Goal: Transaction & Acquisition: Purchase product/service

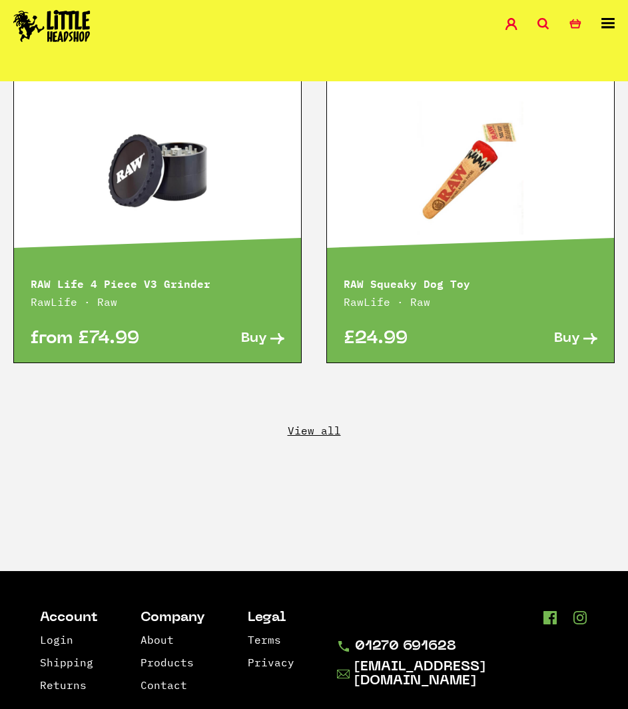
scroll to position [3413, 0]
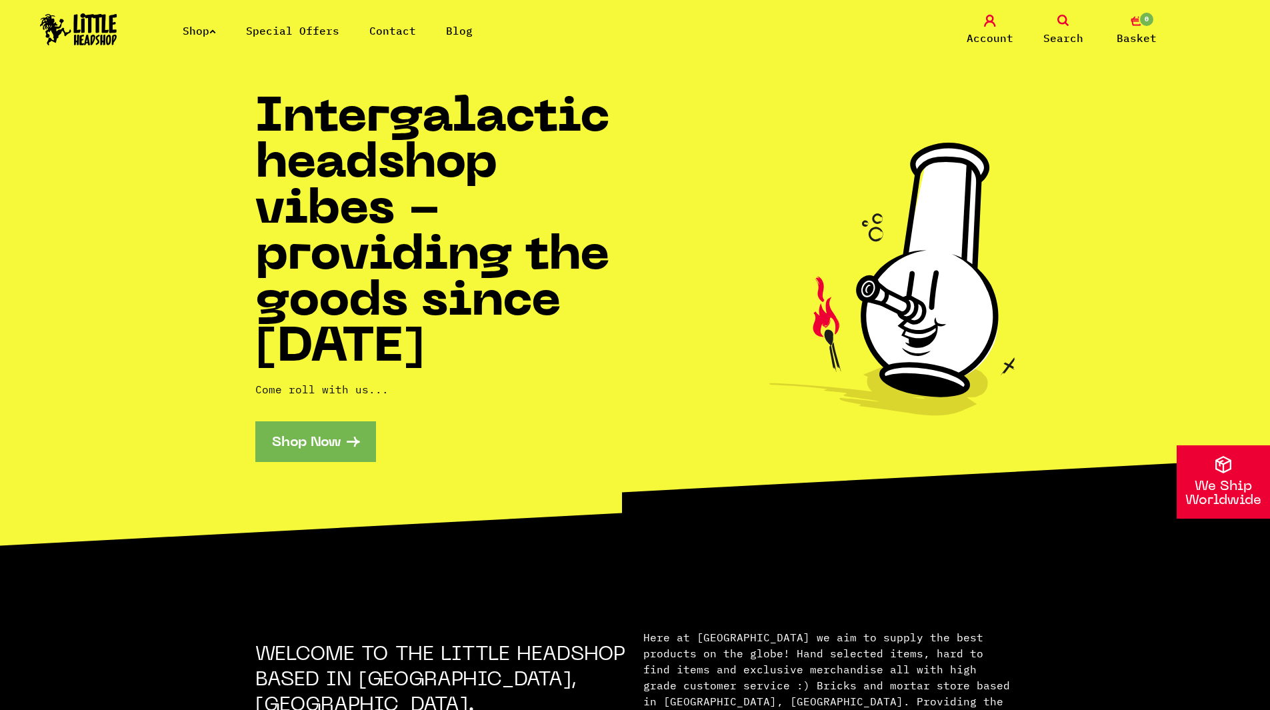
click at [304, 33] on link "Special Offers" at bounding box center [292, 30] width 93 height 13
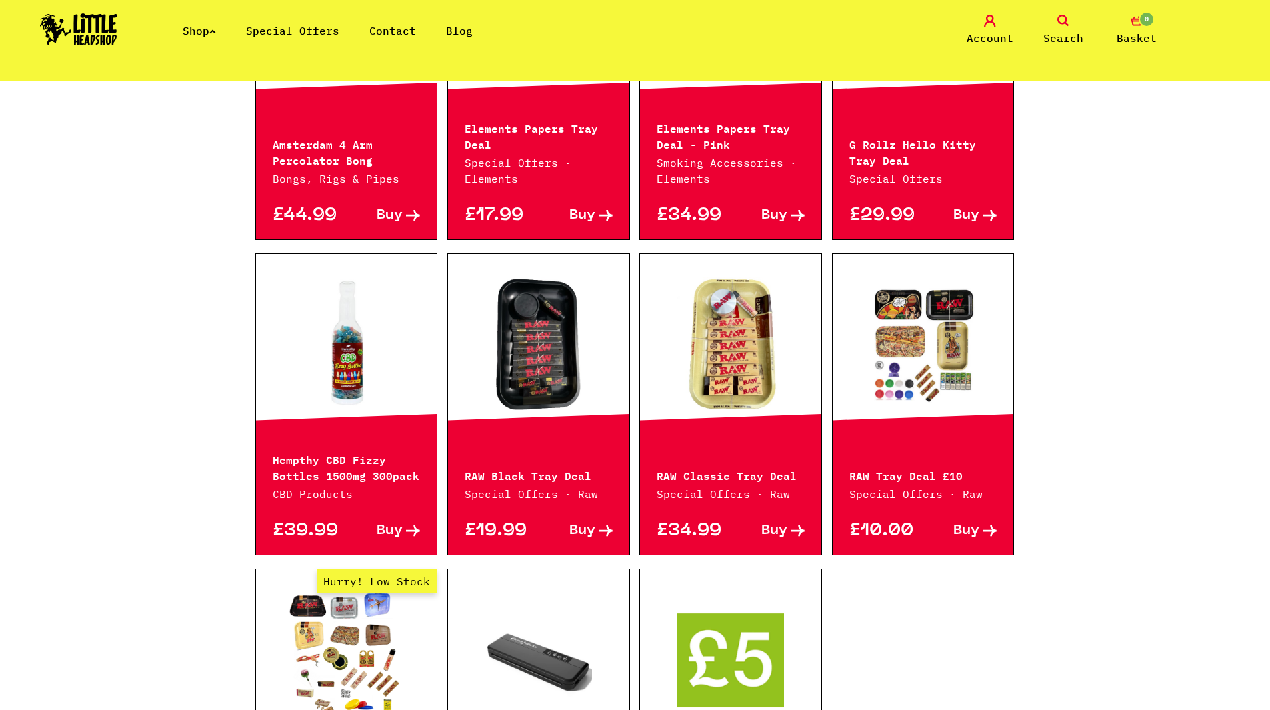
scroll to position [400, 0]
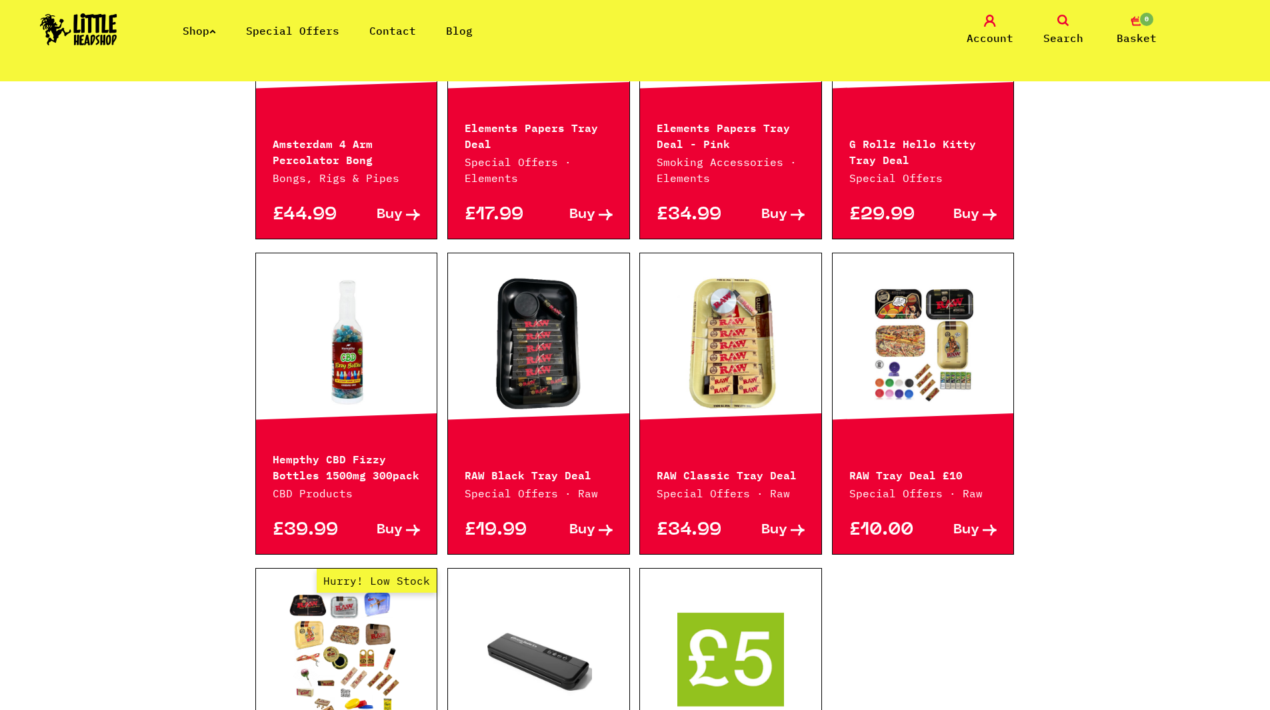
click at [568, 330] on link at bounding box center [538, 343] width 181 height 133
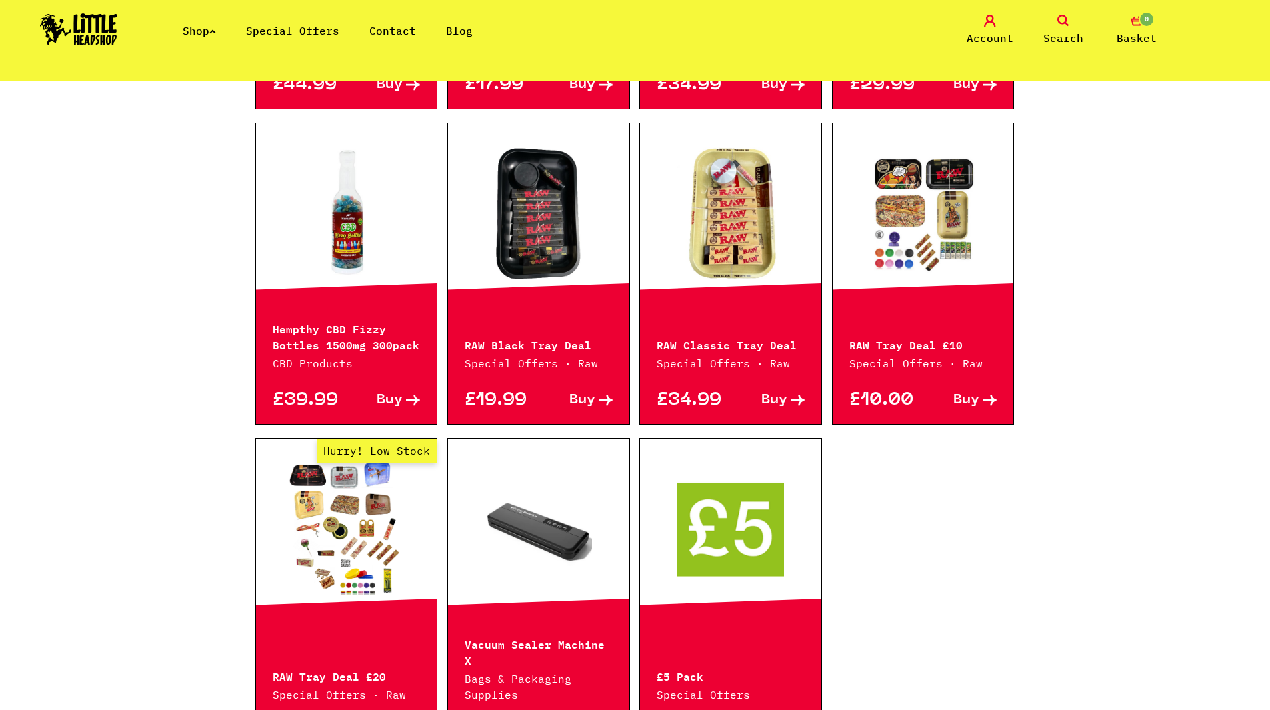
scroll to position [666, 0]
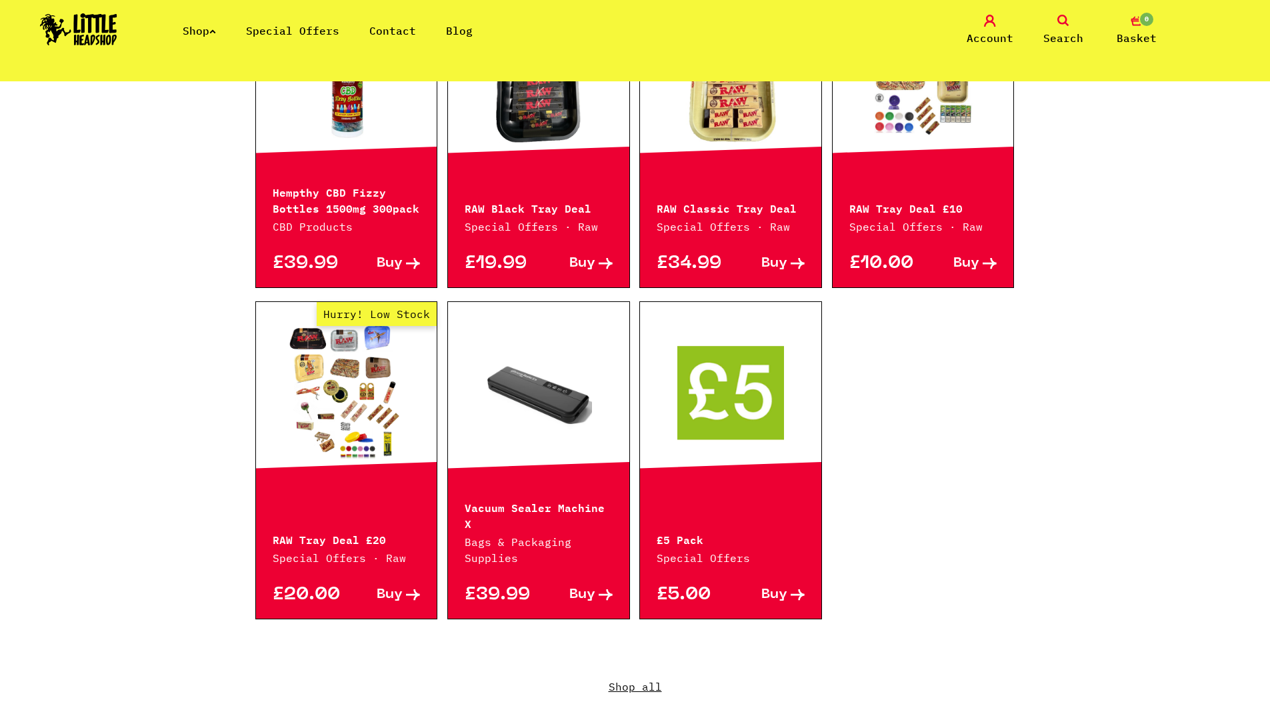
click at [310, 396] on link "Hurry! Low Stock" at bounding box center [346, 391] width 181 height 133
click at [200, 37] on link "Shop" at bounding box center [199, 30] width 33 height 13
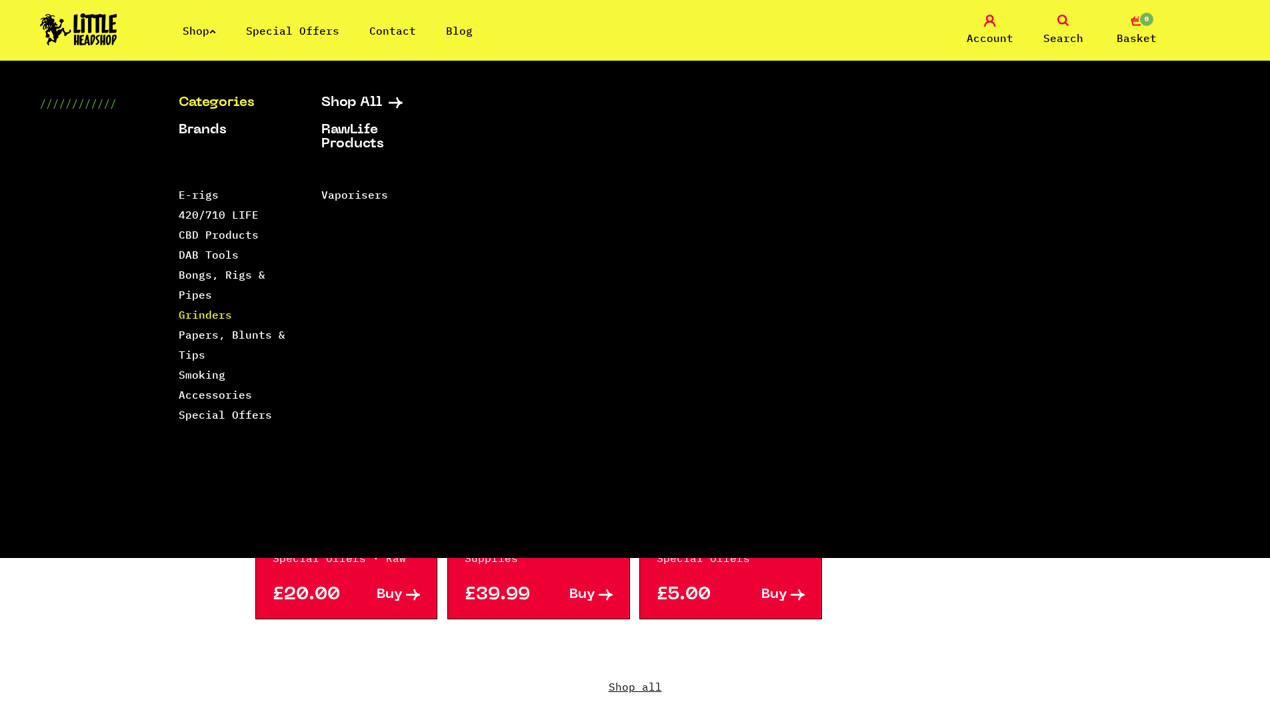
click at [199, 315] on link "Grinders" at bounding box center [205, 314] width 53 height 13
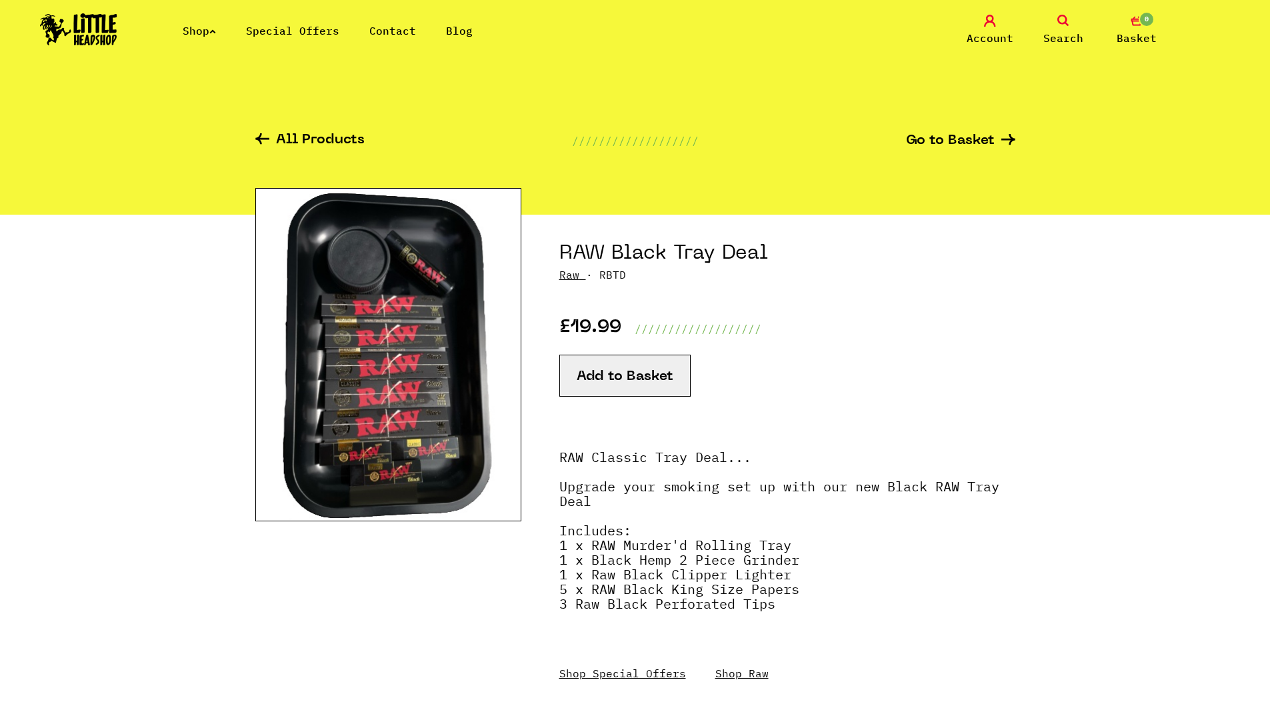
click at [369, 351] on img at bounding box center [388, 354] width 266 height 333
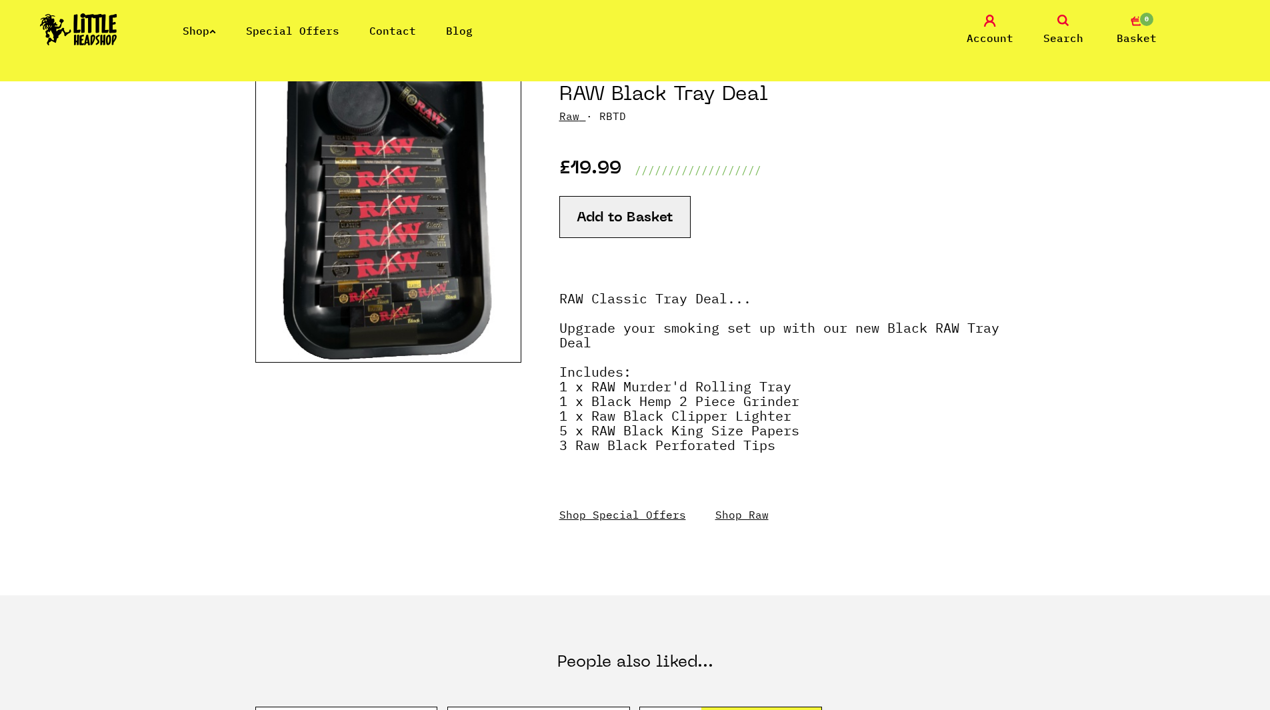
scroll to position [67, 0]
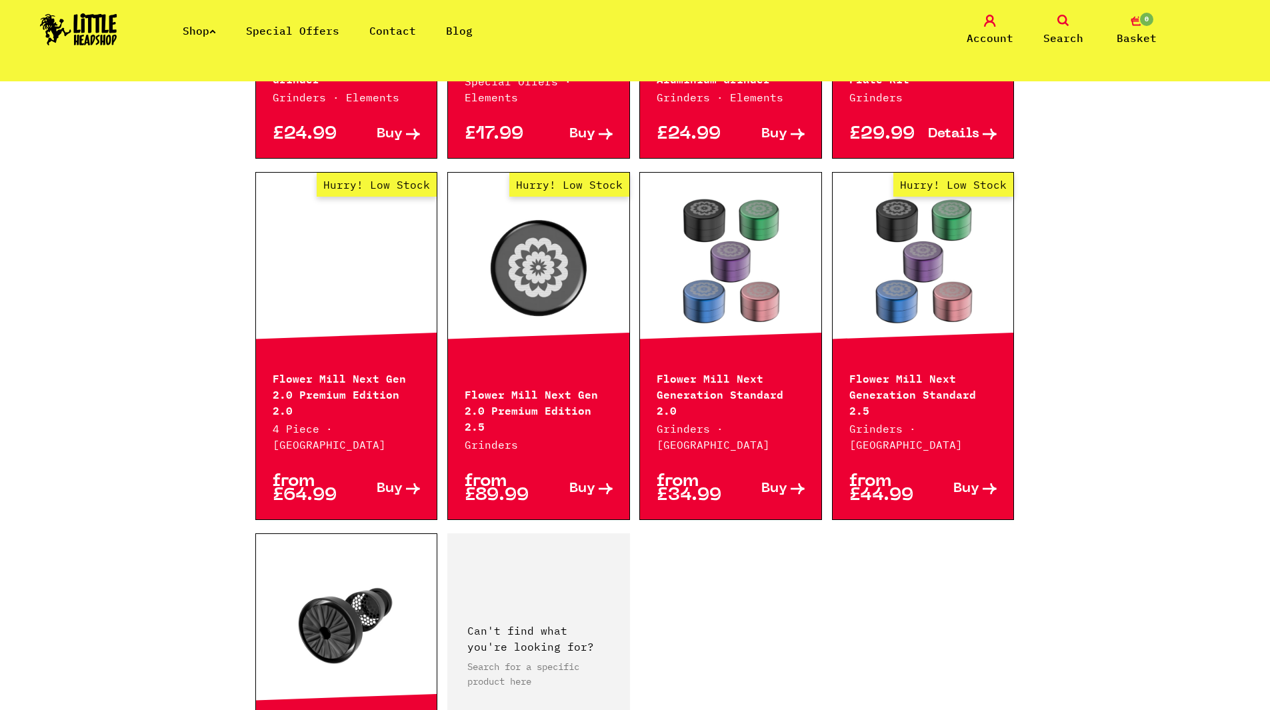
scroll to position [1666, 0]
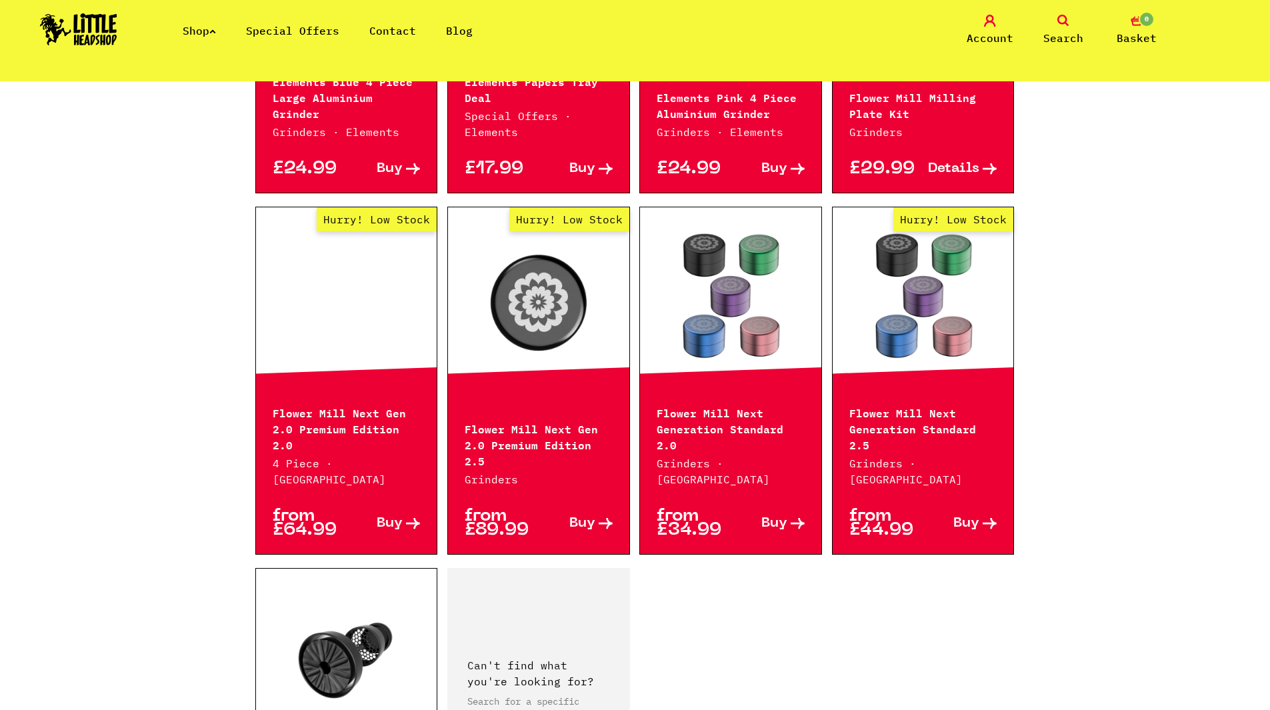
click at [504, 231] on link "Hurry! Low Stock" at bounding box center [538, 297] width 181 height 133
click at [332, 387] on div "Flower Mill Next Gen 2.0 Premium Edition 2.0 4 Piece · [GEOGRAPHIC_DATA]" at bounding box center [346, 437] width 181 height 100
click at [337, 289] on link "Hurry! Low Stock" at bounding box center [346, 297] width 181 height 133
click at [515, 263] on link "Hurry! Low Stock" at bounding box center [538, 297] width 181 height 133
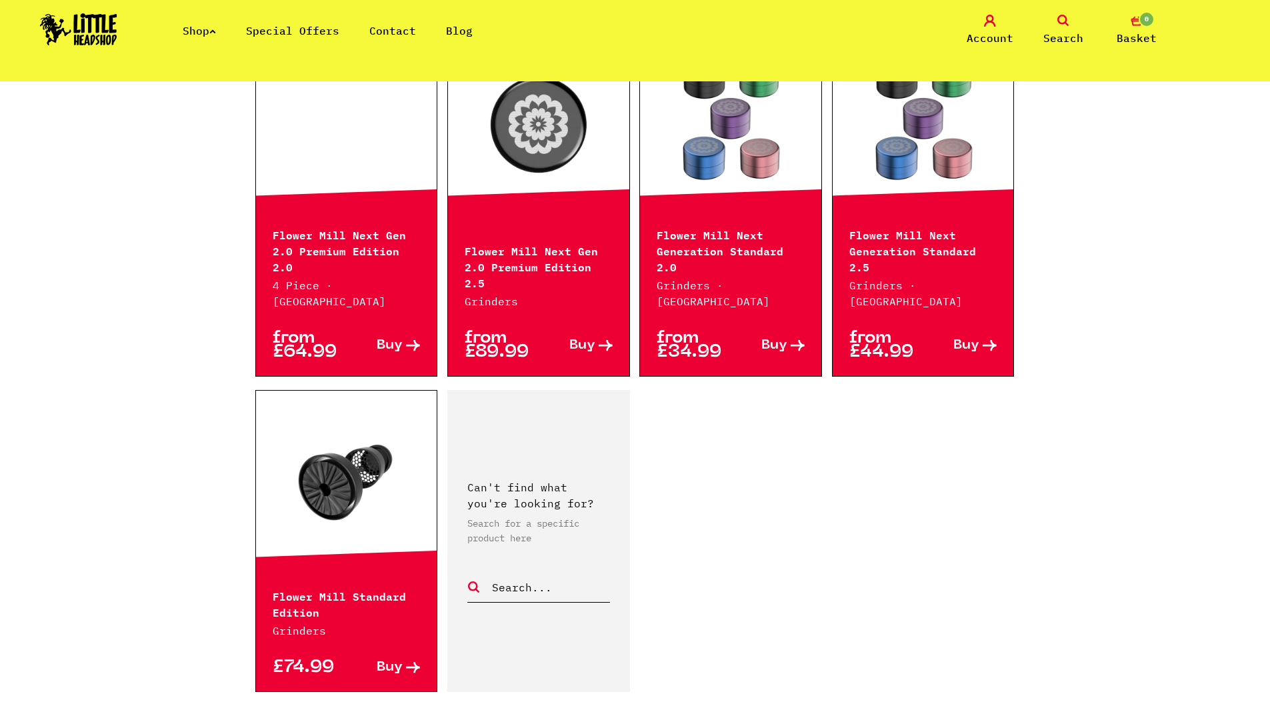
scroll to position [1999, 0]
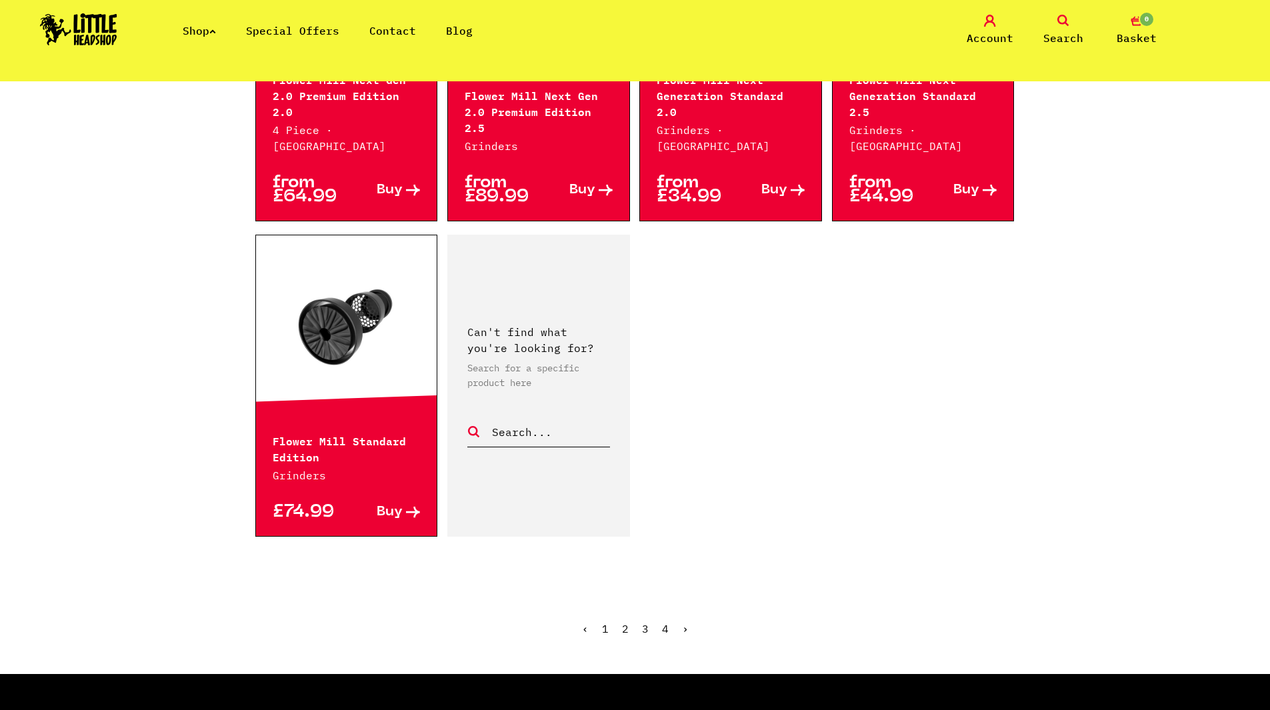
click at [626, 622] on link "2" at bounding box center [625, 628] width 7 height 13
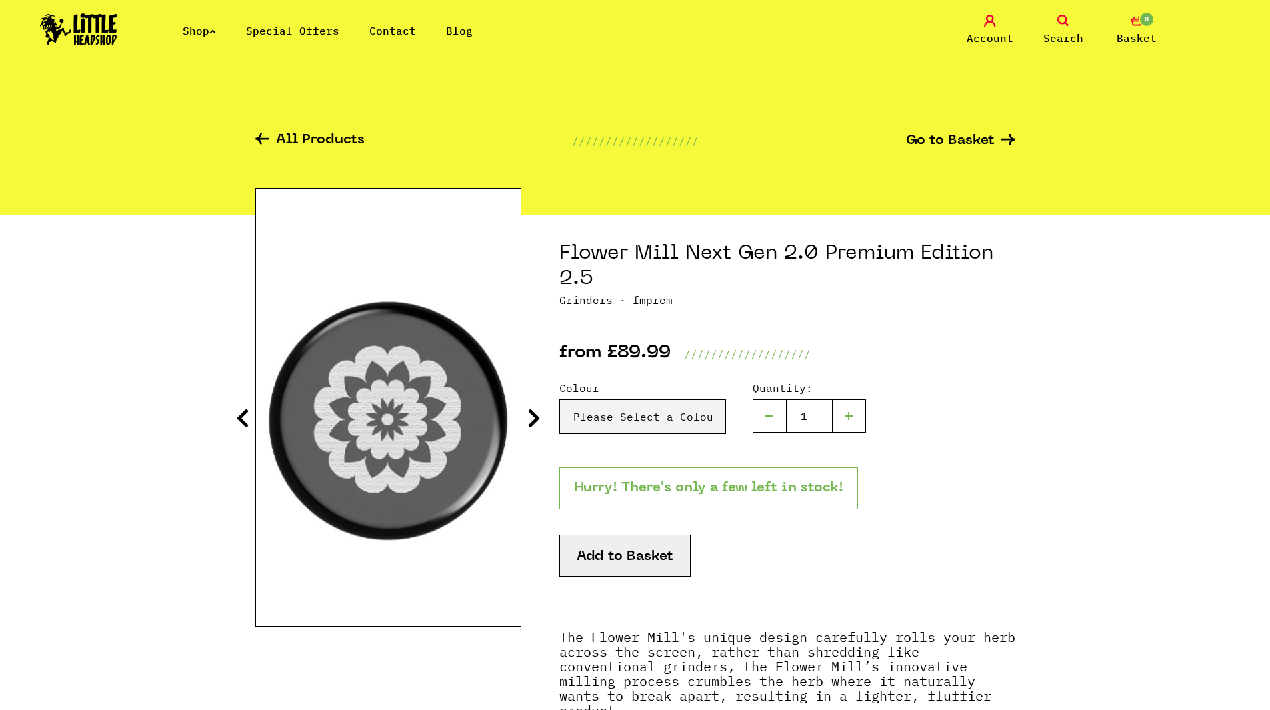
click at [528, 413] on icon at bounding box center [533, 417] width 13 height 21
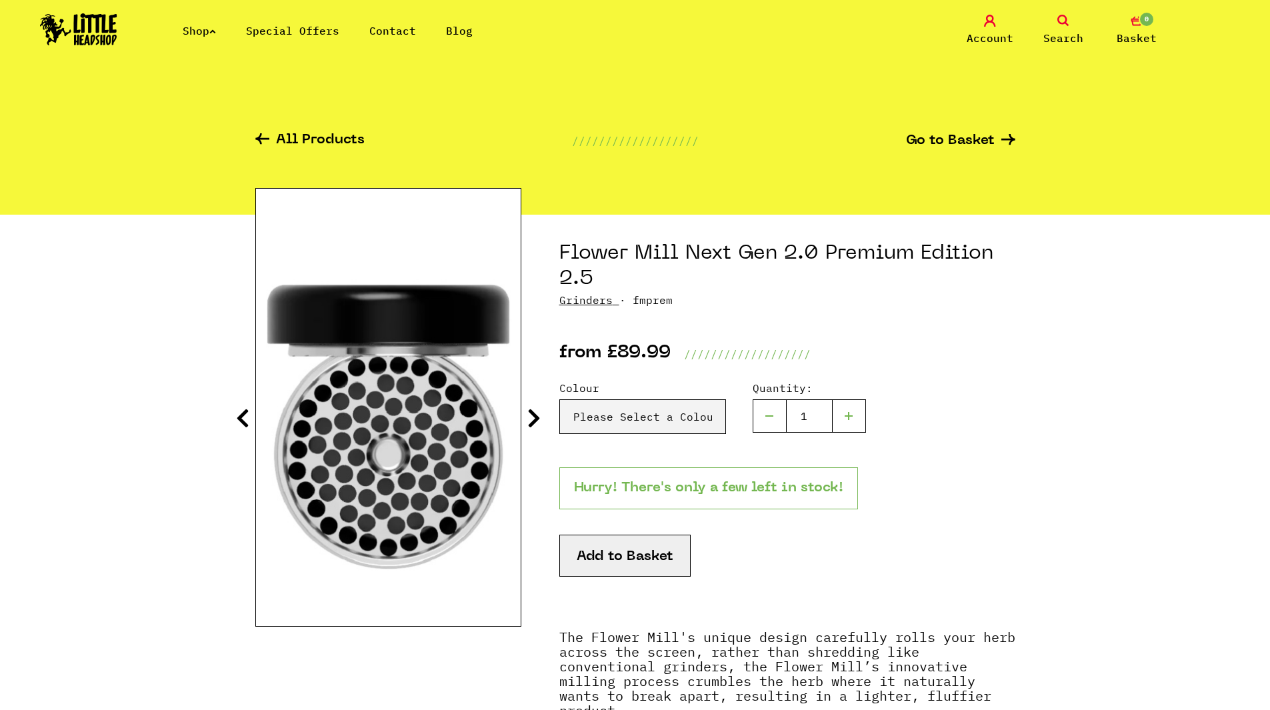
click at [528, 413] on icon at bounding box center [533, 417] width 13 height 21
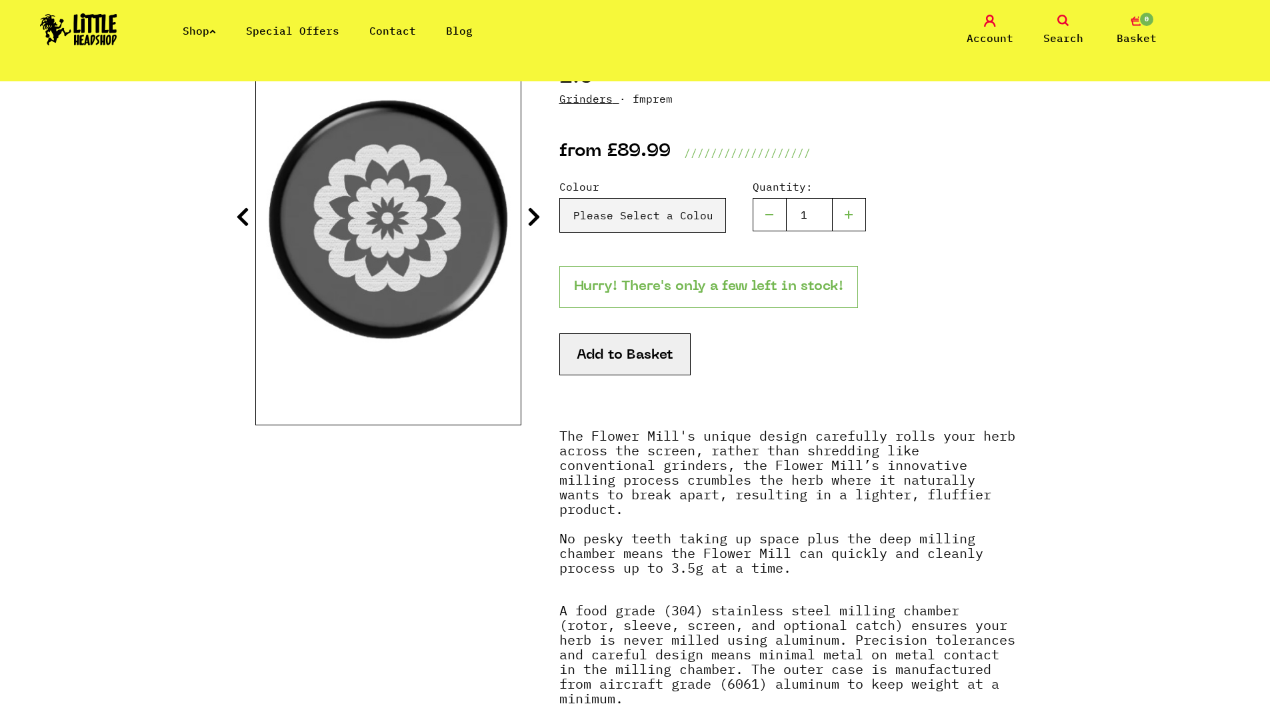
scroll to position [200, 0]
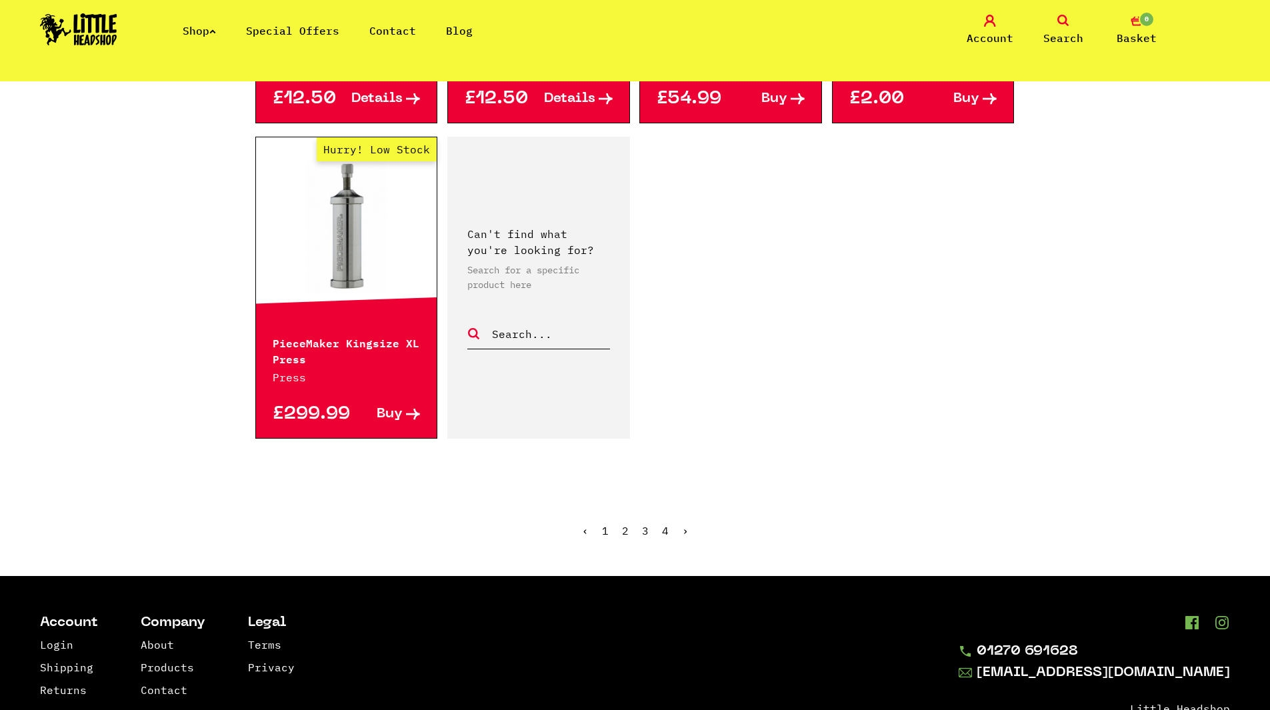
scroll to position [2133, 0]
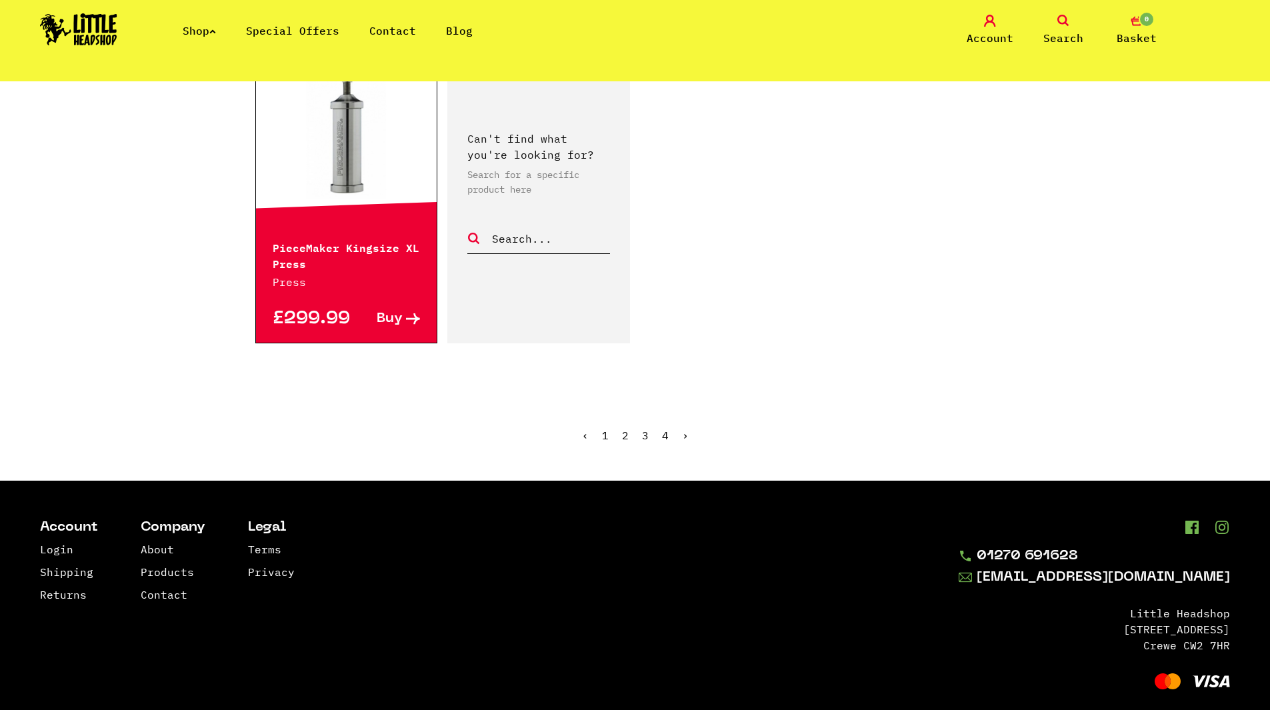
click at [645, 436] on link "3" at bounding box center [645, 435] width 7 height 13
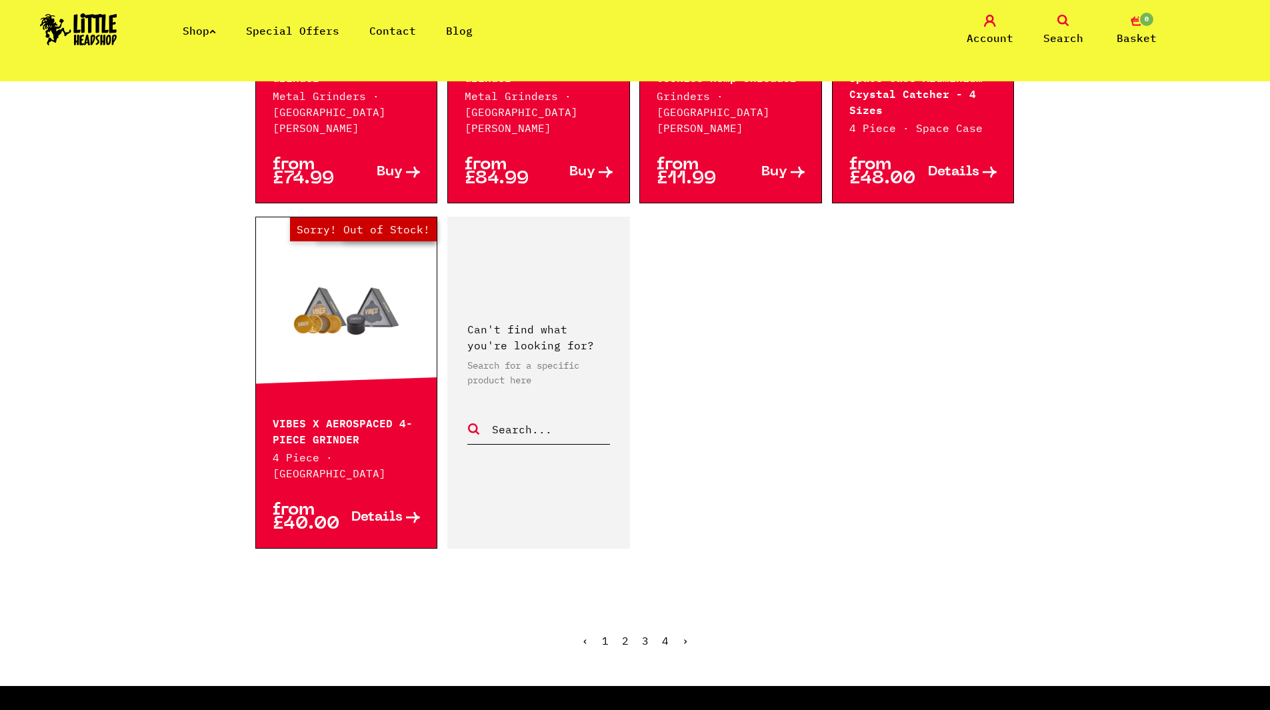
scroll to position [2199, 0]
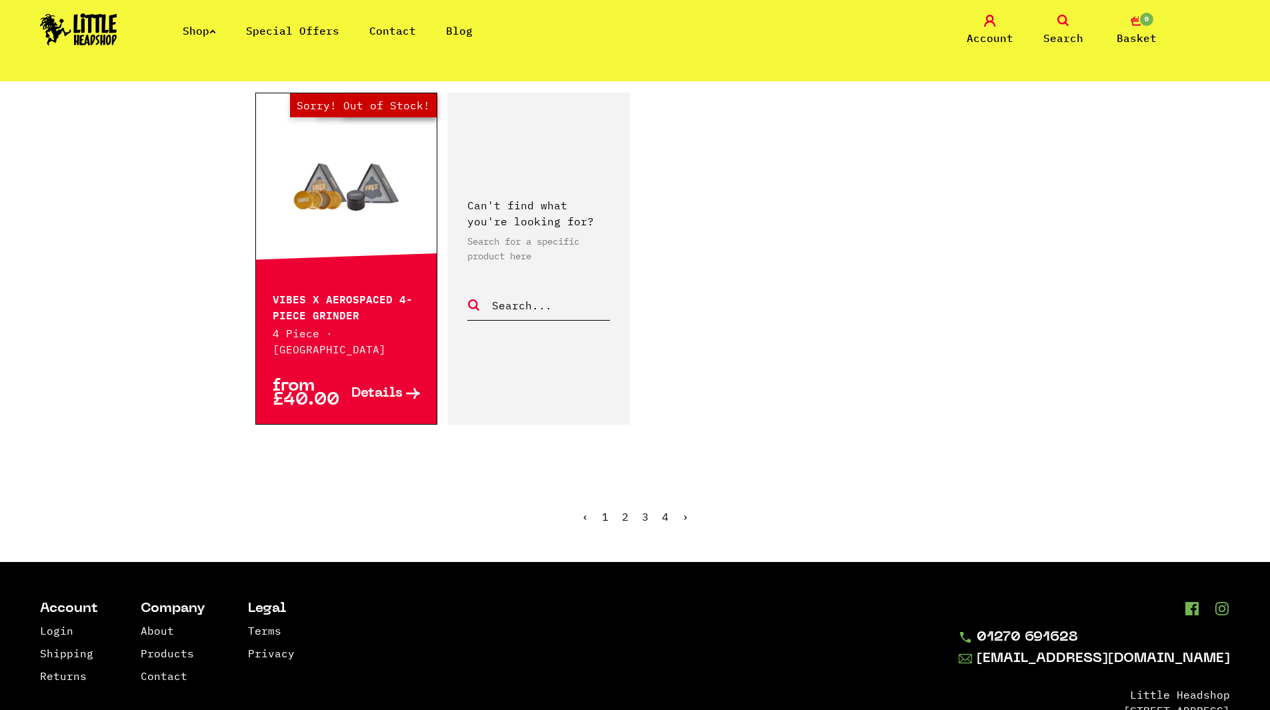
click at [662, 510] on link "4" at bounding box center [665, 516] width 7 height 13
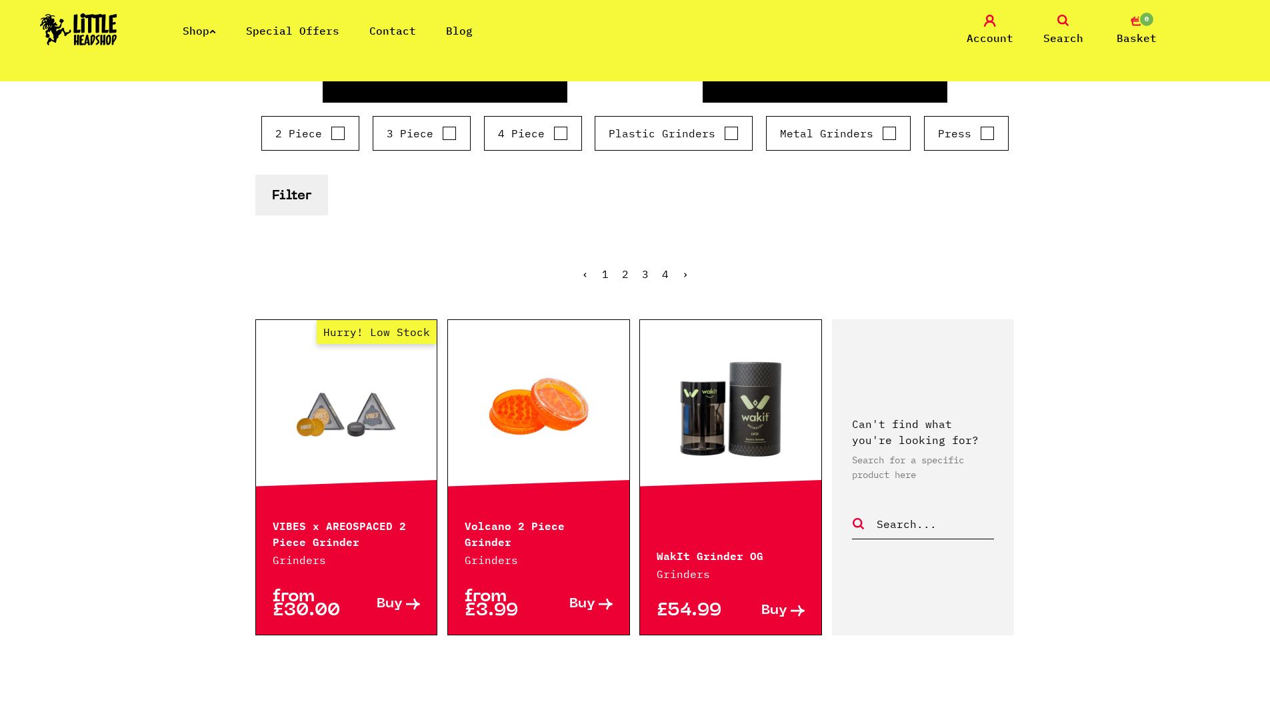
scroll to position [333, 0]
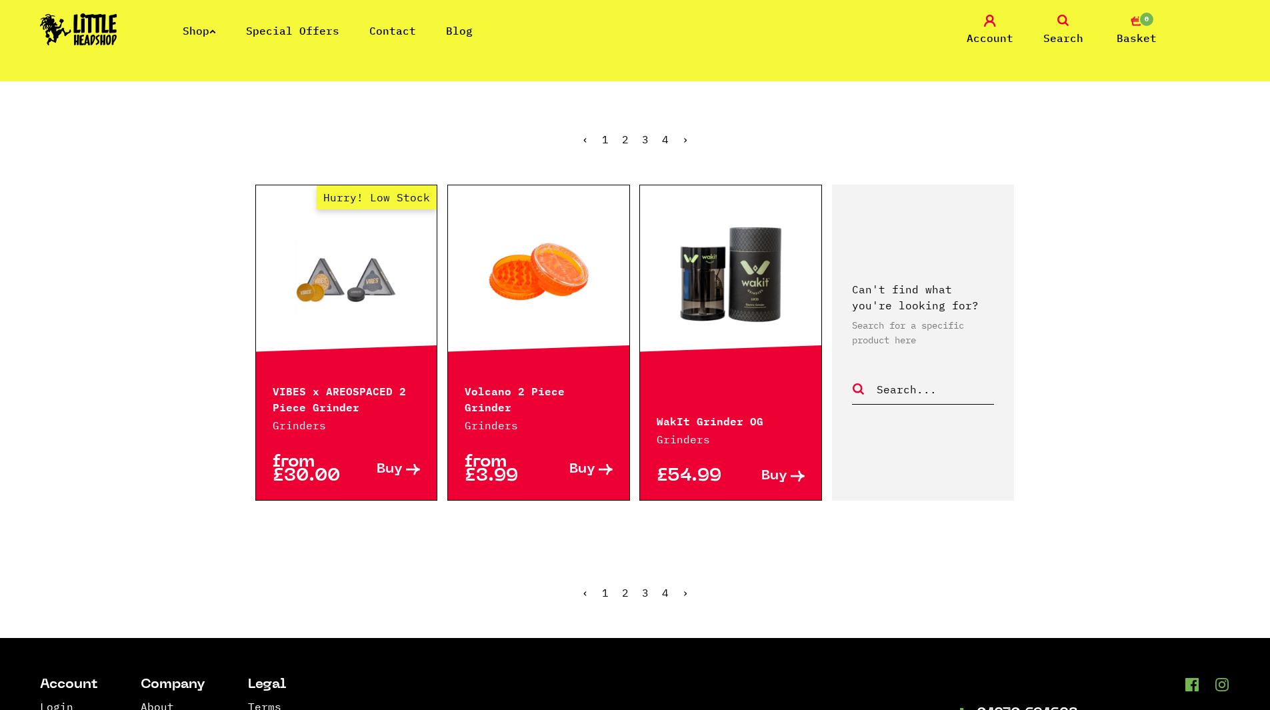
click at [211, 27] on link "Shop" at bounding box center [199, 30] width 33 height 13
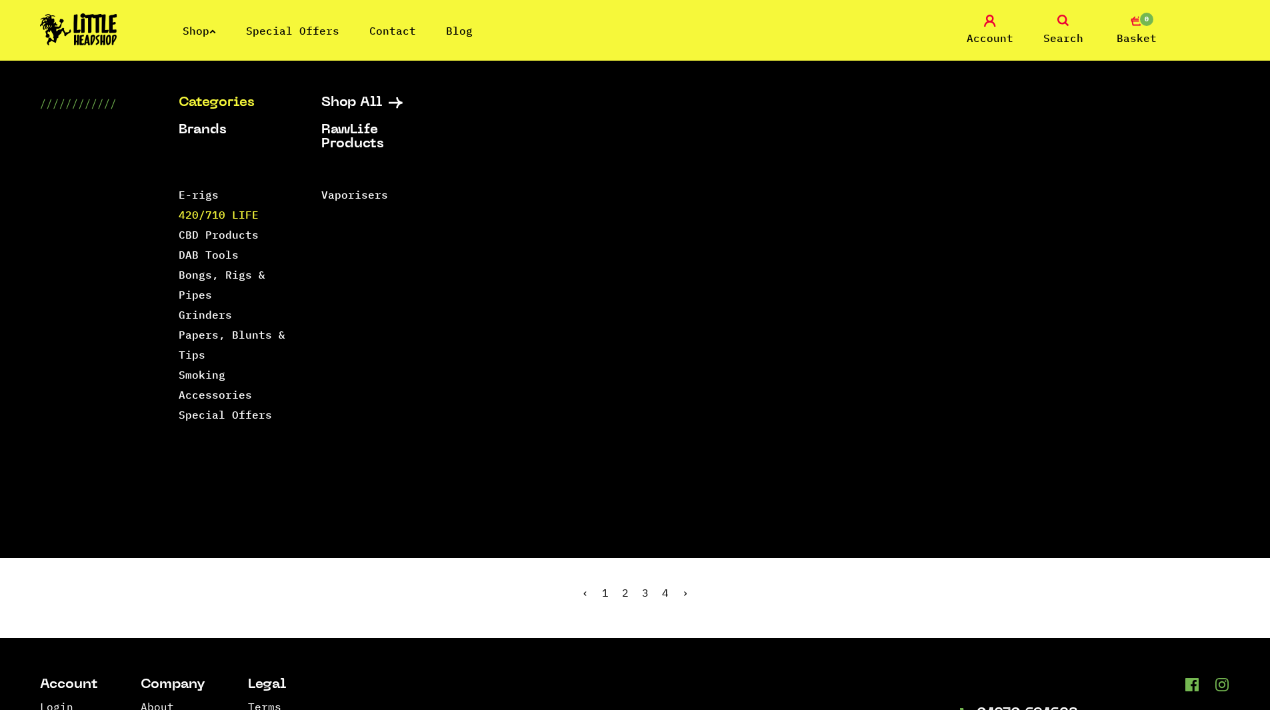
click at [213, 215] on link "420/710 LIFE" at bounding box center [219, 214] width 80 height 13
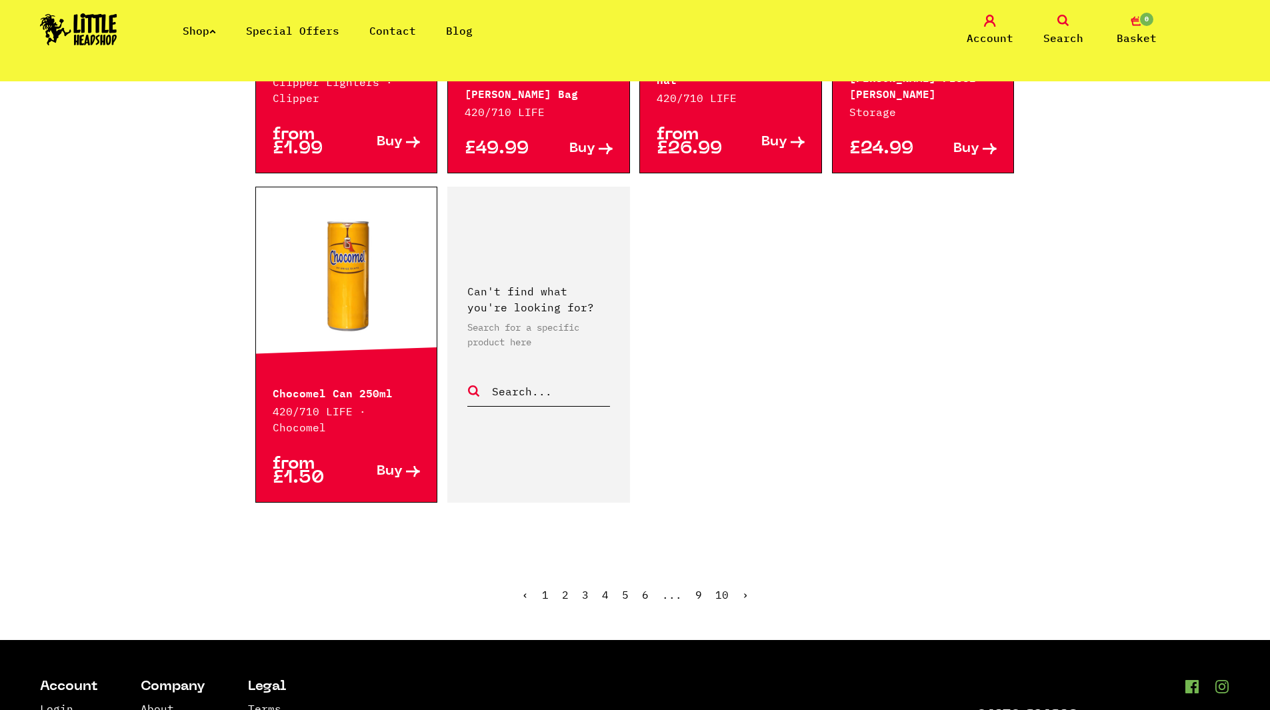
scroll to position [2133, 0]
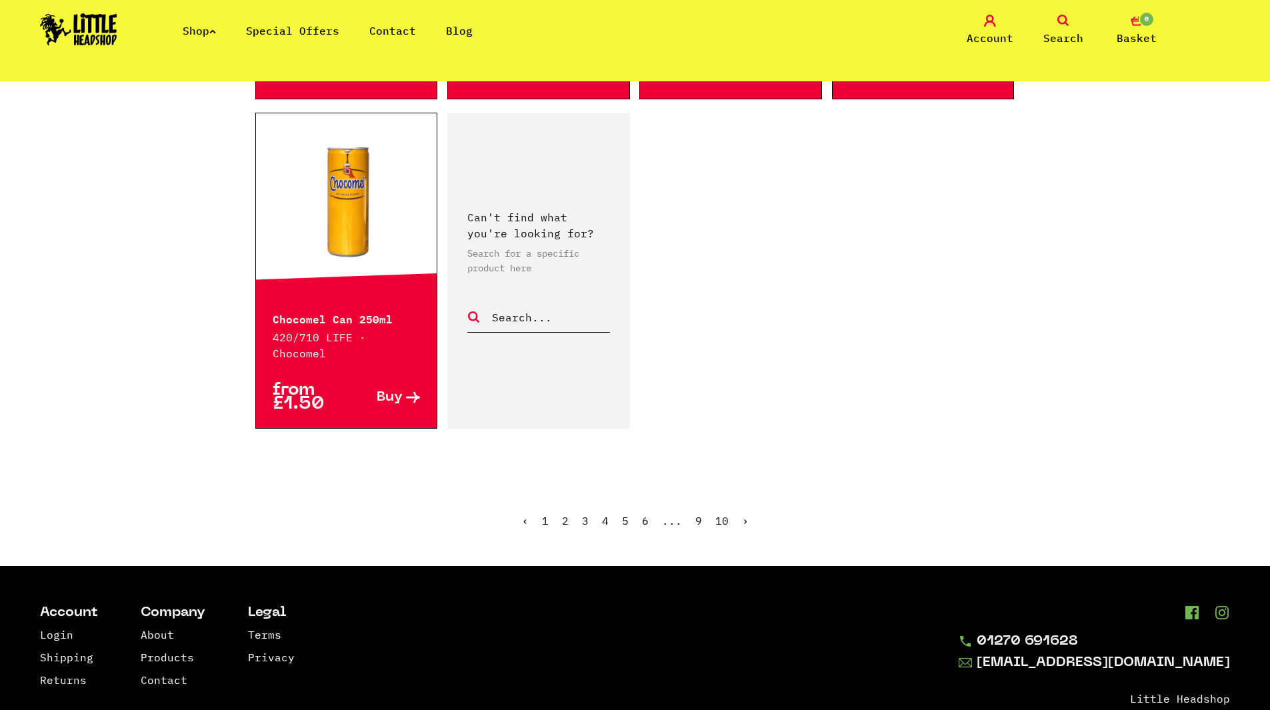
click at [565, 514] on link "2" at bounding box center [565, 520] width 7 height 13
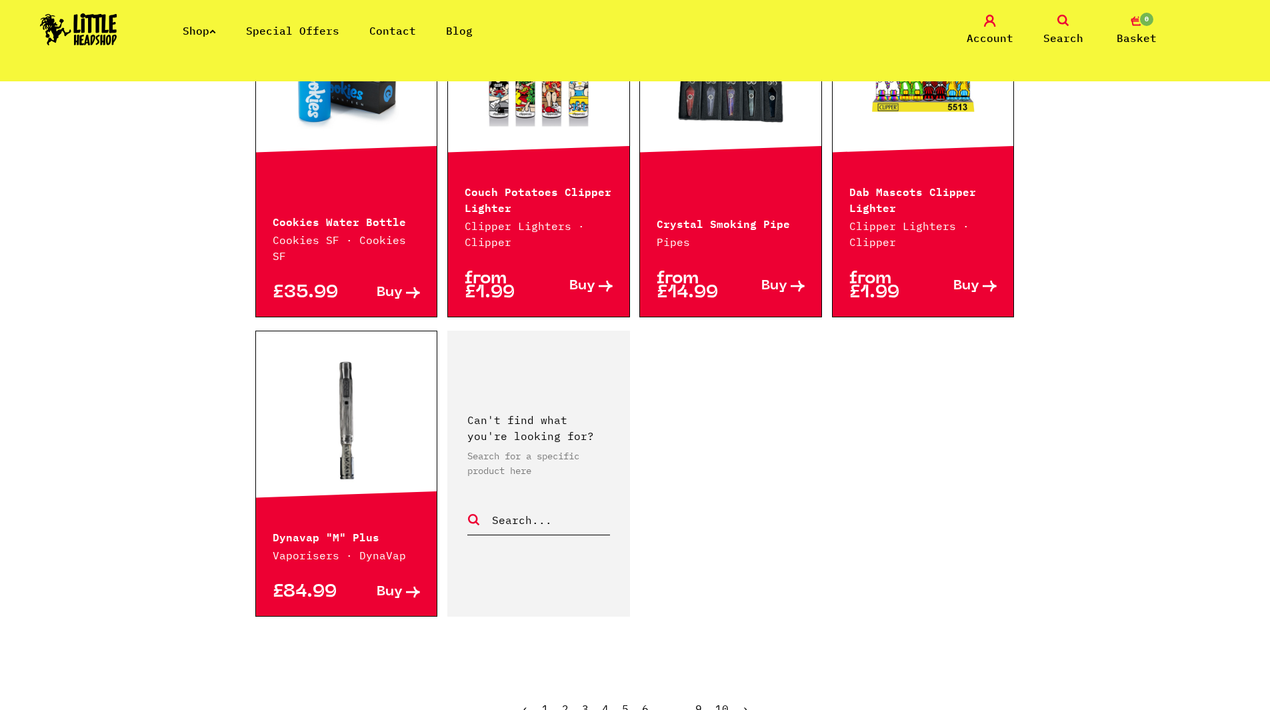
scroll to position [1999, 0]
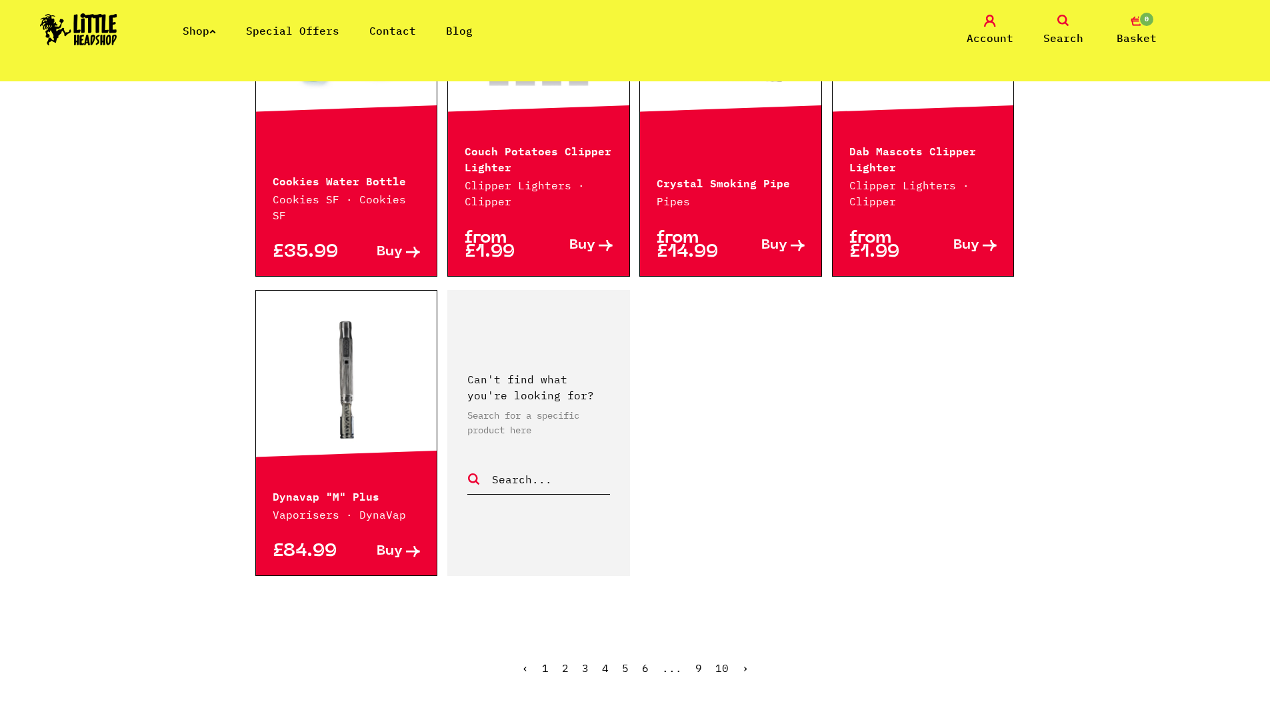
click at [587, 661] on link "3" at bounding box center [585, 667] width 7 height 13
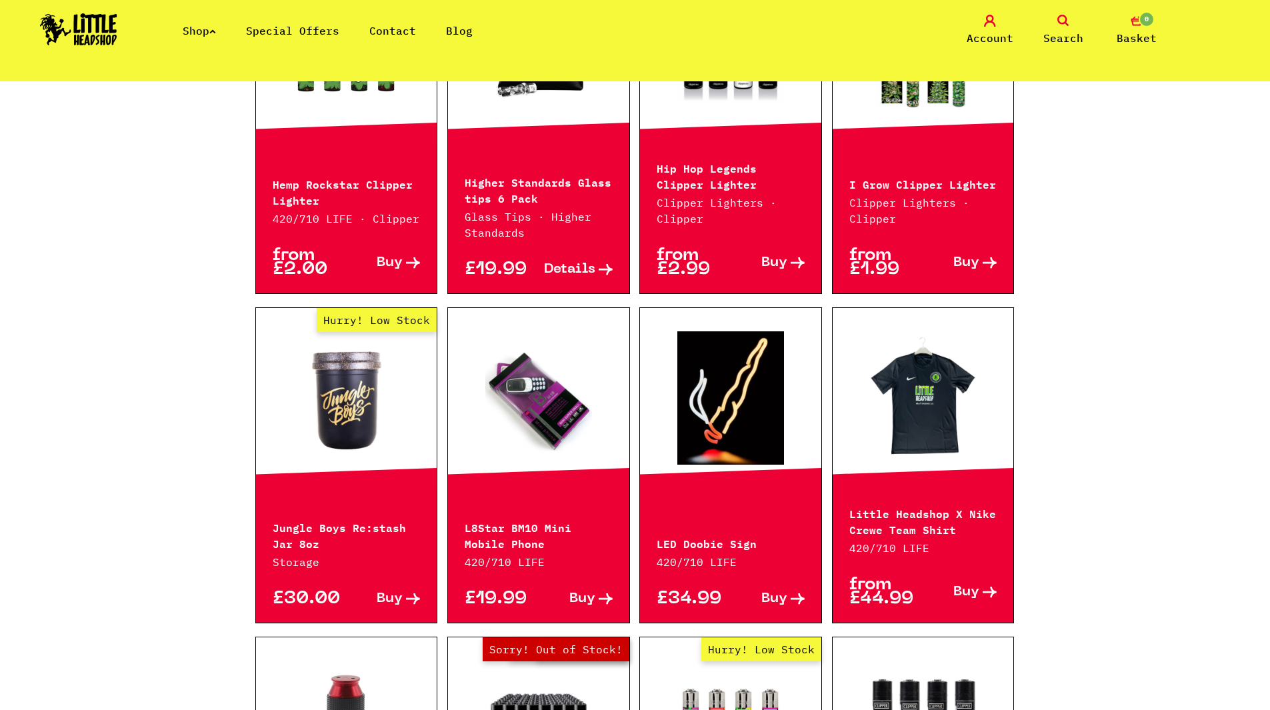
scroll to position [933, 0]
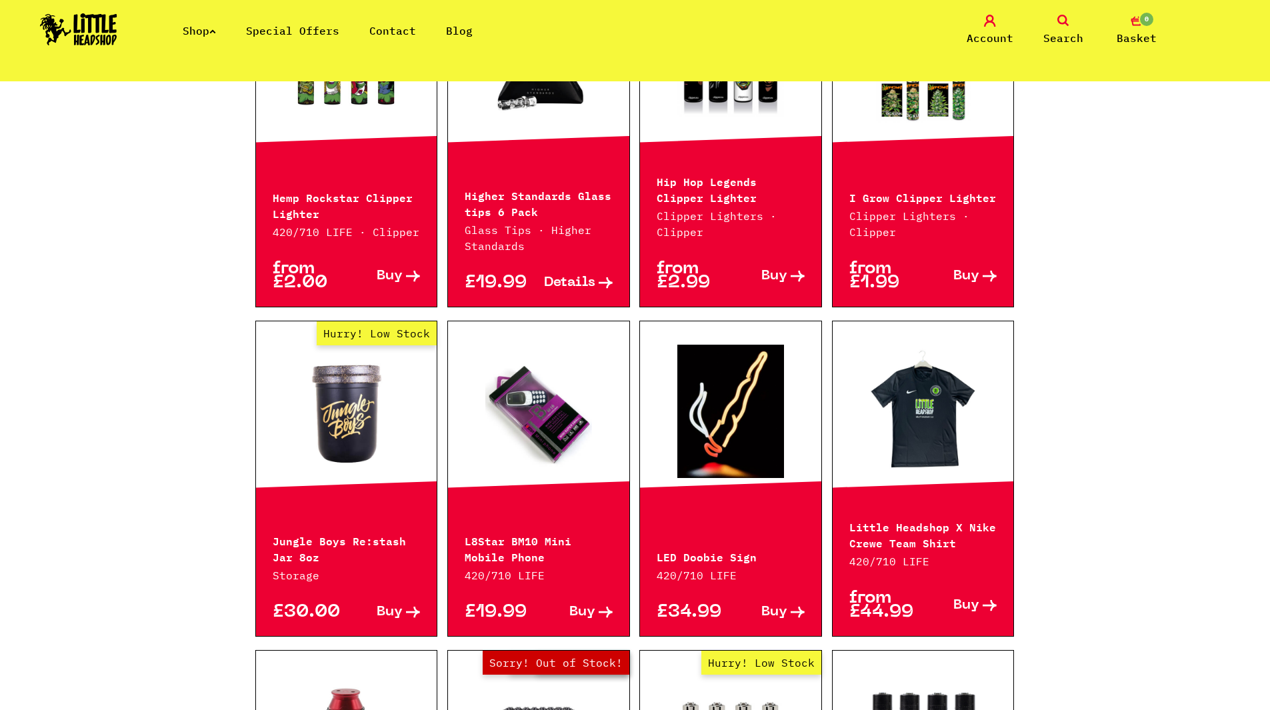
click at [551, 411] on link at bounding box center [538, 411] width 181 height 133
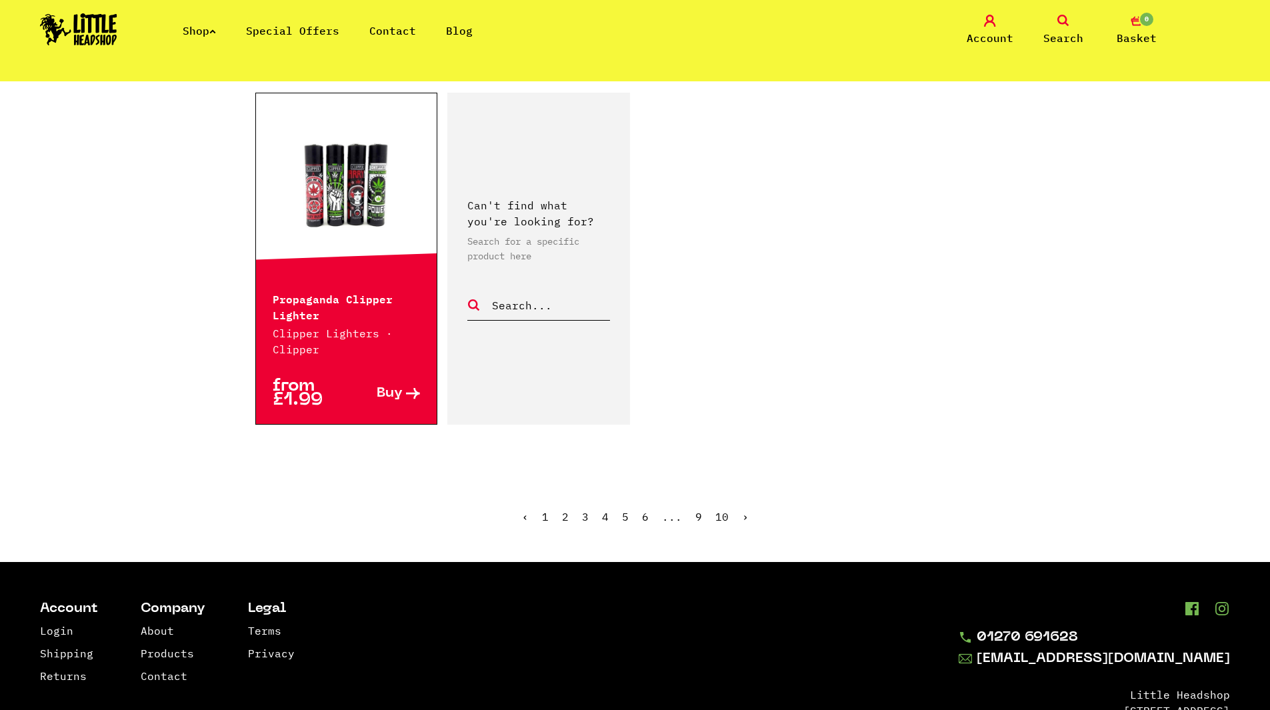
scroll to position [2199, 0]
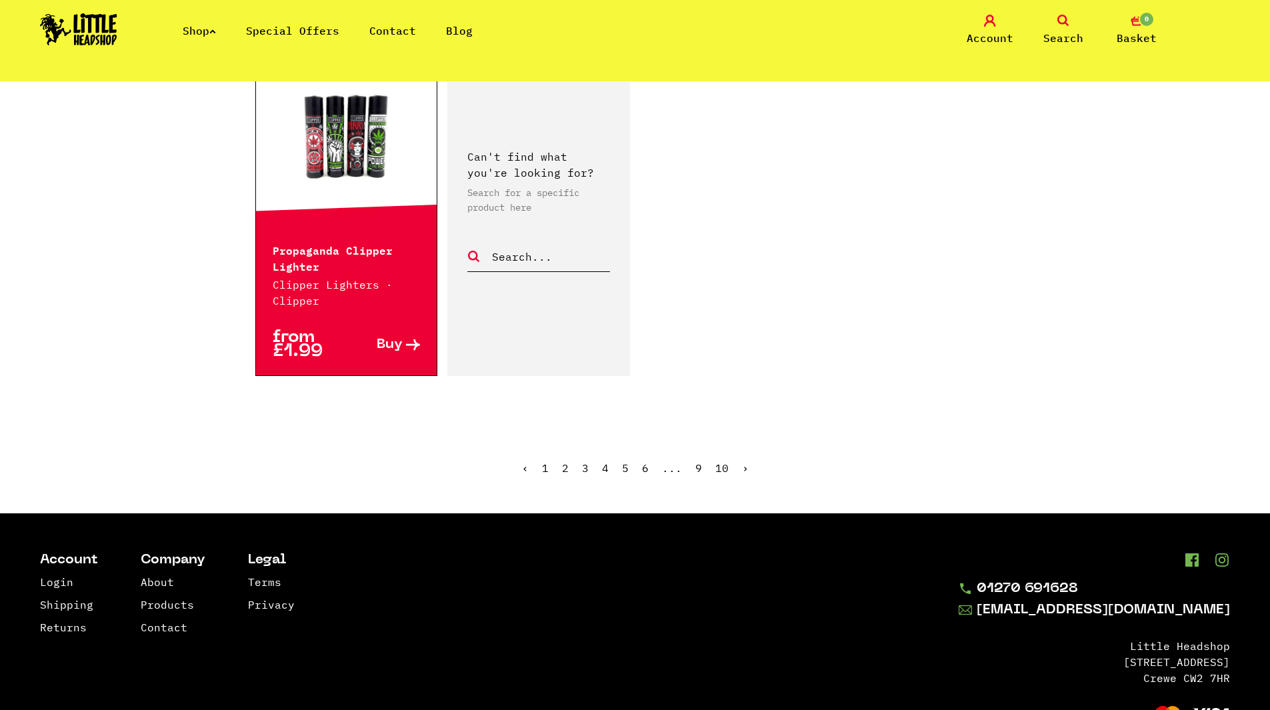
click at [604, 468] on link "4" at bounding box center [605, 467] width 7 height 13
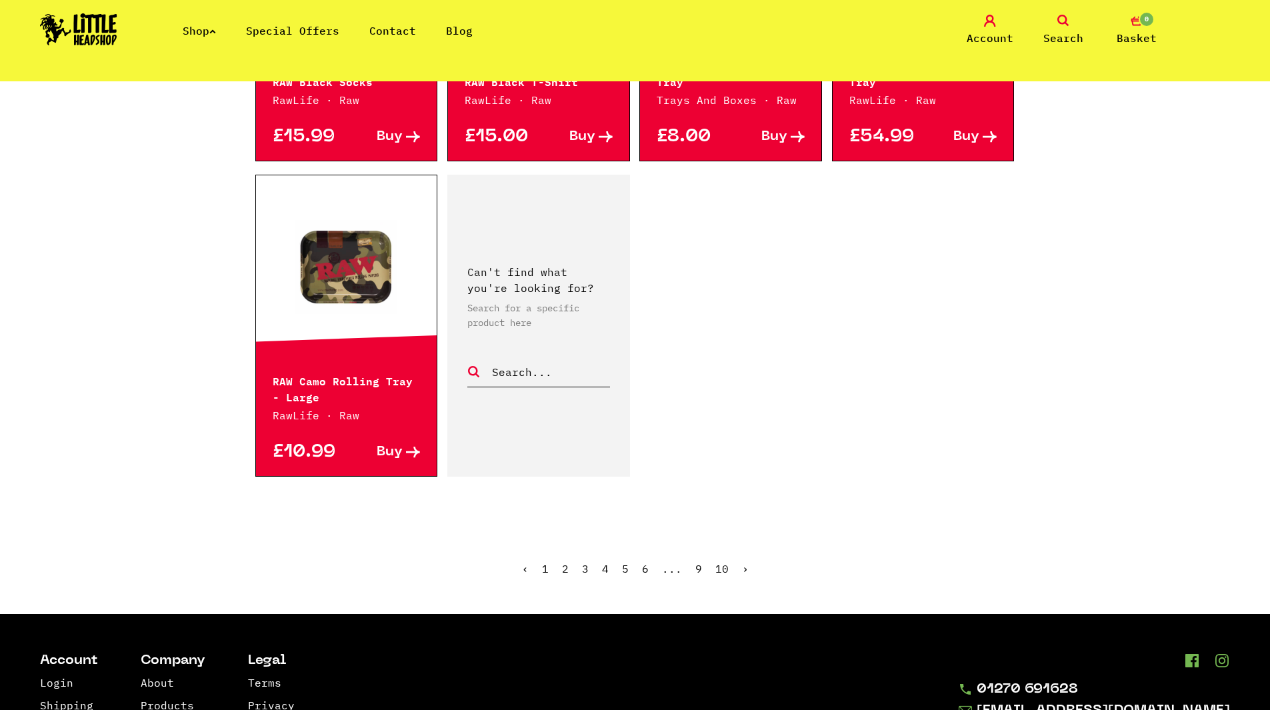
scroll to position [1999, 0]
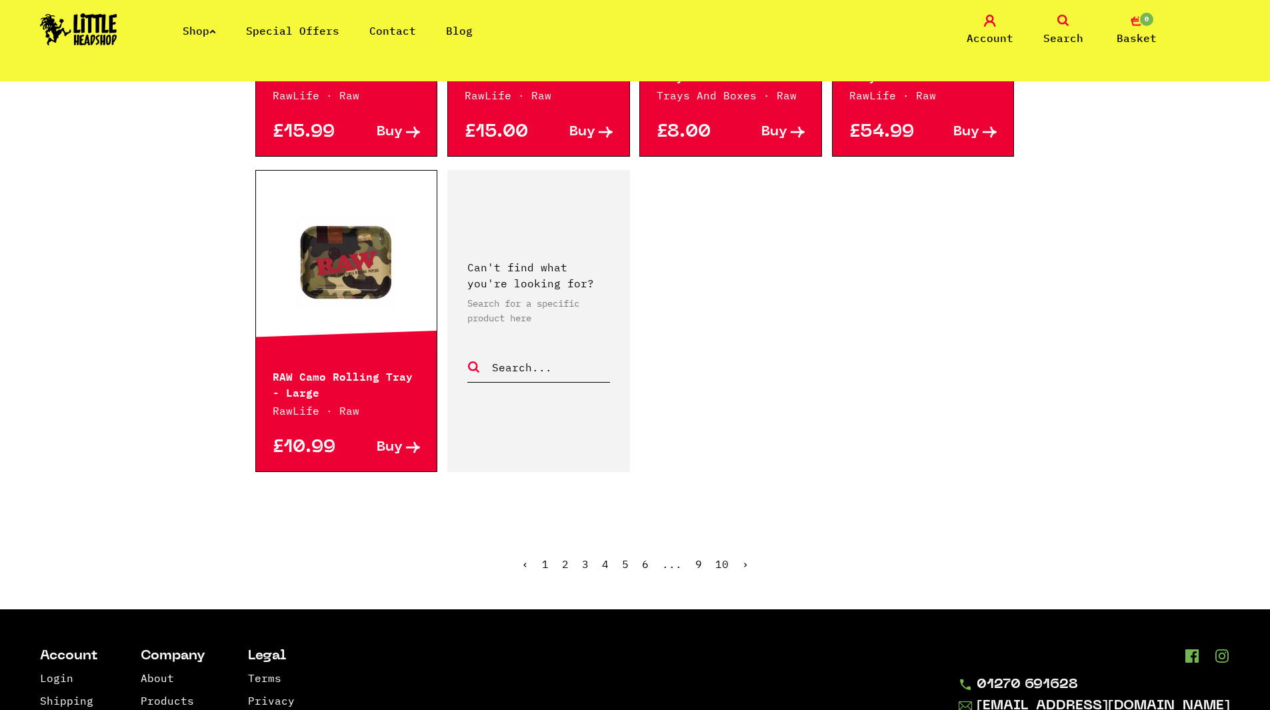
click at [622, 566] on link "5" at bounding box center [625, 563] width 7 height 13
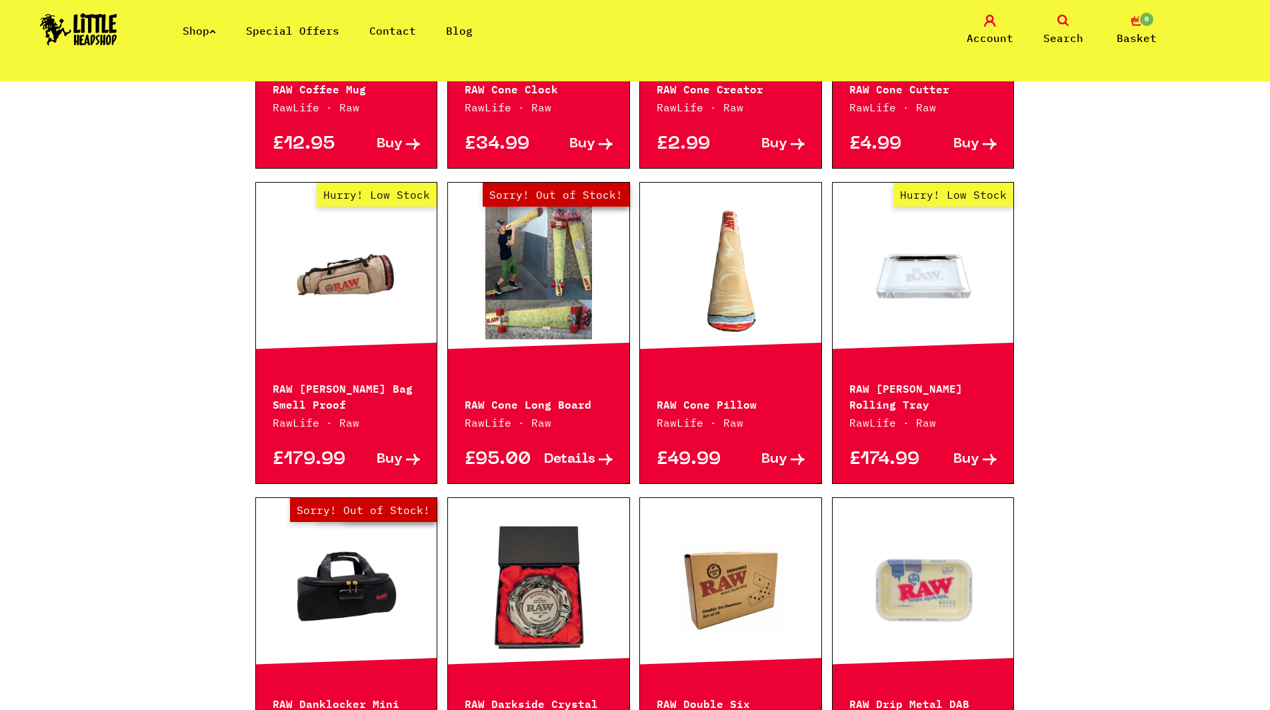
scroll to position [1000, 0]
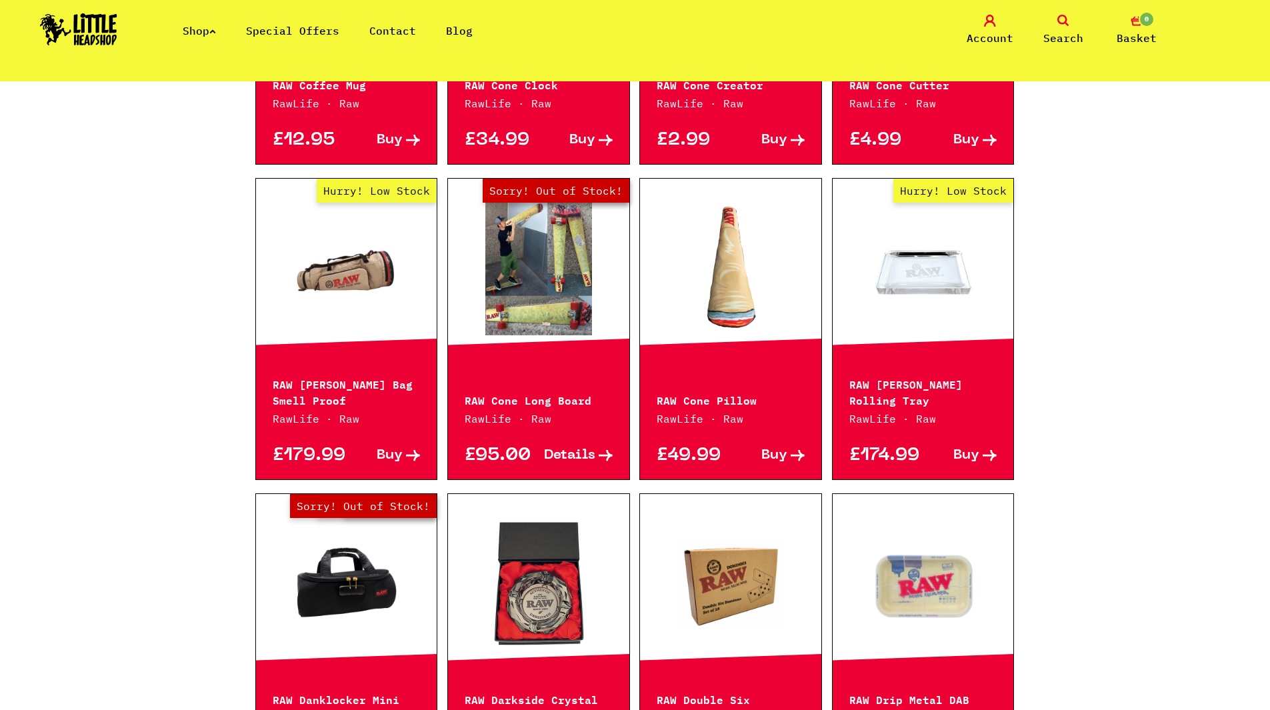
click at [958, 283] on link "Hurry! Low Stock" at bounding box center [922, 268] width 181 height 133
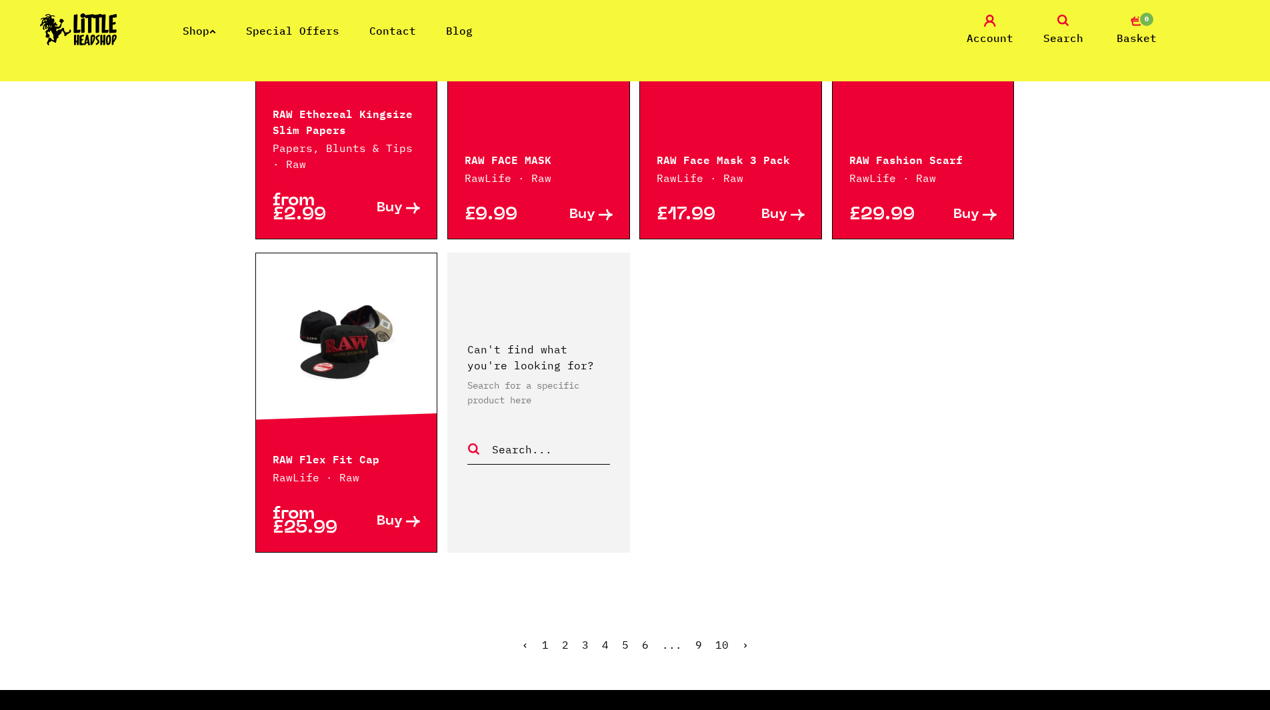
scroll to position [1933, 0]
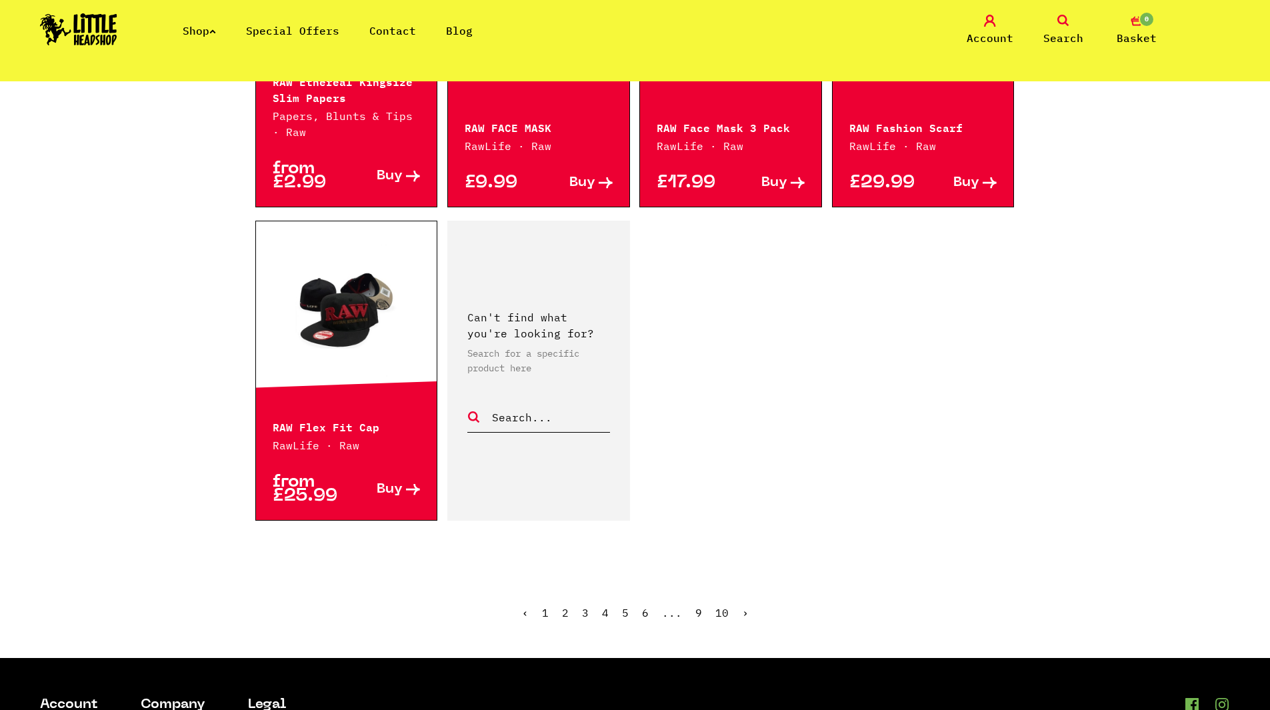
click at [647, 614] on link "6" at bounding box center [645, 612] width 7 height 13
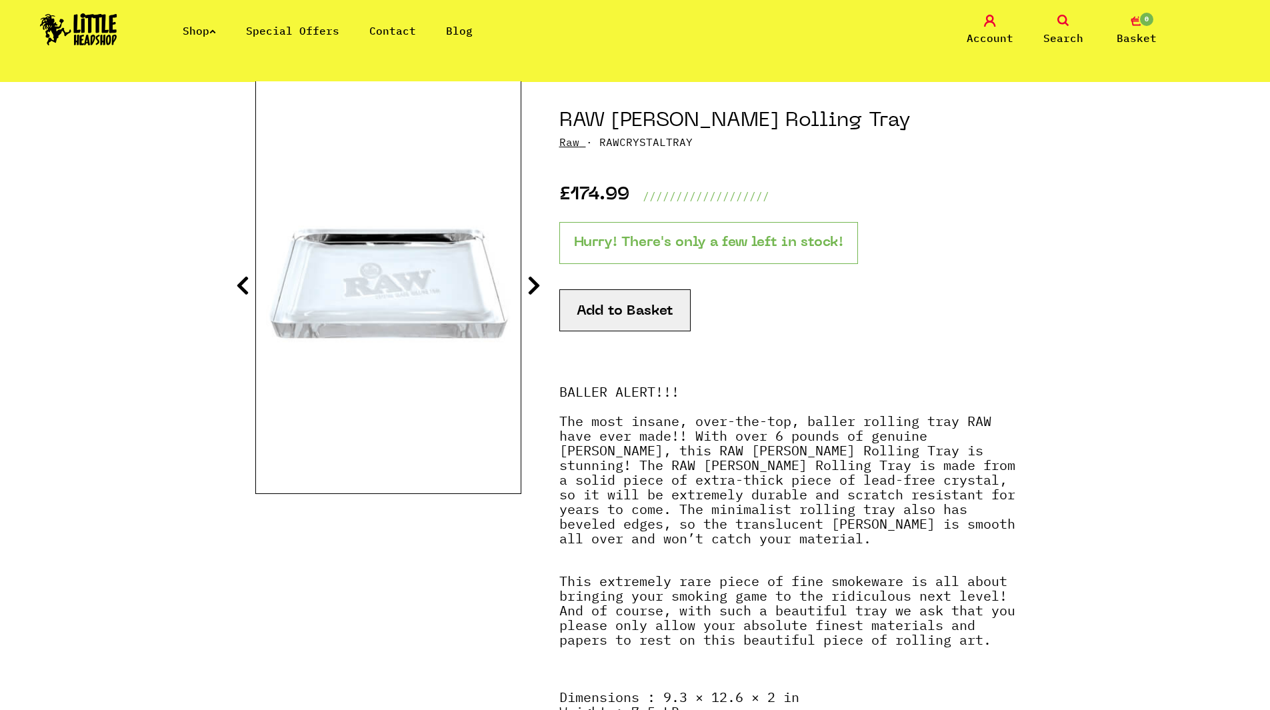
scroll to position [133, 0]
click at [532, 285] on icon at bounding box center [533, 284] width 13 height 21
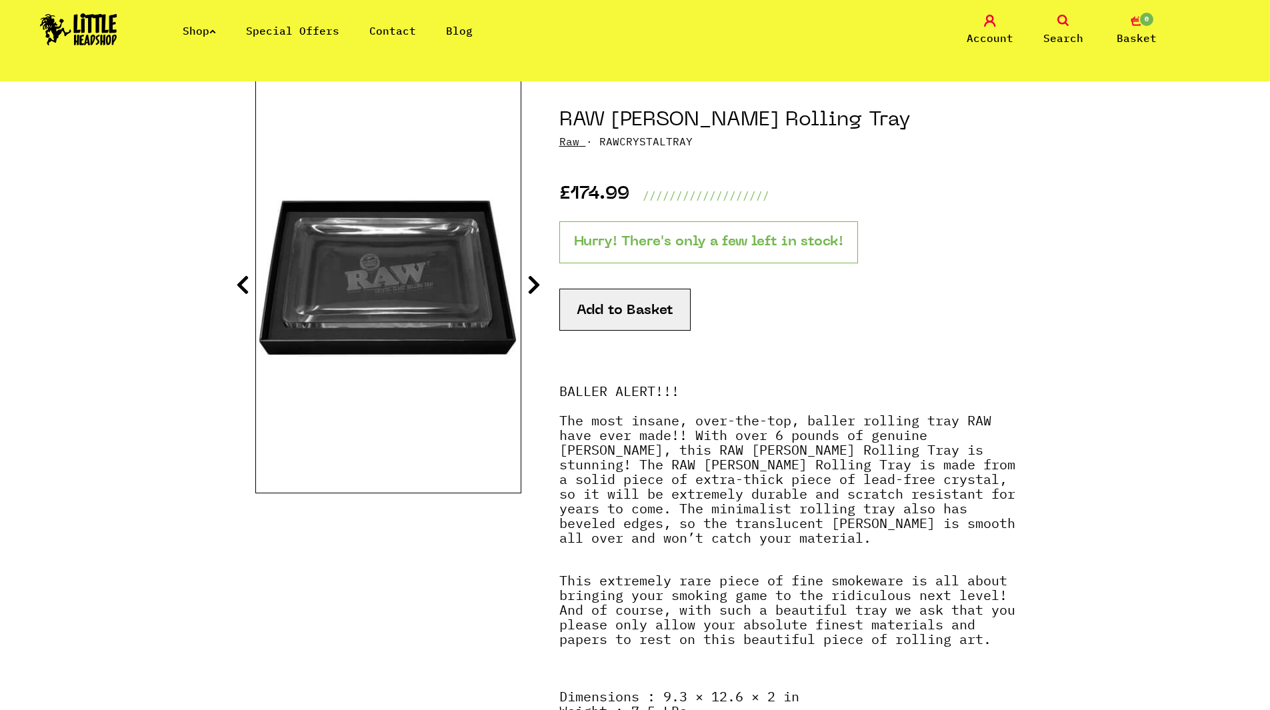
click at [532, 285] on icon at bounding box center [533, 284] width 13 height 21
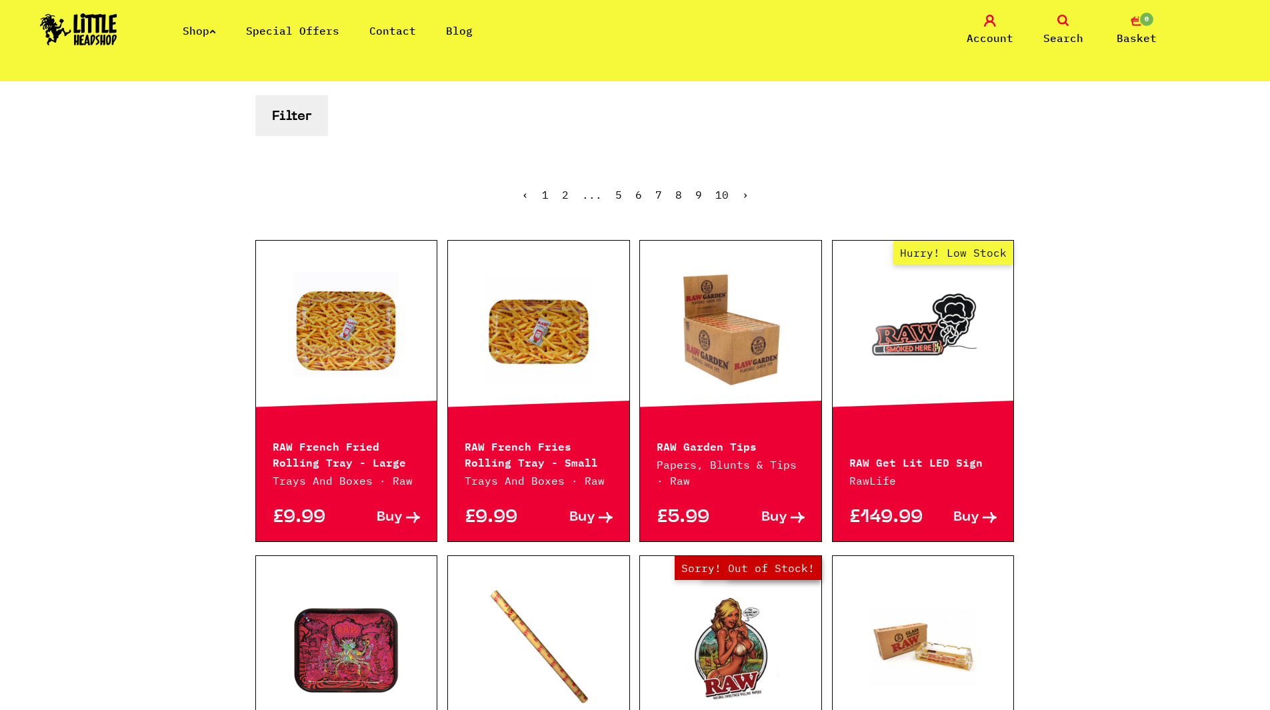
scroll to position [333, 0]
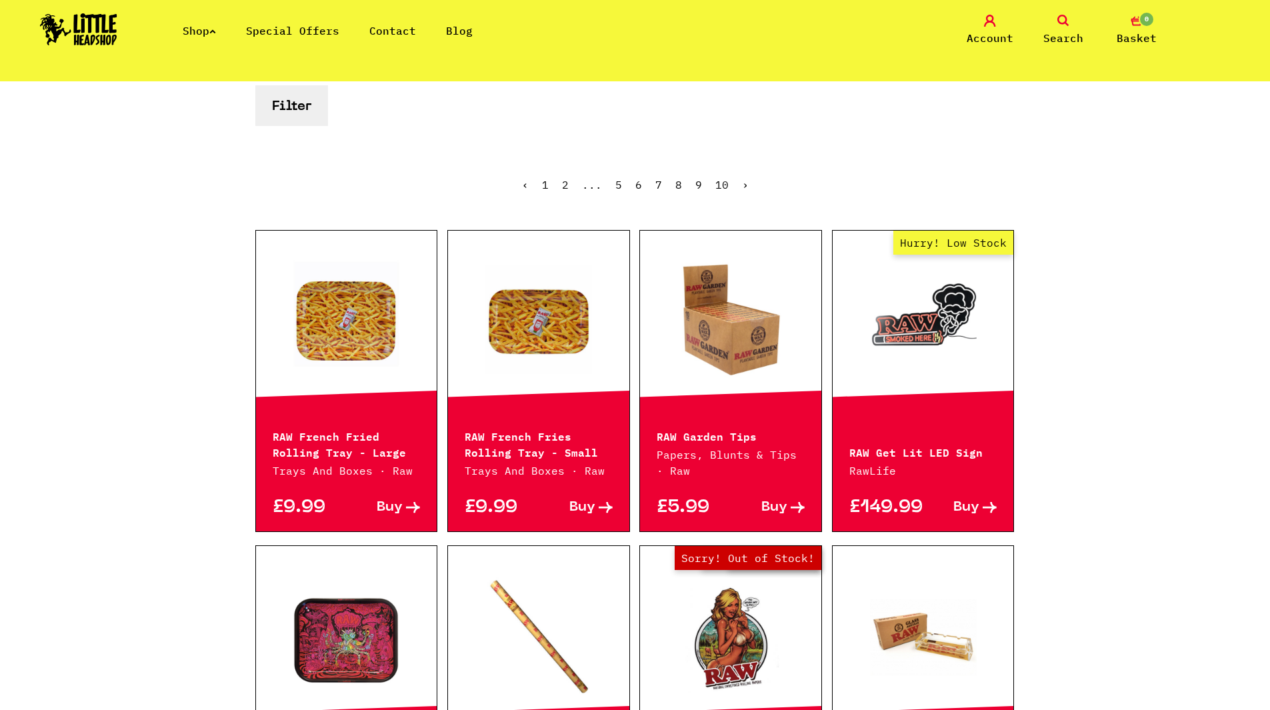
click at [728, 326] on link at bounding box center [730, 320] width 181 height 133
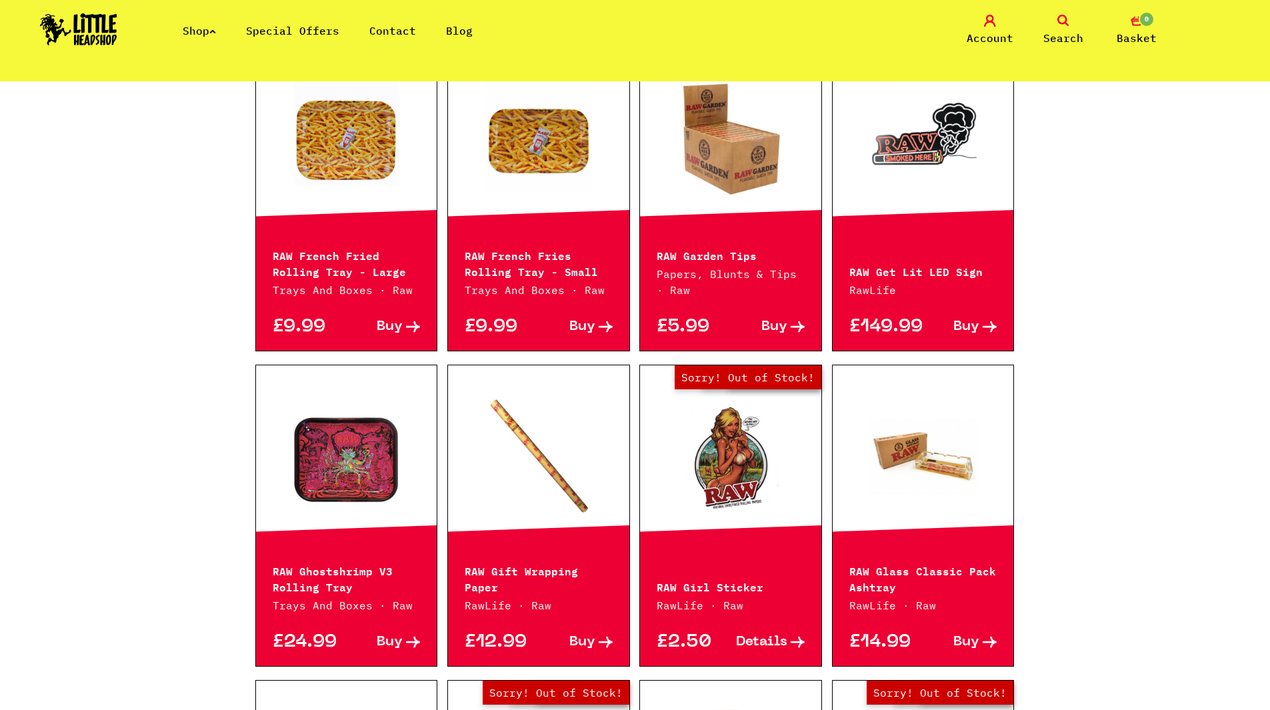
scroll to position [533, 0]
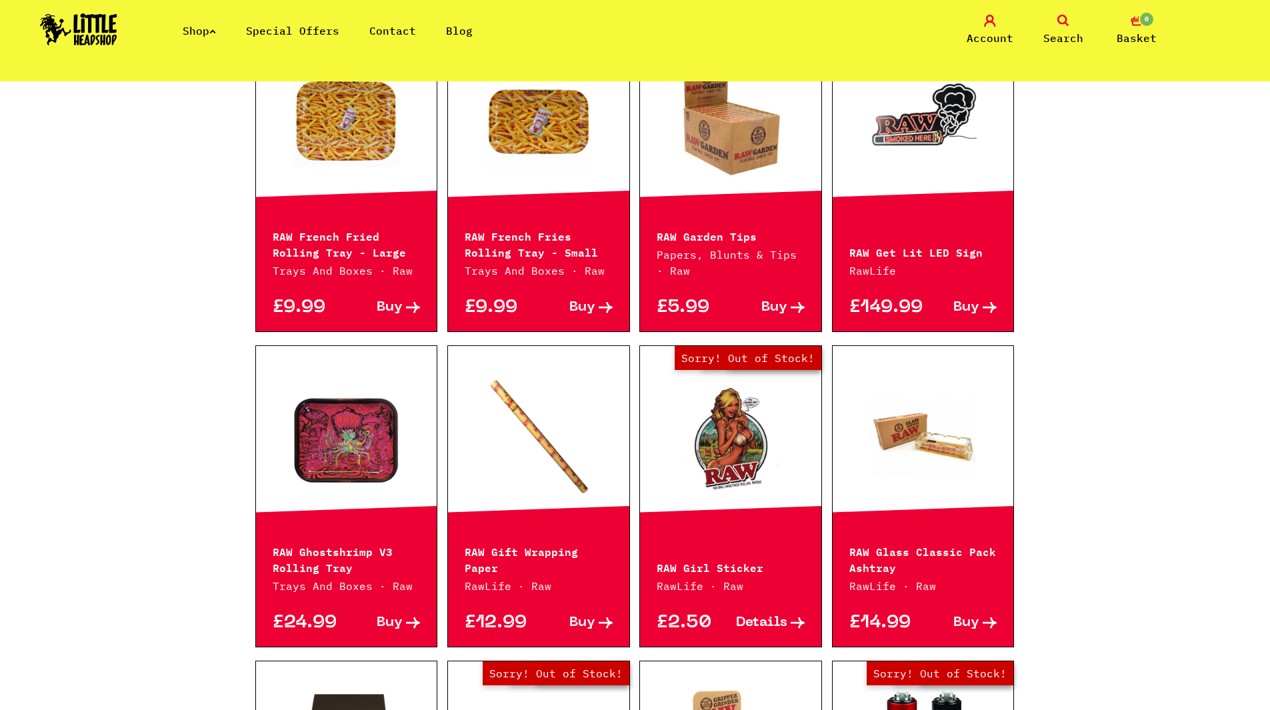
click at [697, 419] on link "Out of Stock Hurry! Low Stock Sorry! Out of Stock!" at bounding box center [730, 435] width 181 height 133
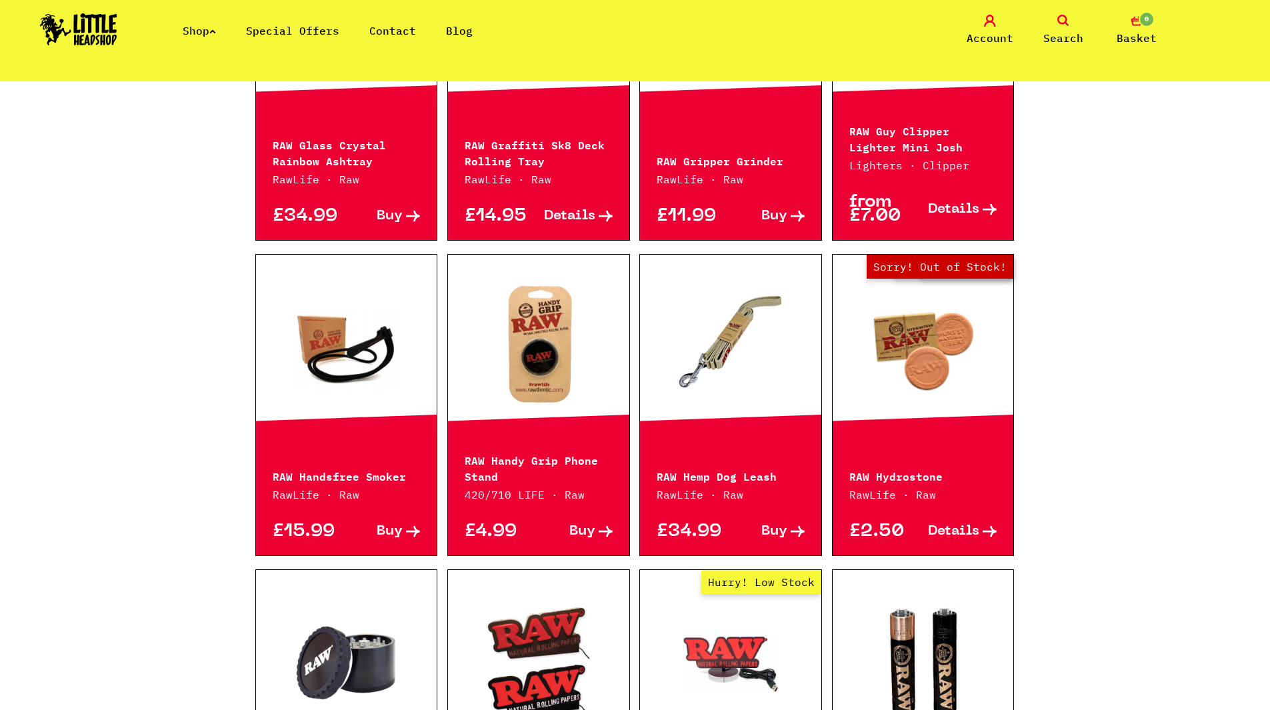
scroll to position [1333, 0]
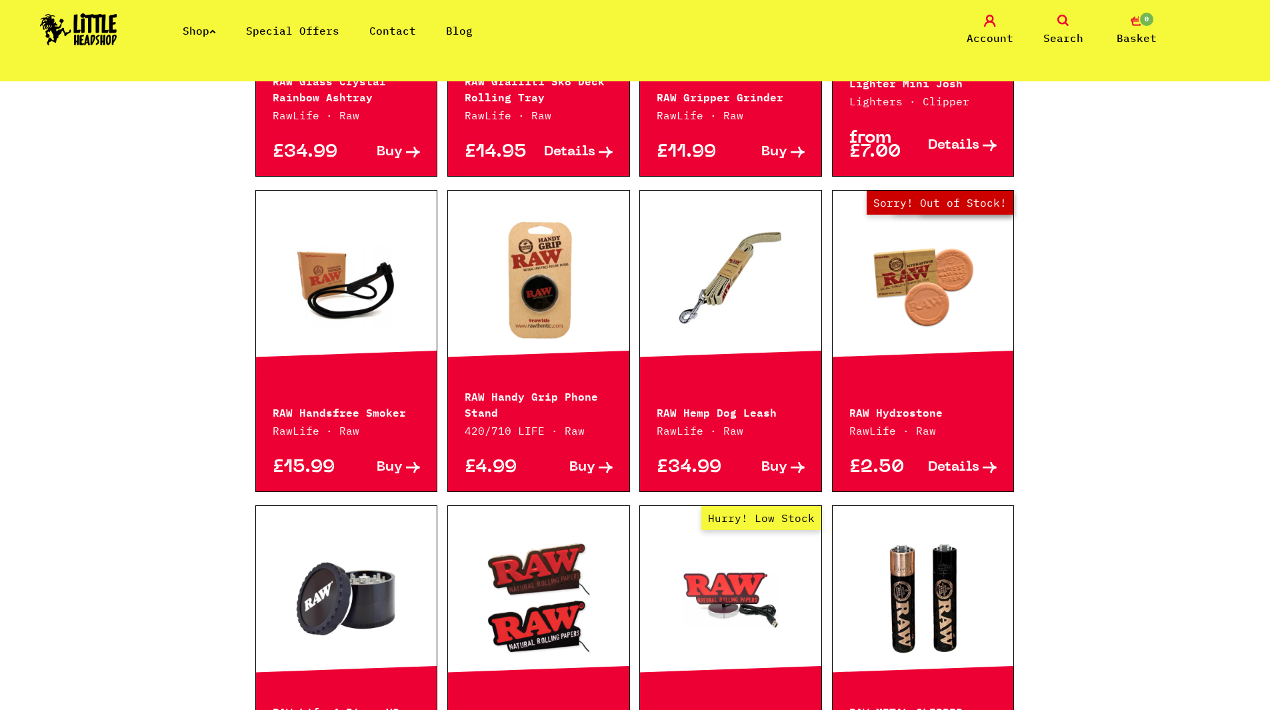
click at [903, 297] on link "Out of Stock Hurry! Low Stock Sorry! Out of Stock!" at bounding box center [922, 280] width 181 height 133
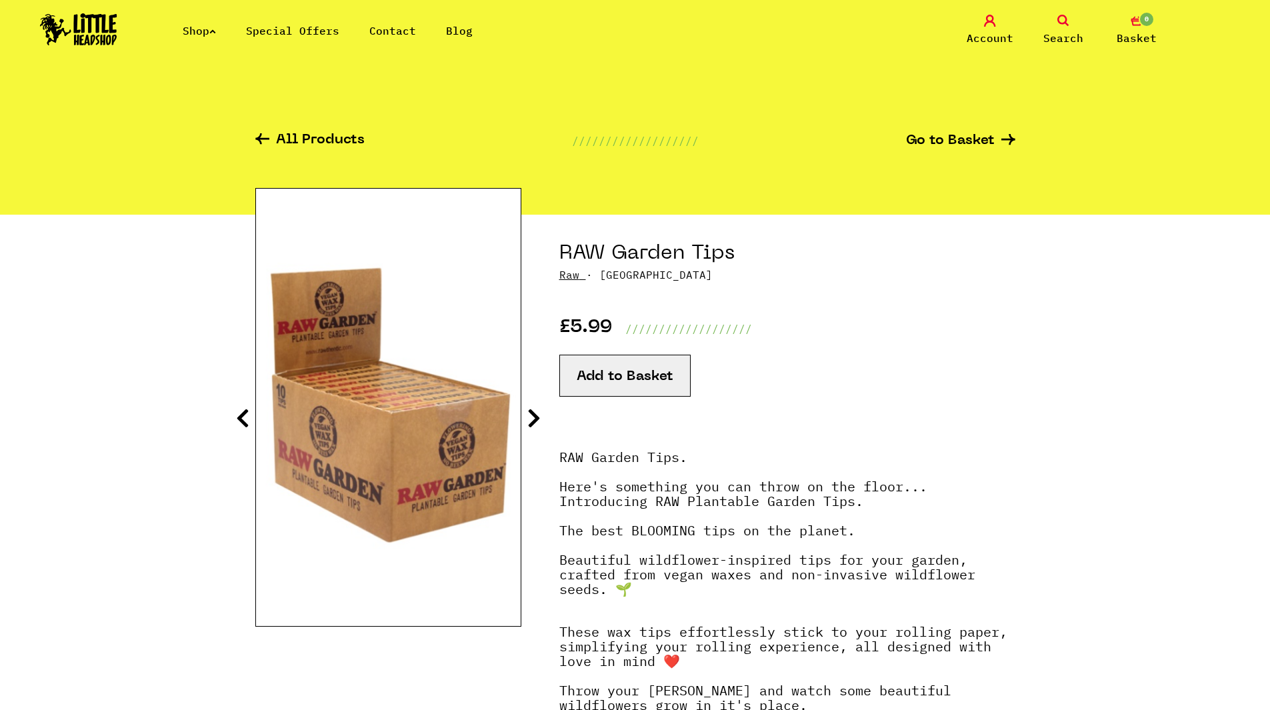
click at [535, 413] on icon at bounding box center [533, 417] width 13 height 21
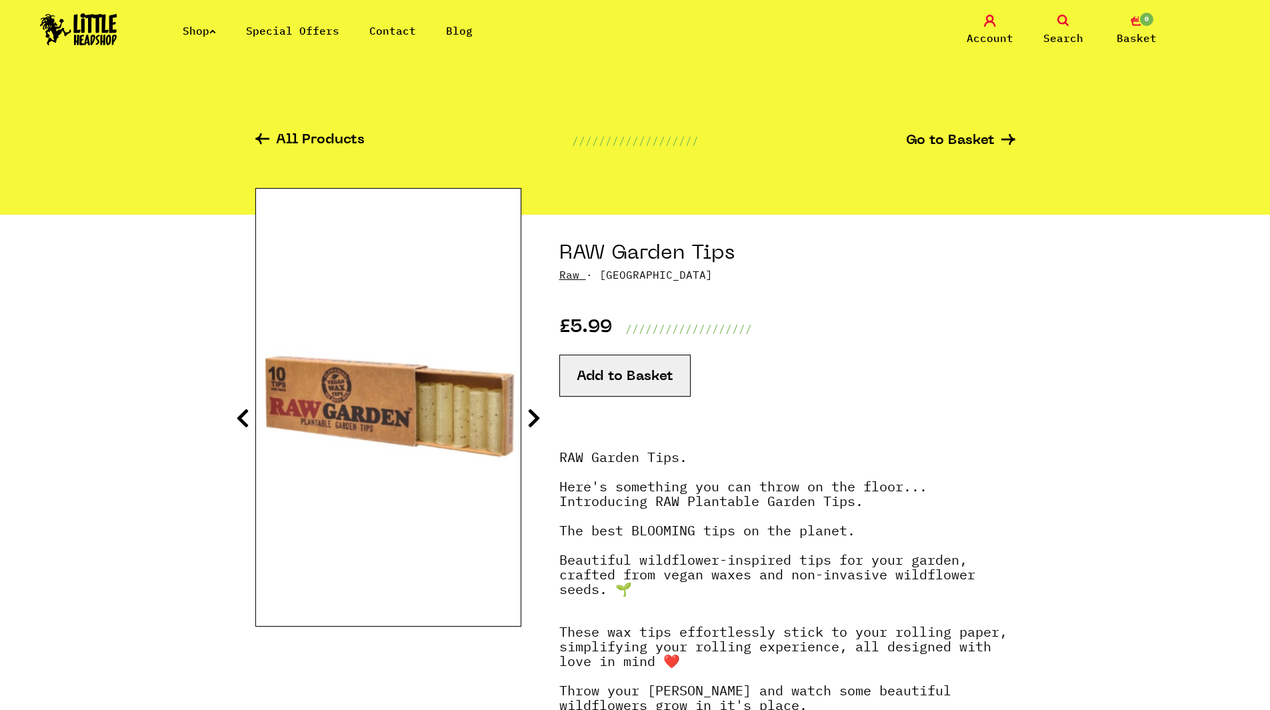
click at [535, 413] on icon at bounding box center [533, 417] width 13 height 21
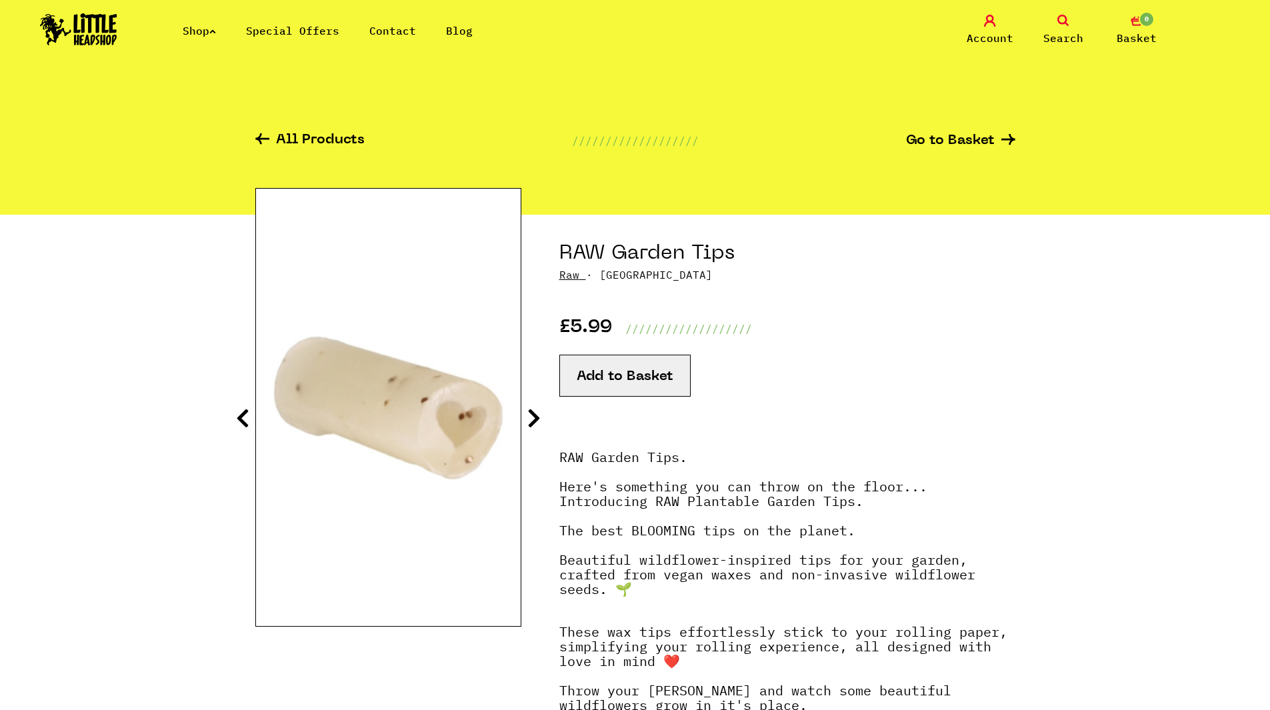
click at [535, 413] on icon at bounding box center [533, 417] width 13 height 21
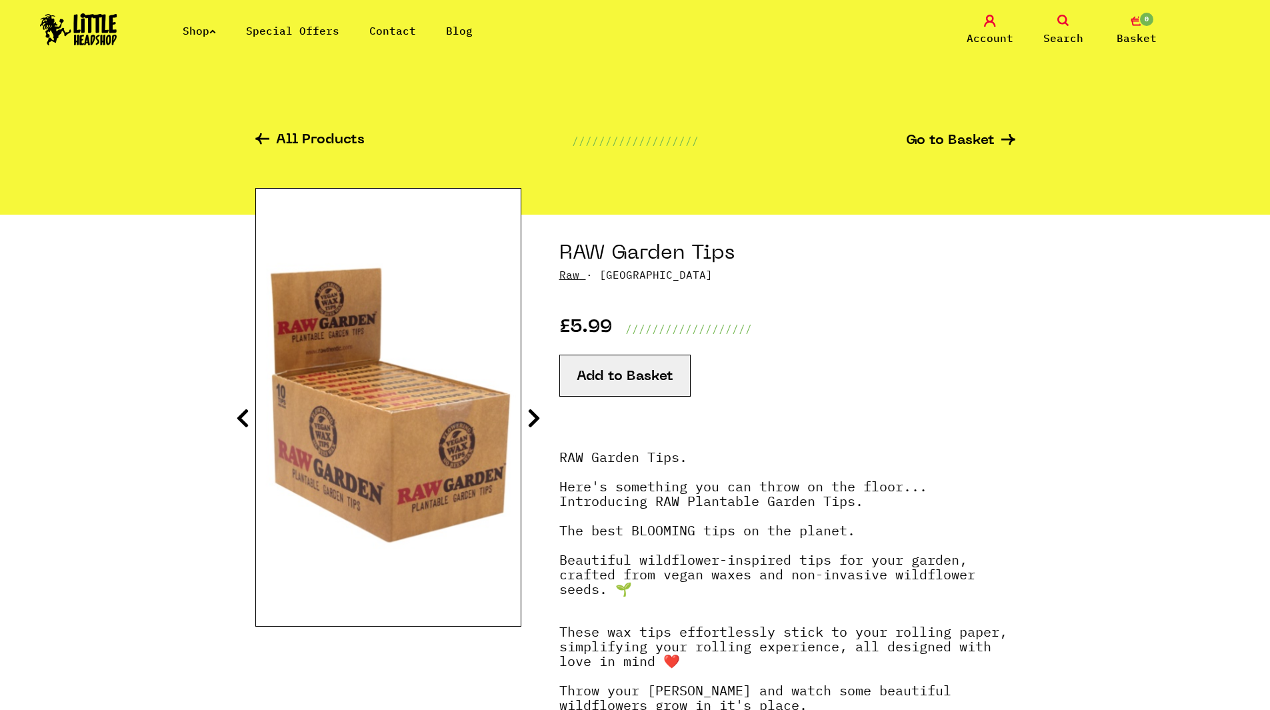
click at [245, 425] on icon at bounding box center [242, 417] width 13 height 21
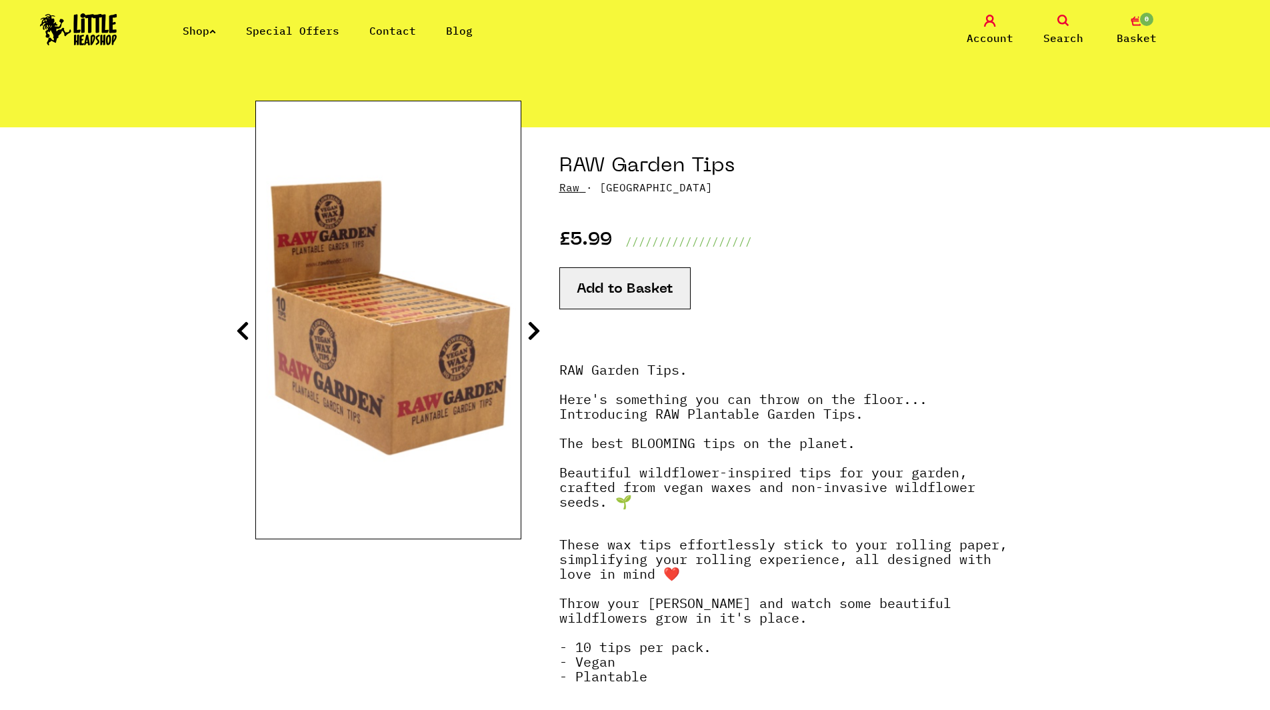
scroll to position [133, 0]
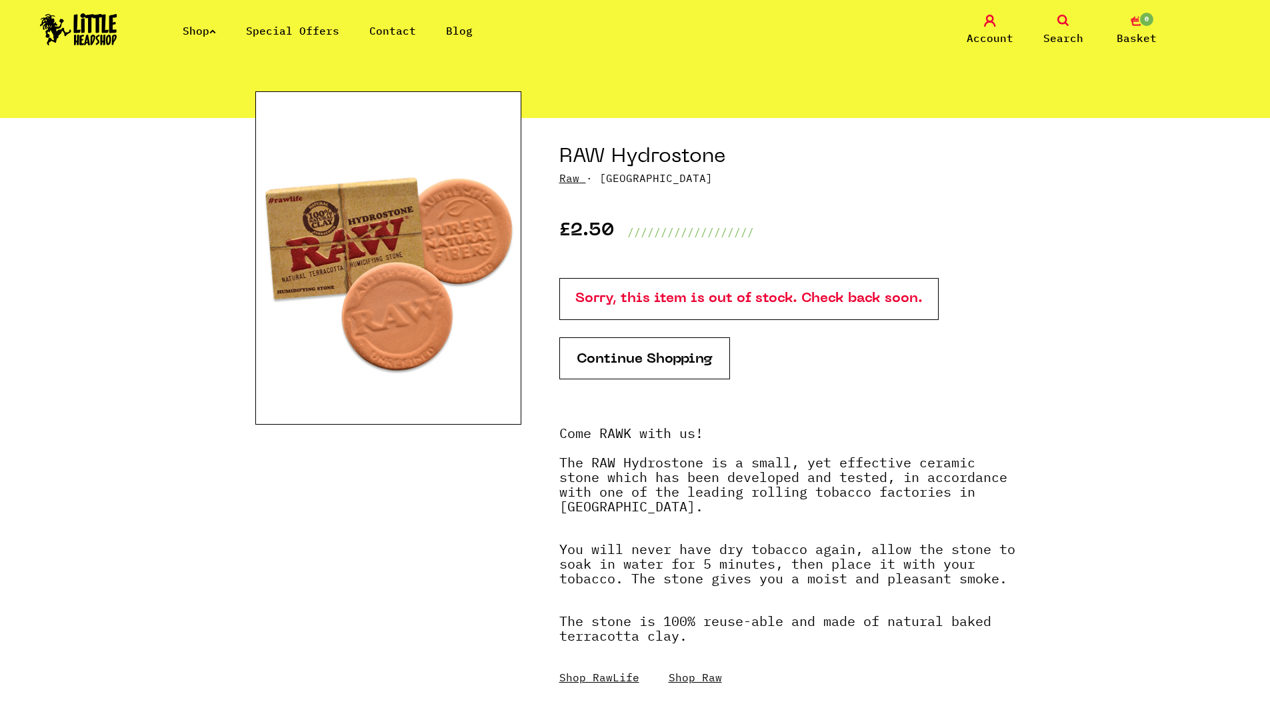
scroll to position [133, 0]
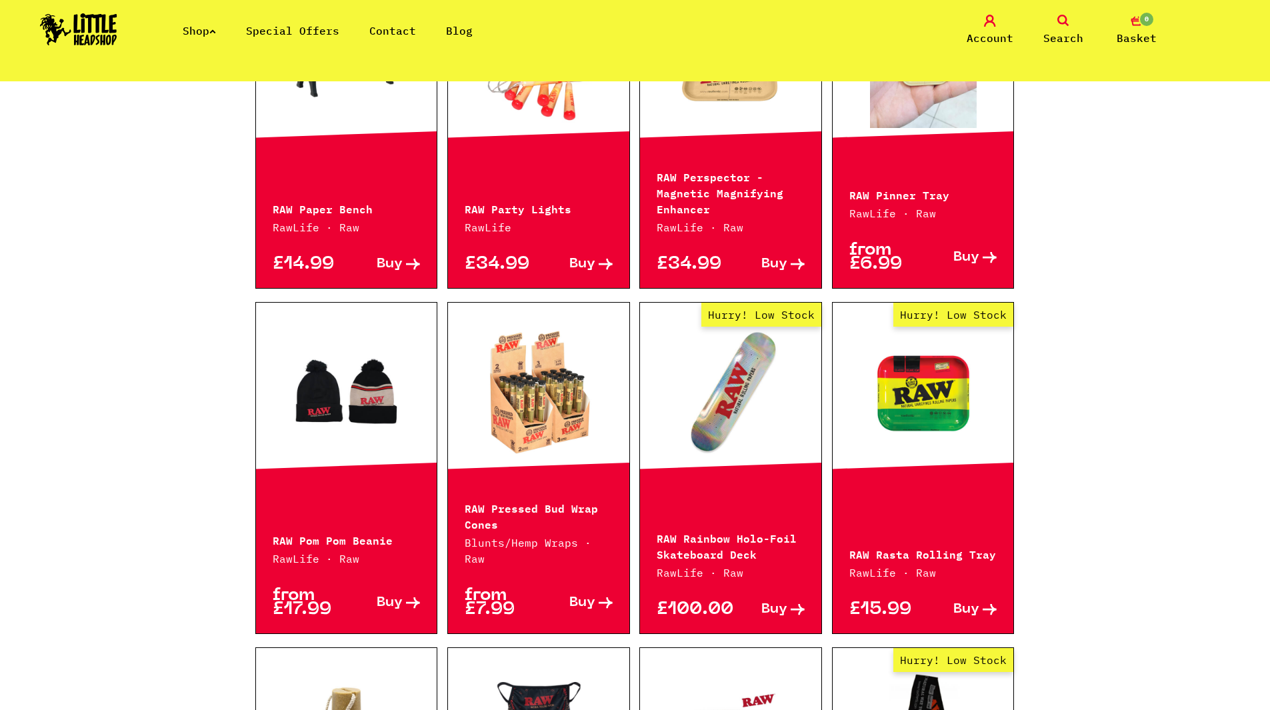
scroll to position [1333, 0]
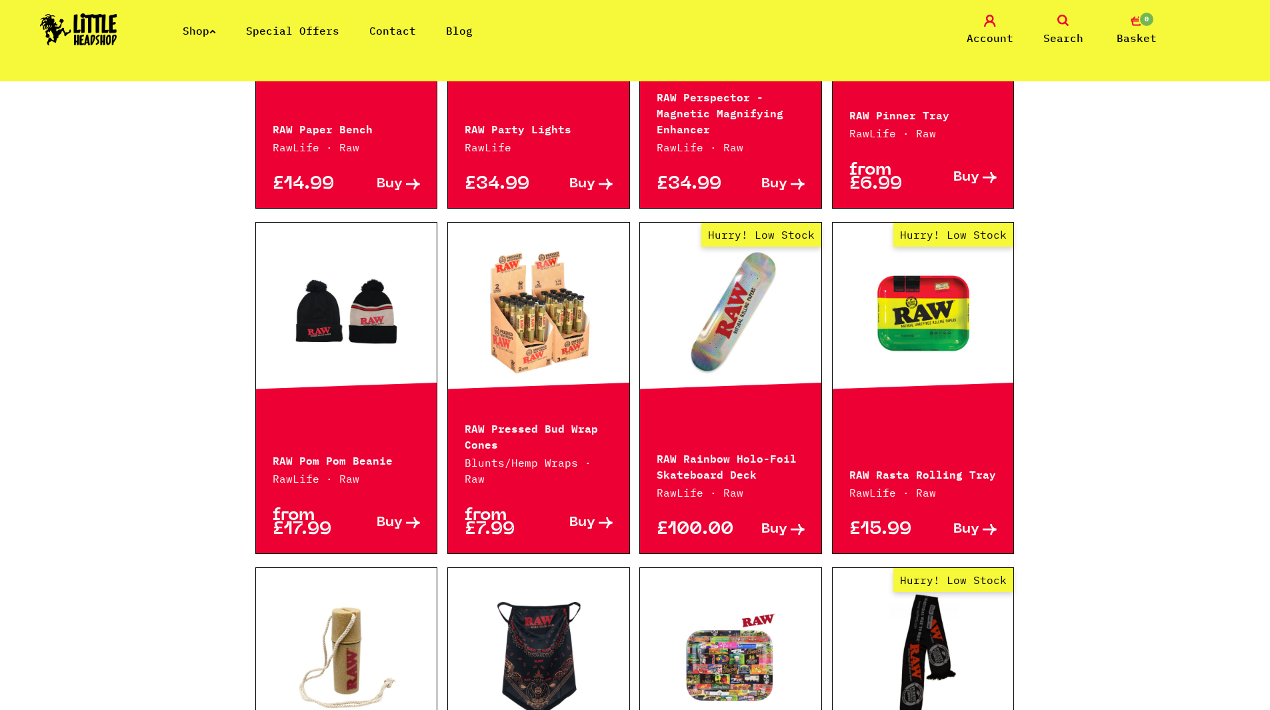
click at [555, 370] on link at bounding box center [538, 312] width 181 height 133
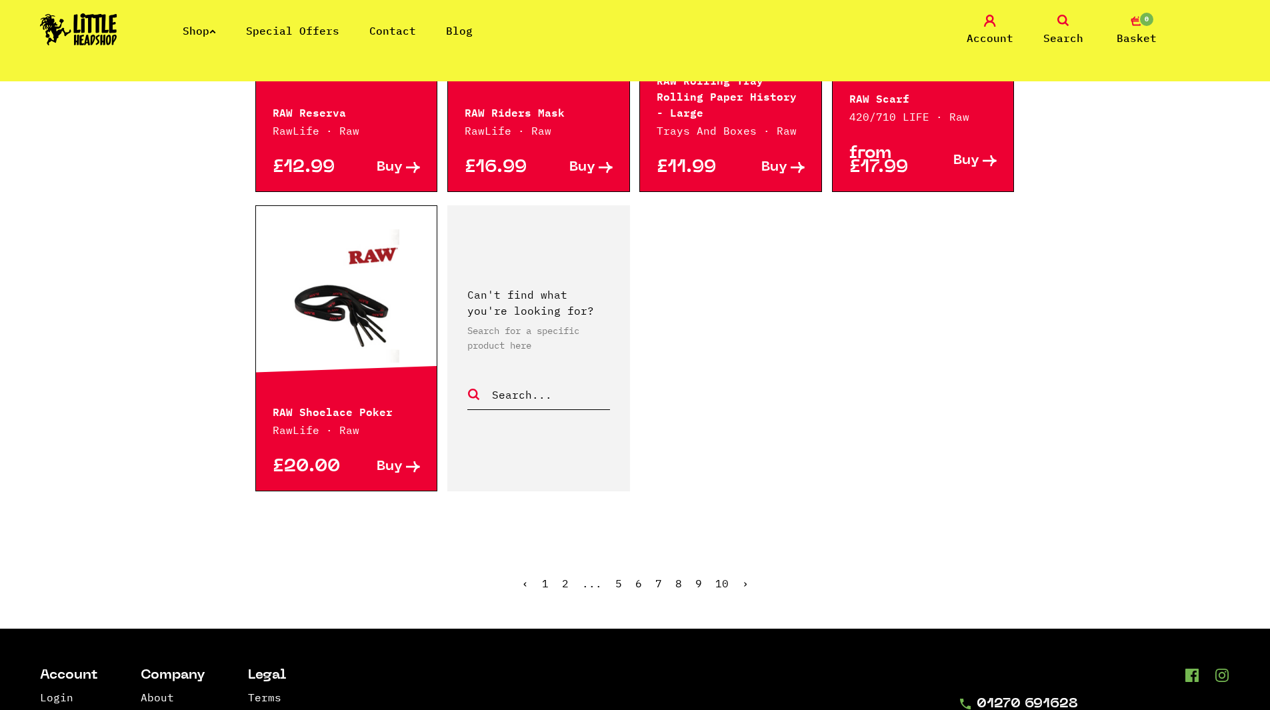
scroll to position [2066, 0]
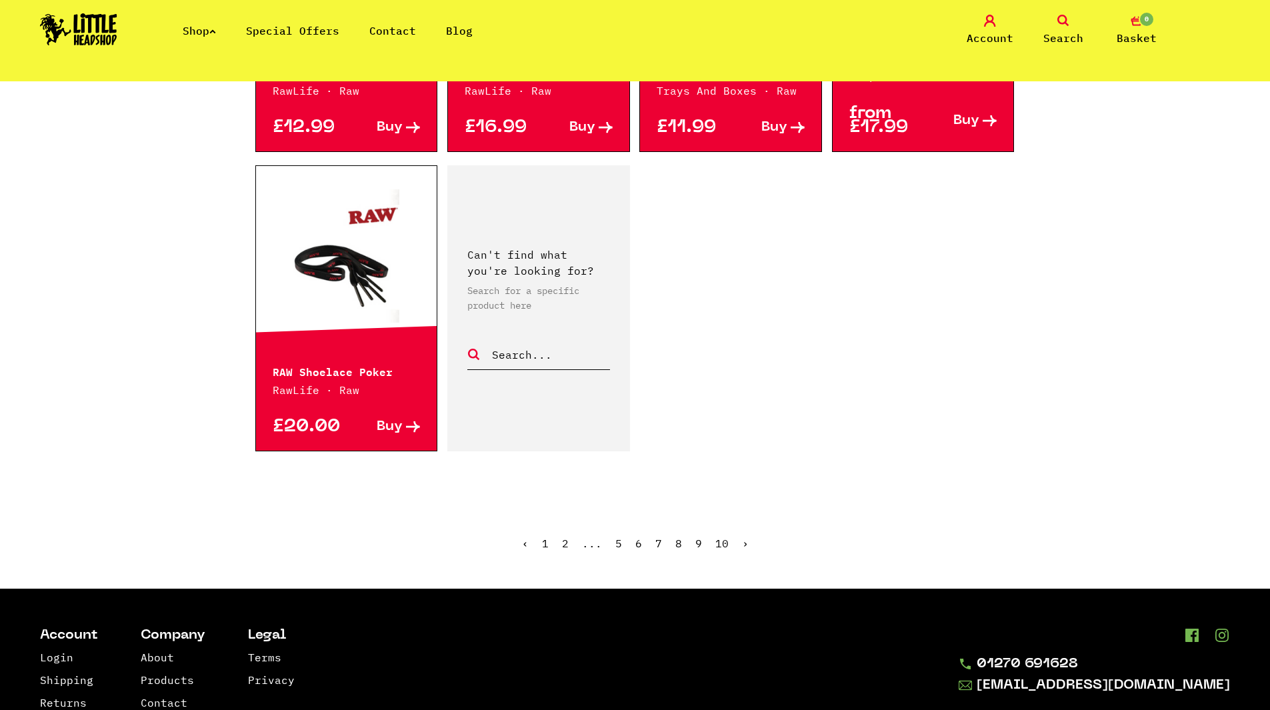
click at [675, 536] on link "8" at bounding box center [678, 542] width 7 height 13
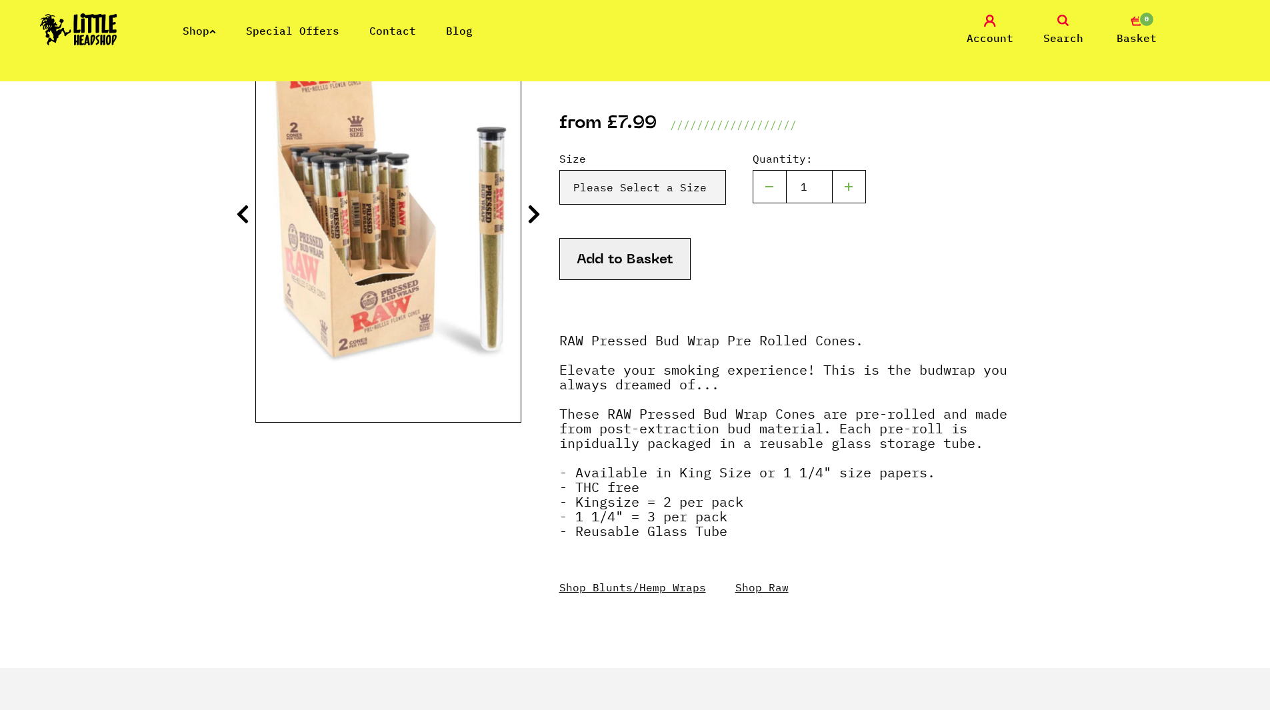
scroll to position [200, 0]
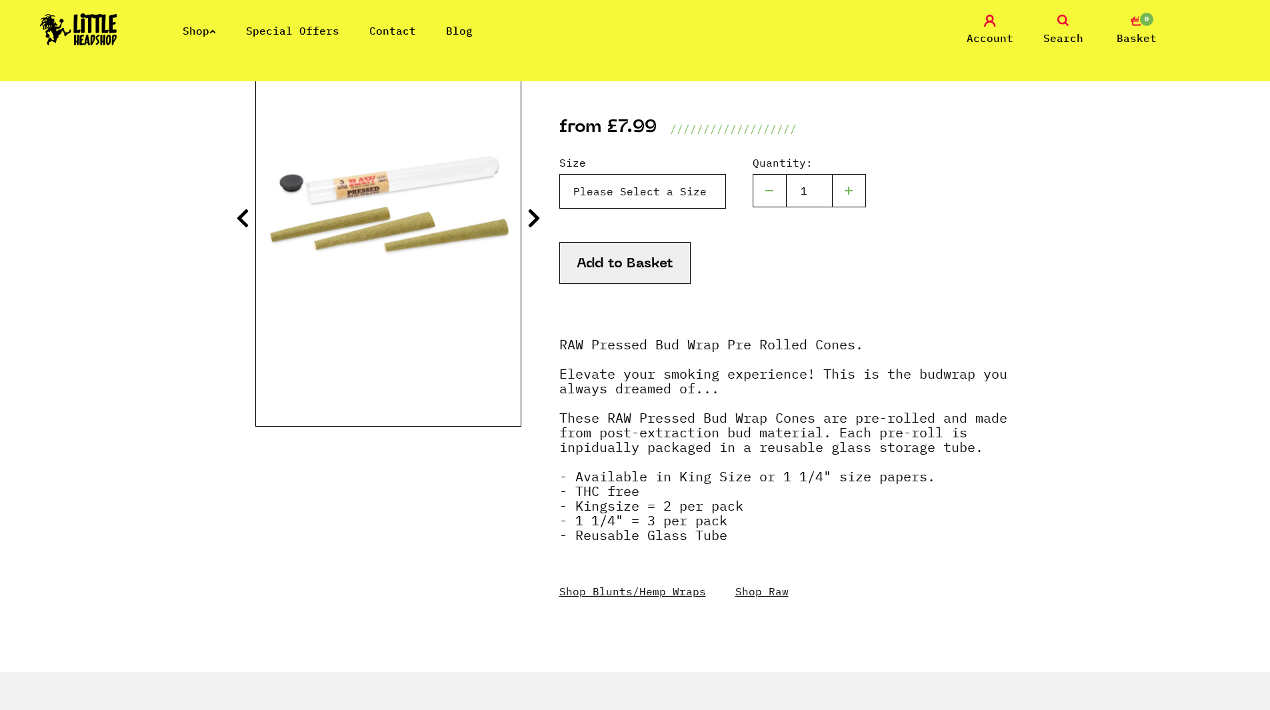
click at [653, 189] on select "Please Select a Size Kingsize - £7.99 1 1/4 - £7.99" at bounding box center [642, 191] width 167 height 35
click at [663, 155] on label "Size" at bounding box center [642, 163] width 167 height 16
click at [663, 174] on select "Please Select a Size Kingsize - £7.99 1 1/4 - £7.99" at bounding box center [642, 191] width 167 height 35
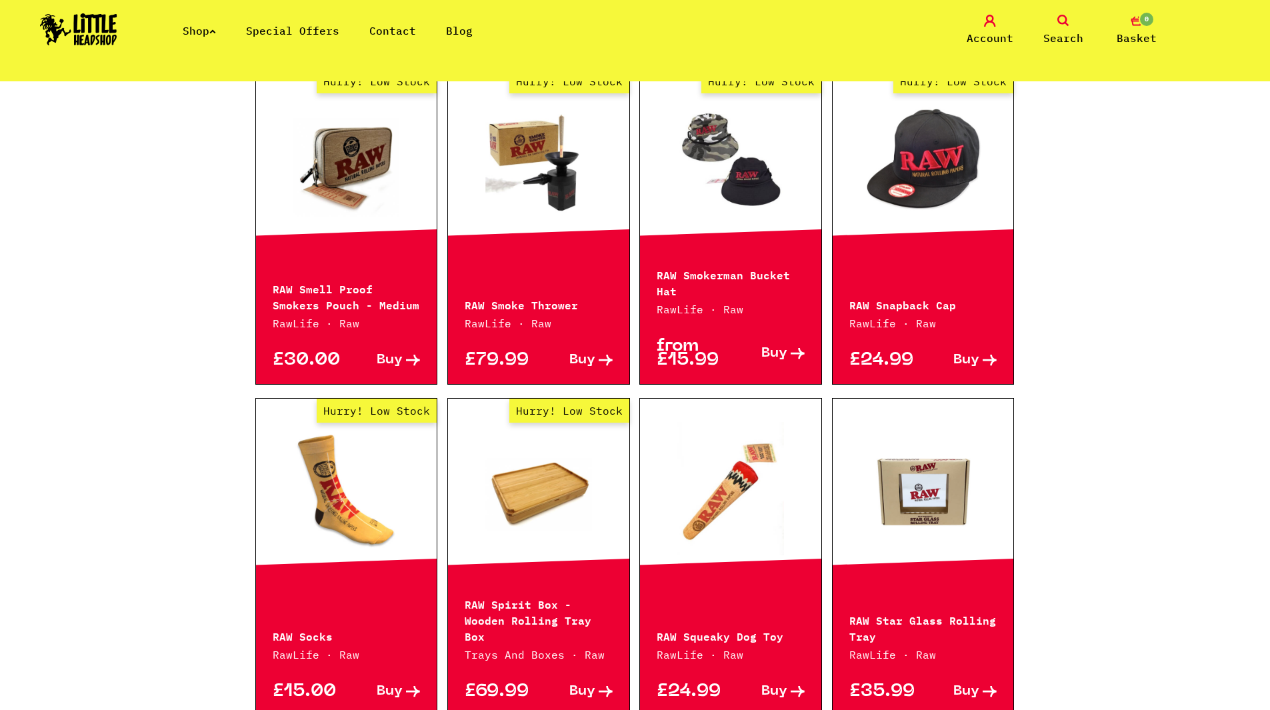
scroll to position [866, 0]
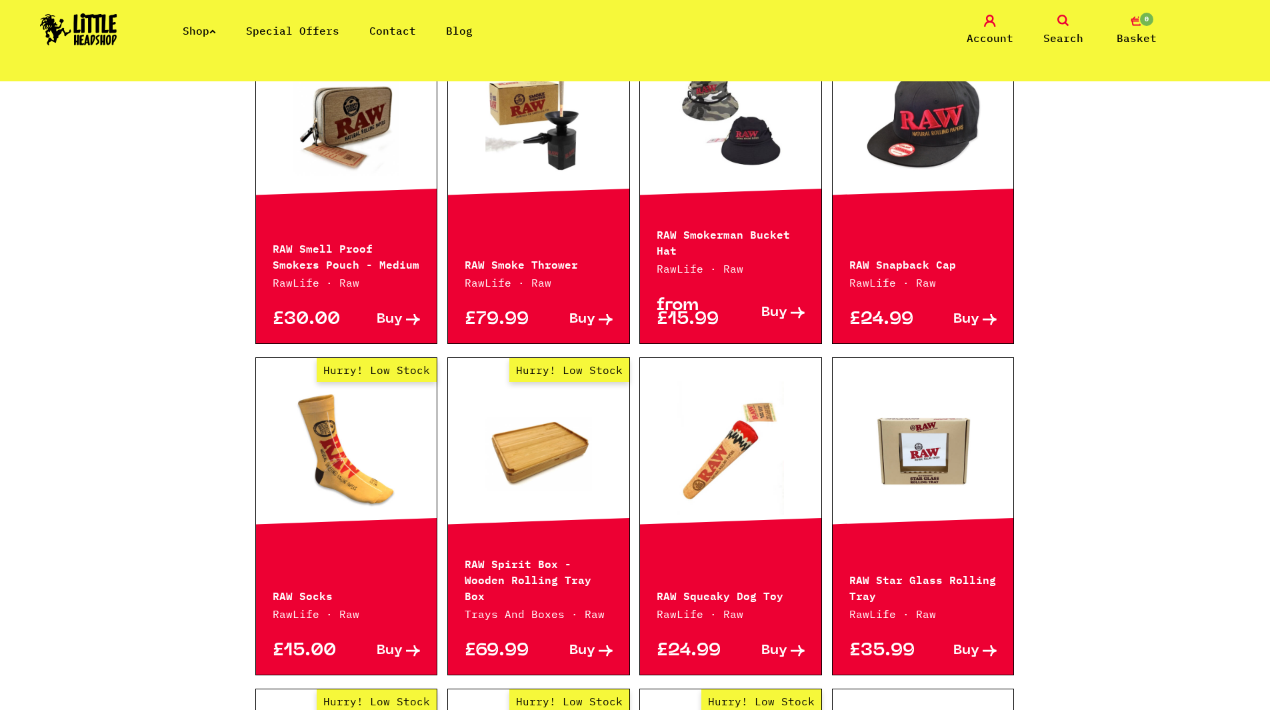
click at [541, 480] on link "Hurry! Low Stock" at bounding box center [538, 447] width 181 height 133
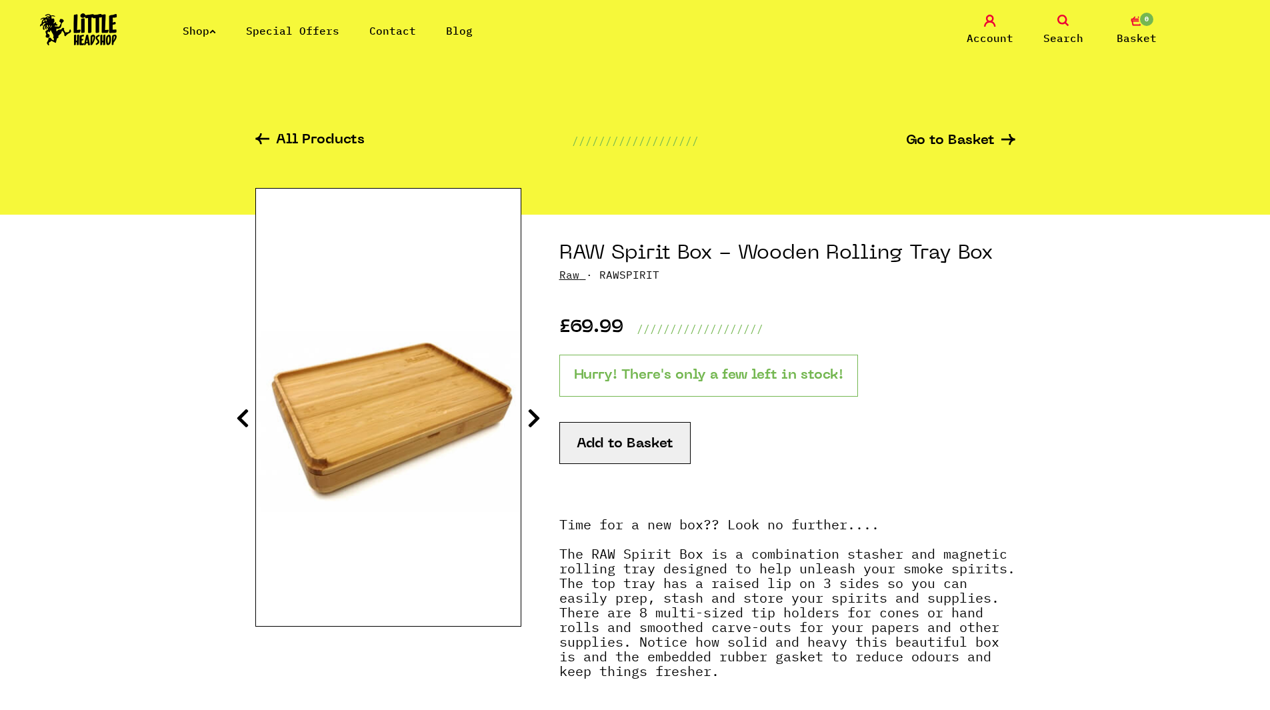
click at [200, 33] on link "Shop" at bounding box center [199, 30] width 33 height 13
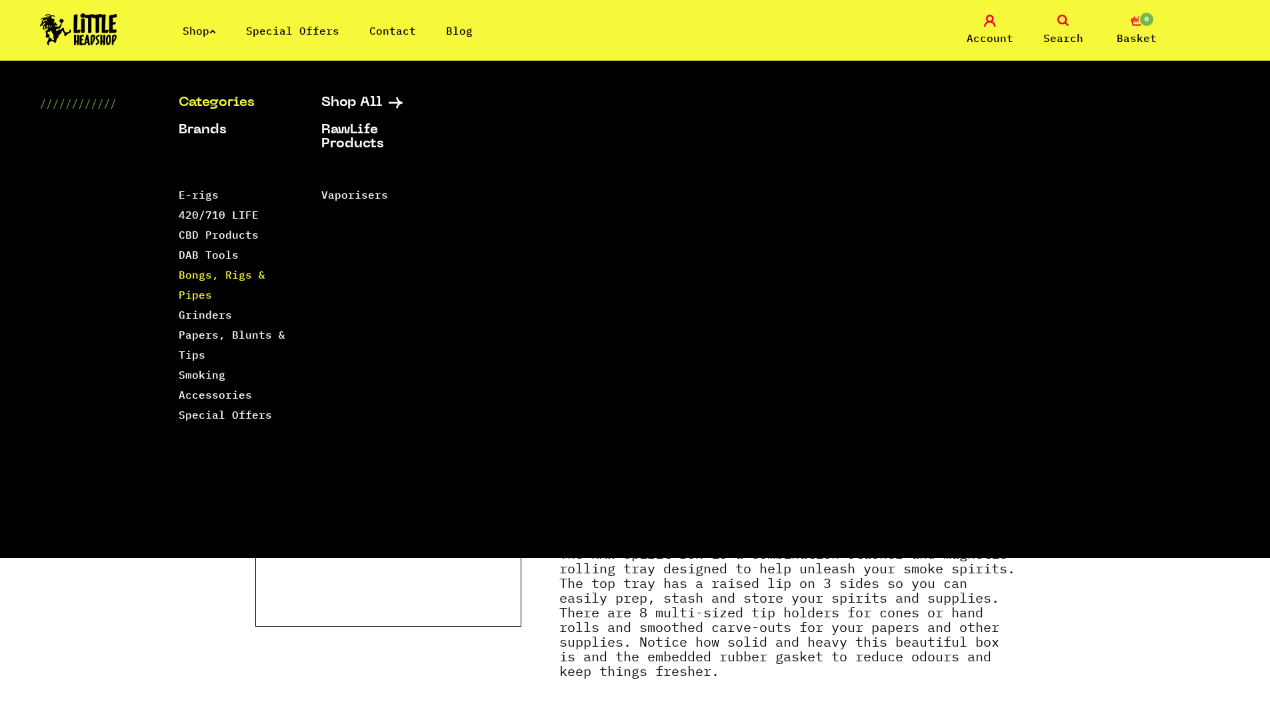
click at [196, 278] on link "Bongs, Rigs & Pipes" at bounding box center [222, 284] width 87 height 33
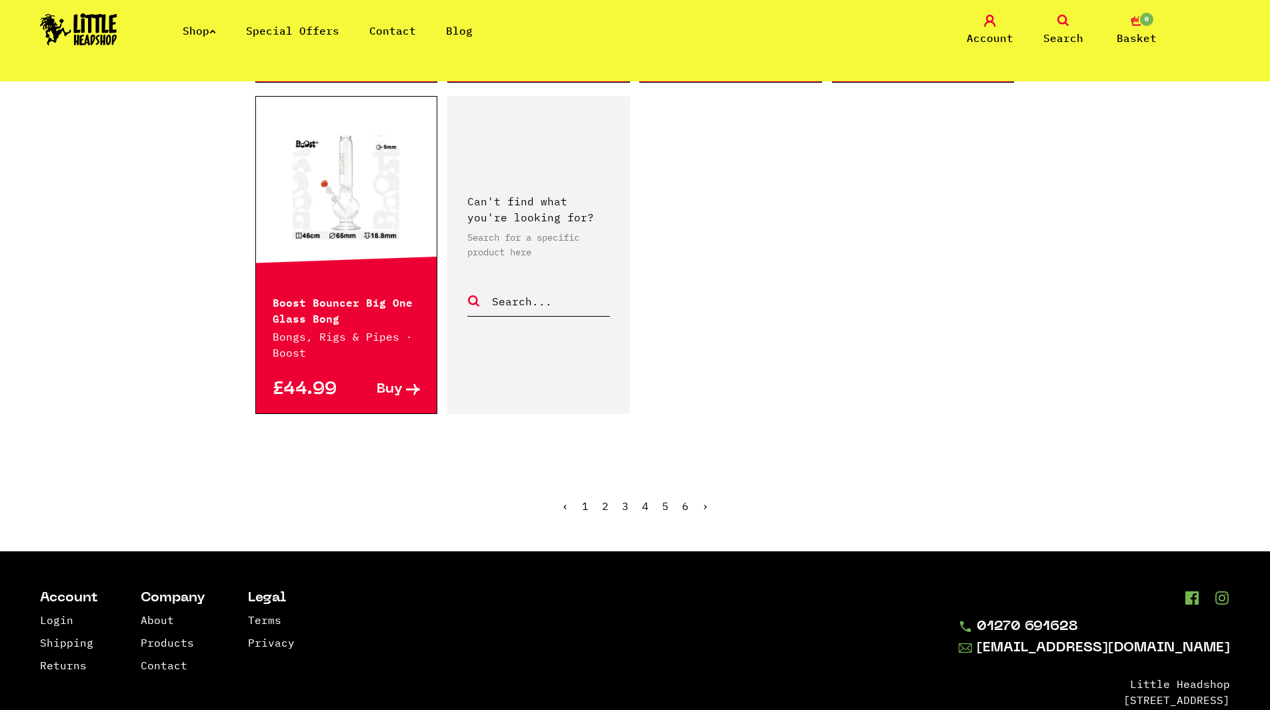
scroll to position [2266, 0]
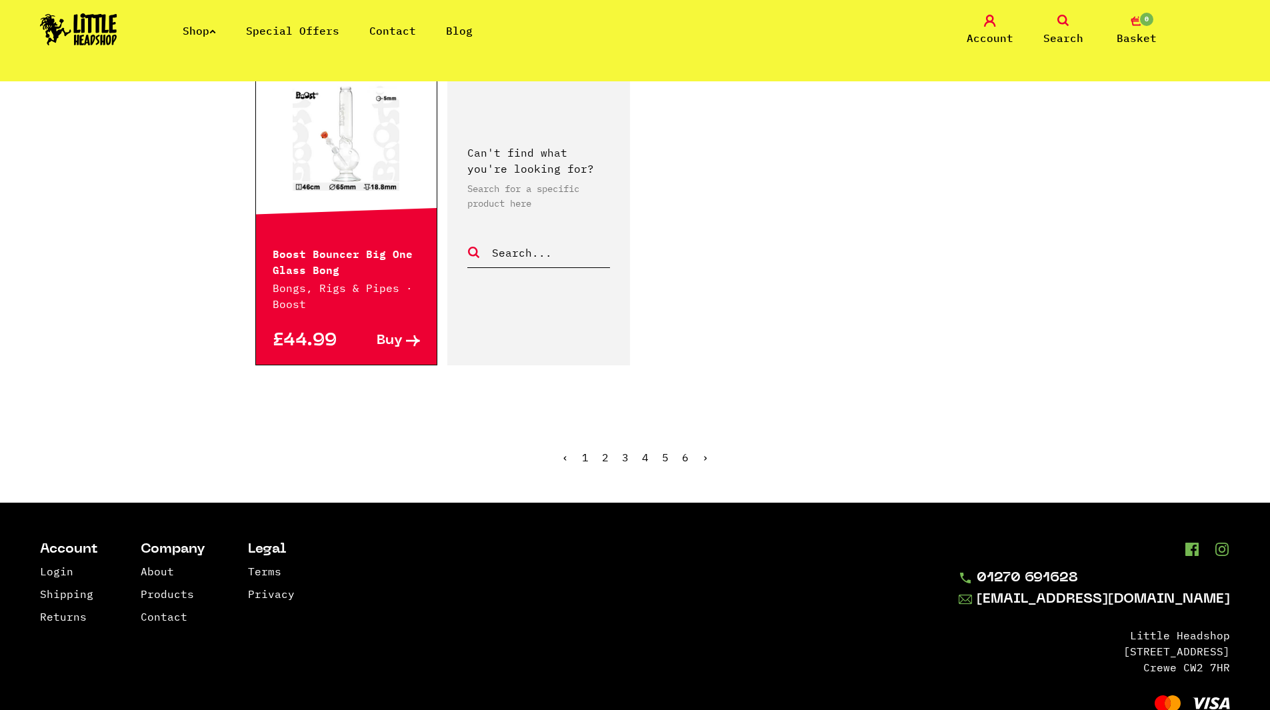
click at [604, 450] on link "2" at bounding box center [605, 456] width 7 height 13
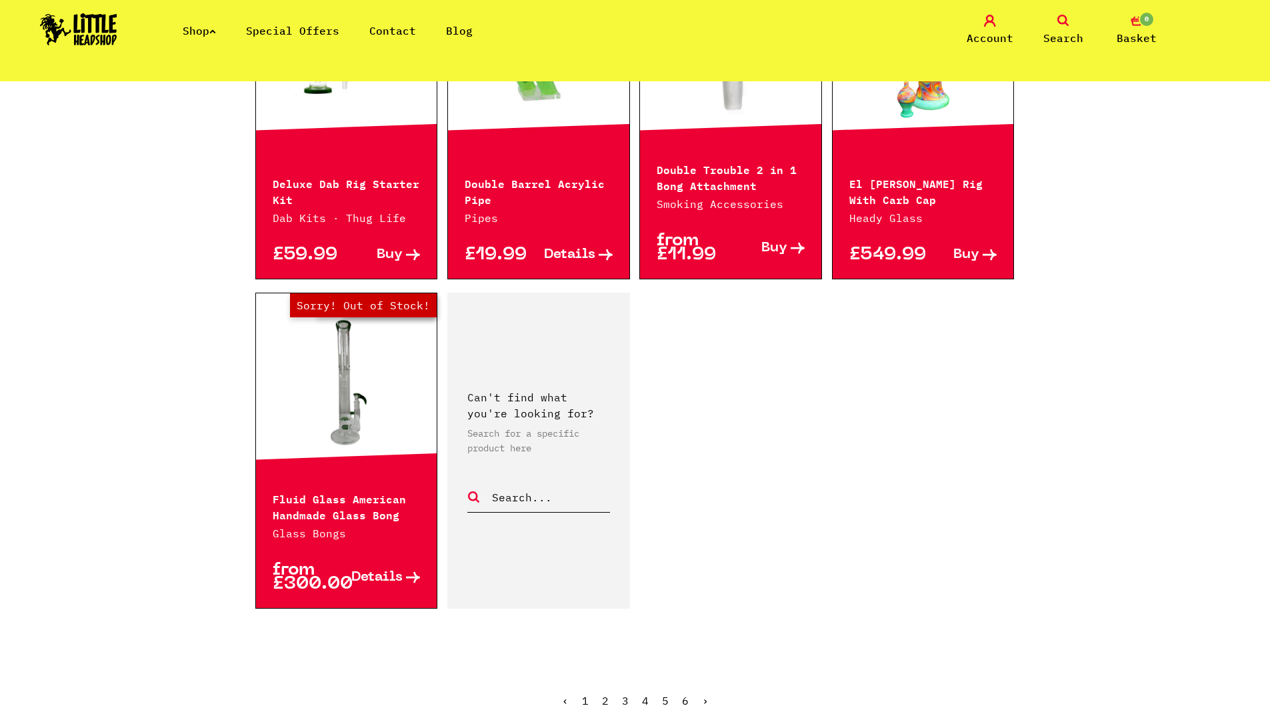
scroll to position [2066, 0]
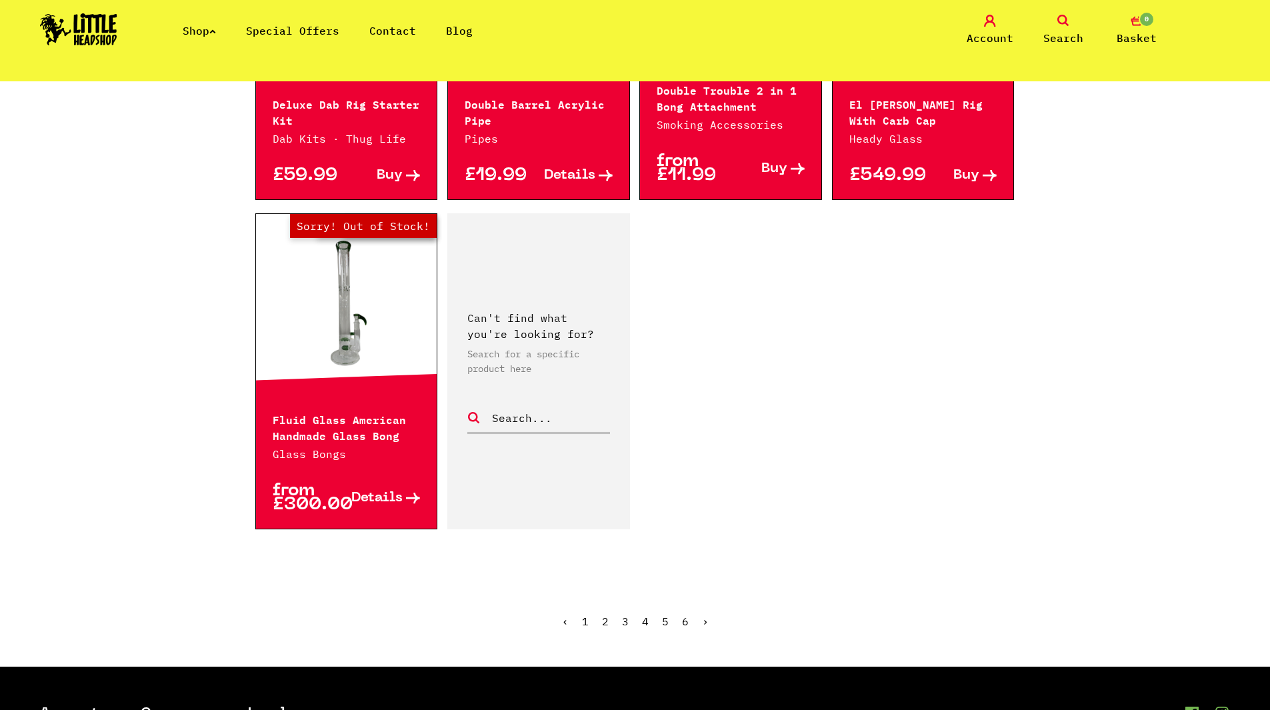
click at [622, 614] on link "3" at bounding box center [625, 620] width 7 height 13
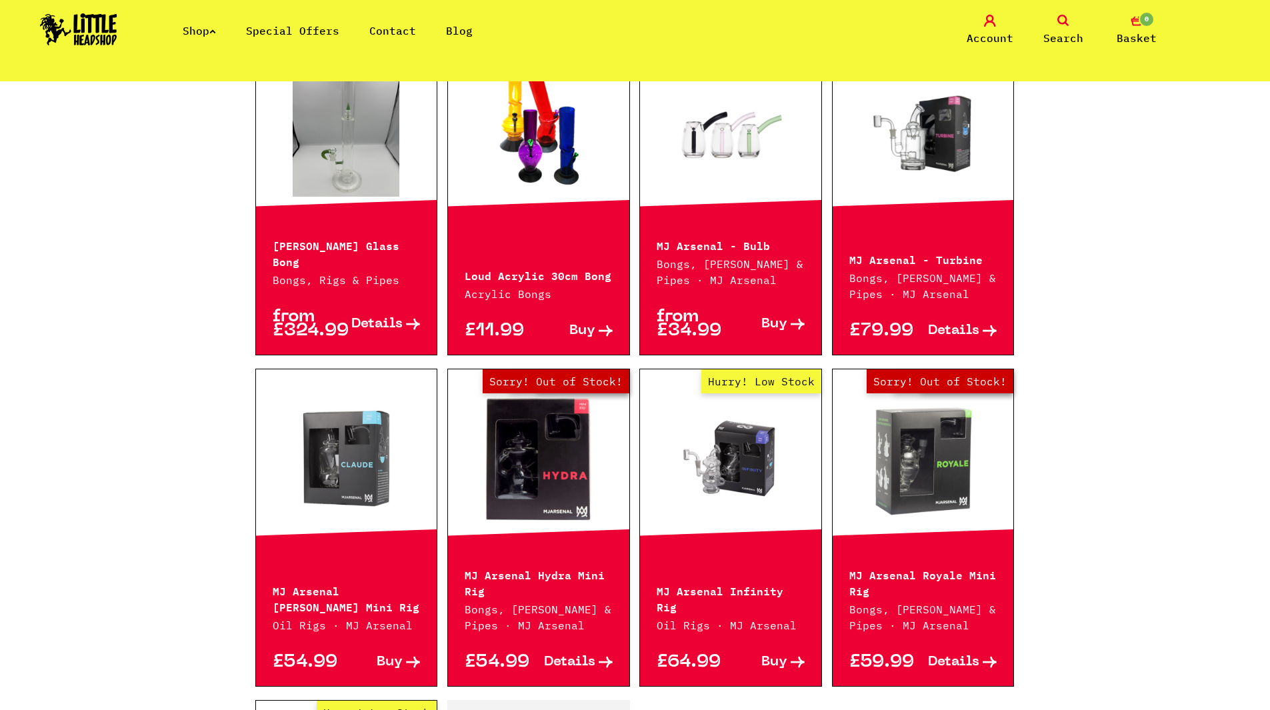
scroll to position [1533, 0]
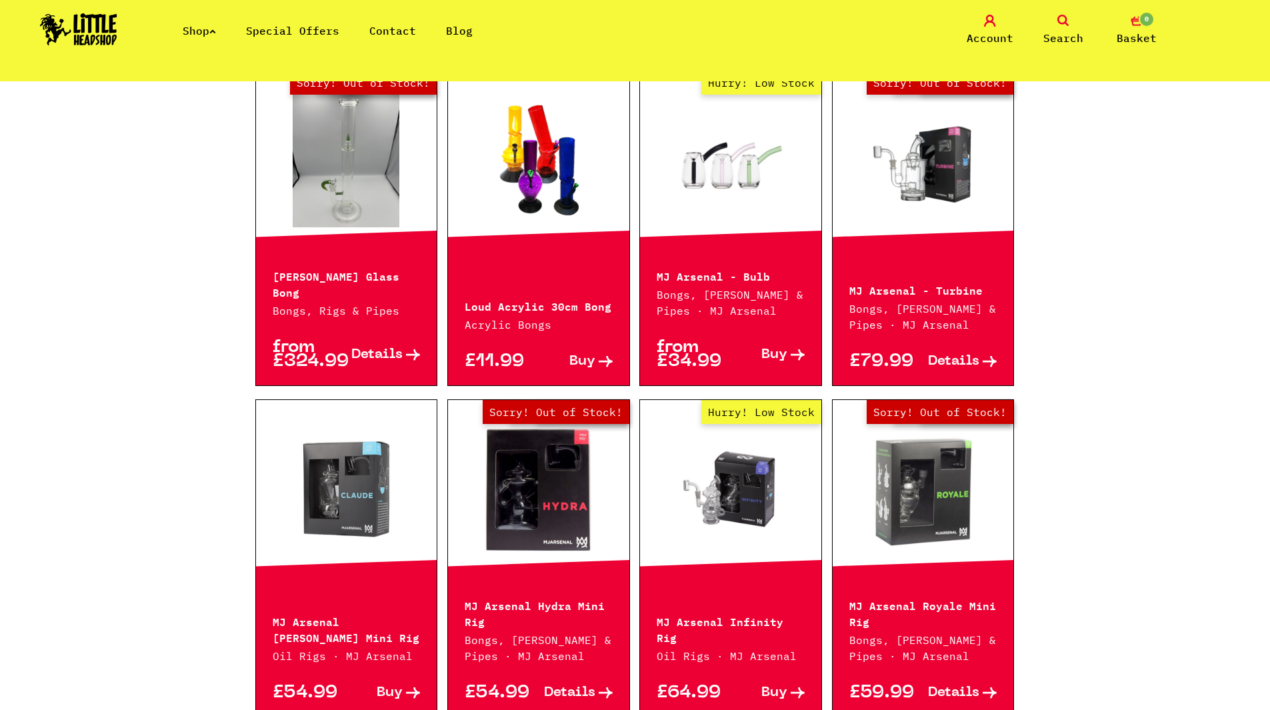
click at [321, 196] on link "Out of Stock Hurry! Low Stock Sorry! Out of Stock!" at bounding box center [346, 160] width 181 height 133
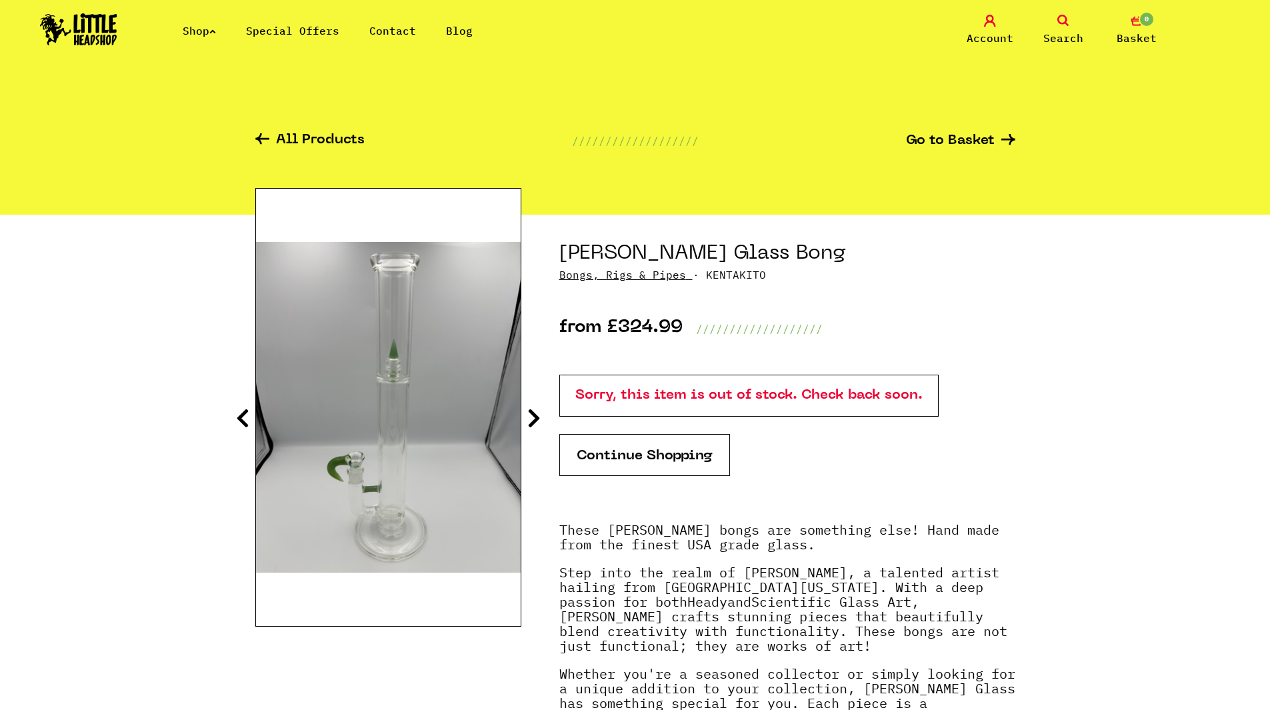
click at [531, 410] on icon at bounding box center [533, 417] width 13 height 21
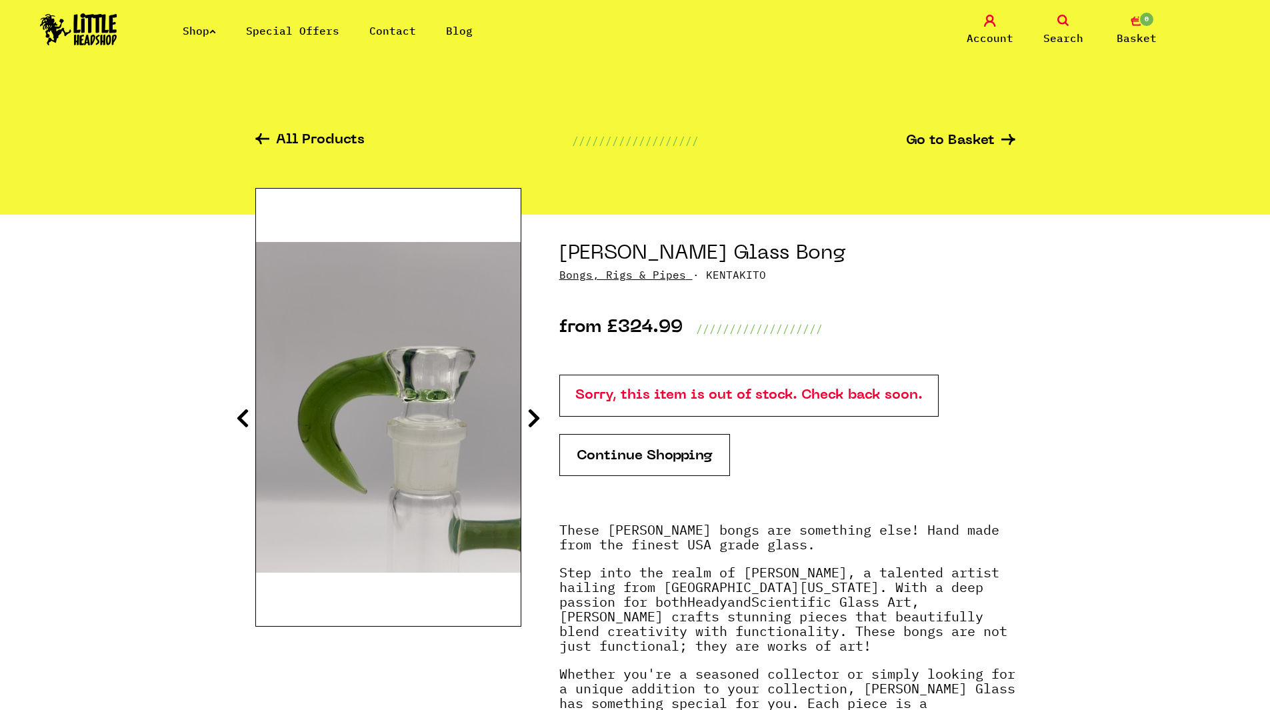
click at [531, 410] on icon at bounding box center [533, 417] width 13 height 21
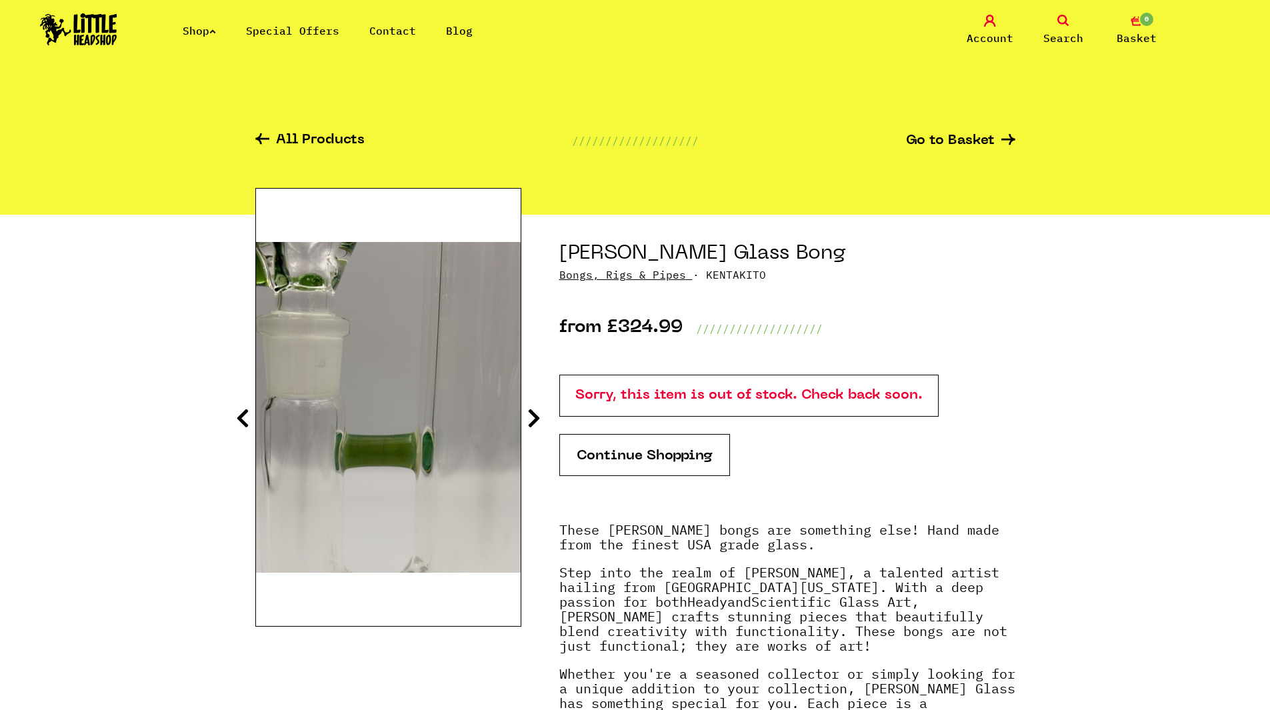
click at [531, 410] on icon at bounding box center [533, 417] width 13 height 21
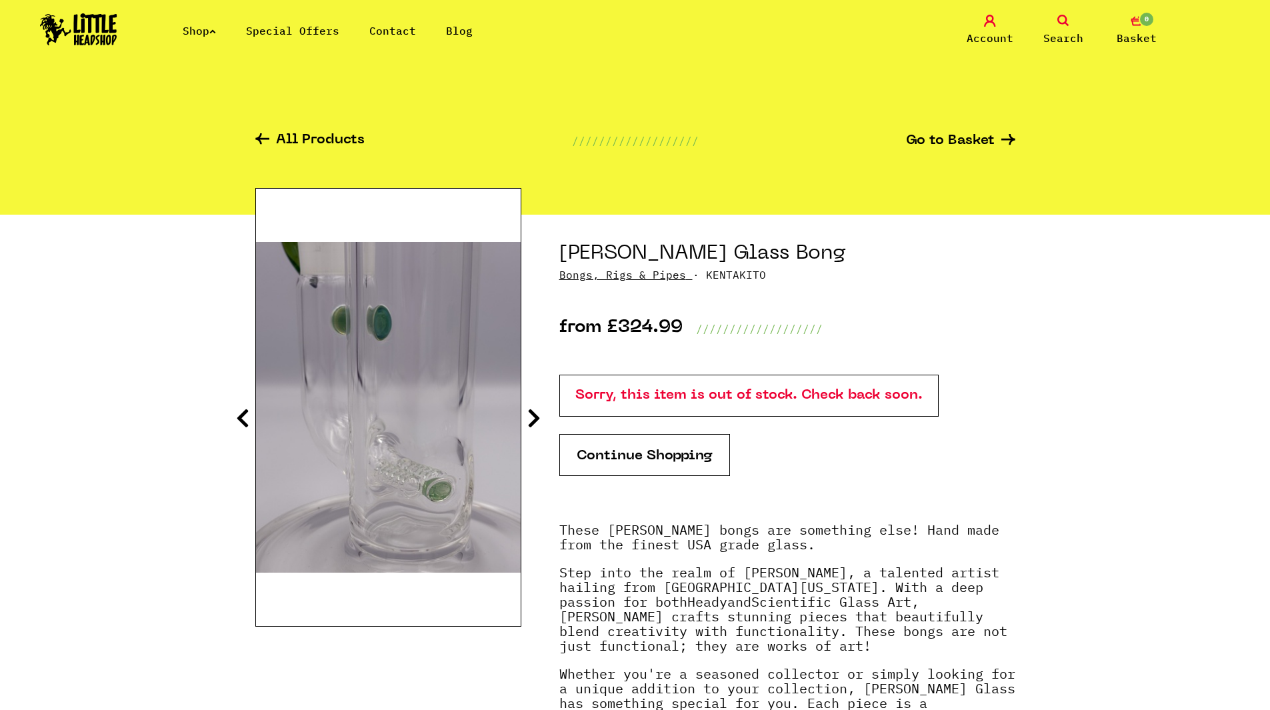
click at [531, 410] on icon at bounding box center [533, 417] width 13 height 21
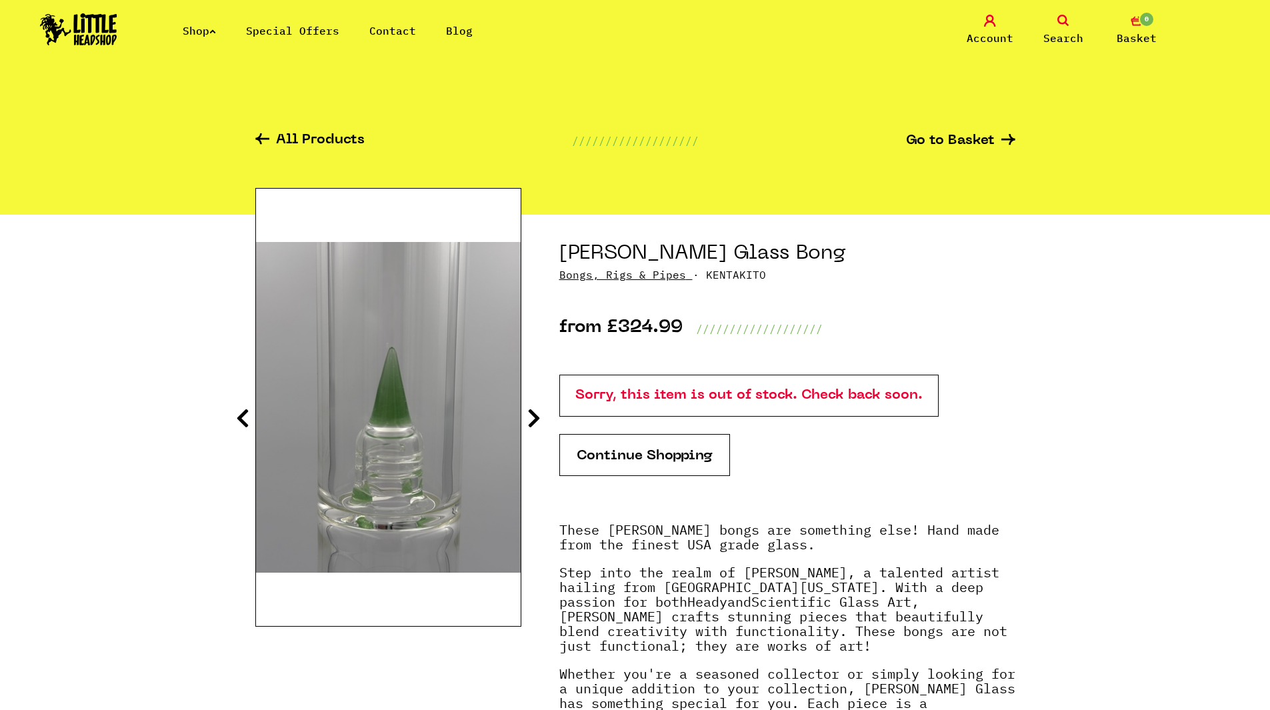
click at [531, 410] on icon at bounding box center [533, 417] width 13 height 21
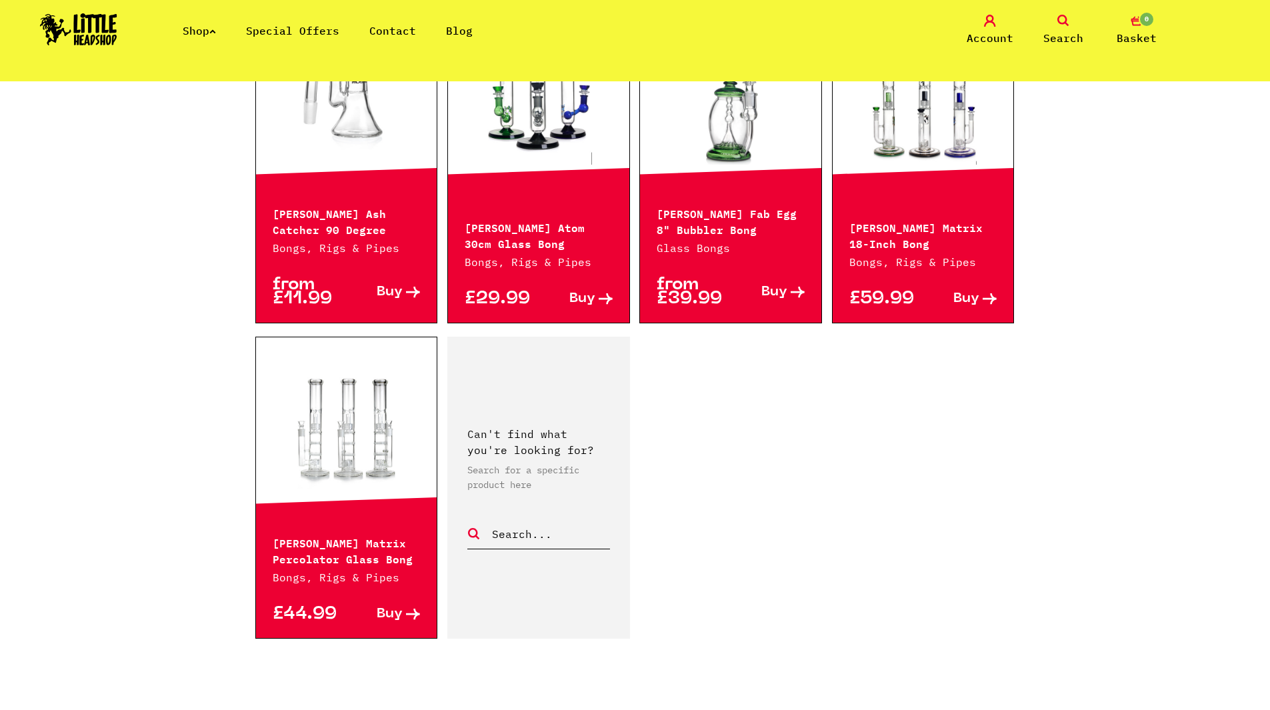
scroll to position [2066, 0]
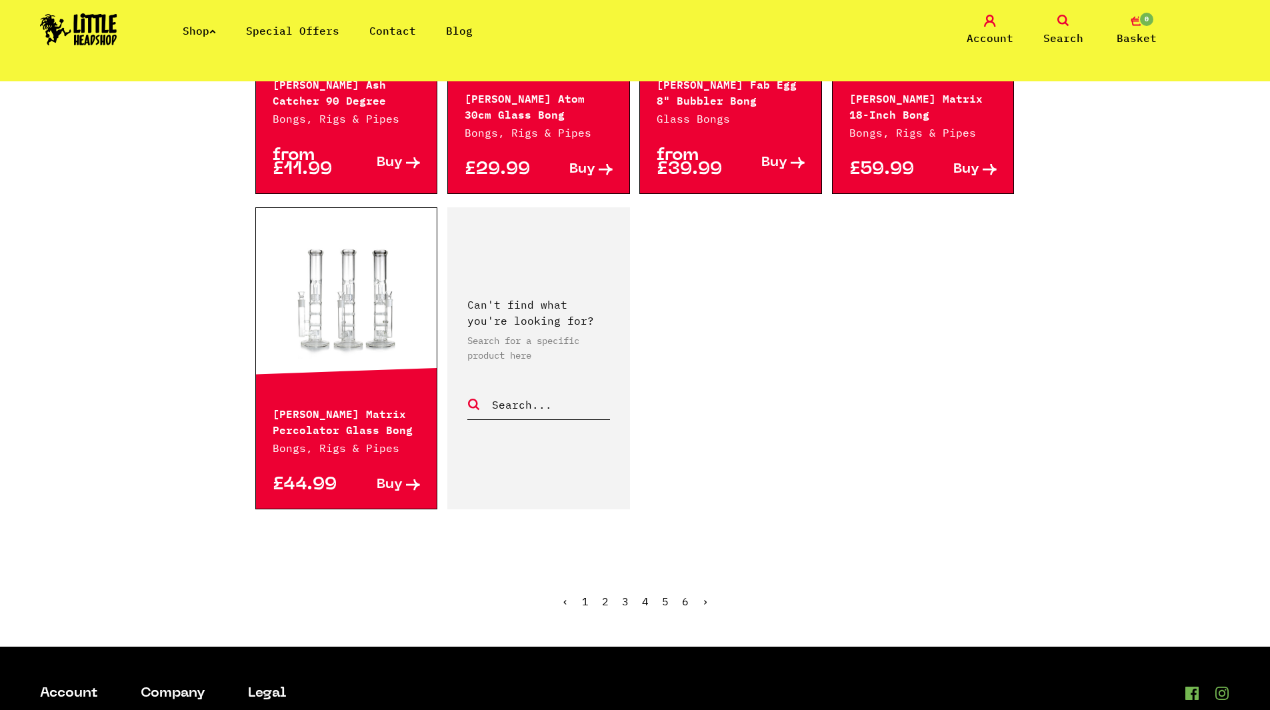
click at [664, 594] on link "5" at bounding box center [665, 600] width 7 height 13
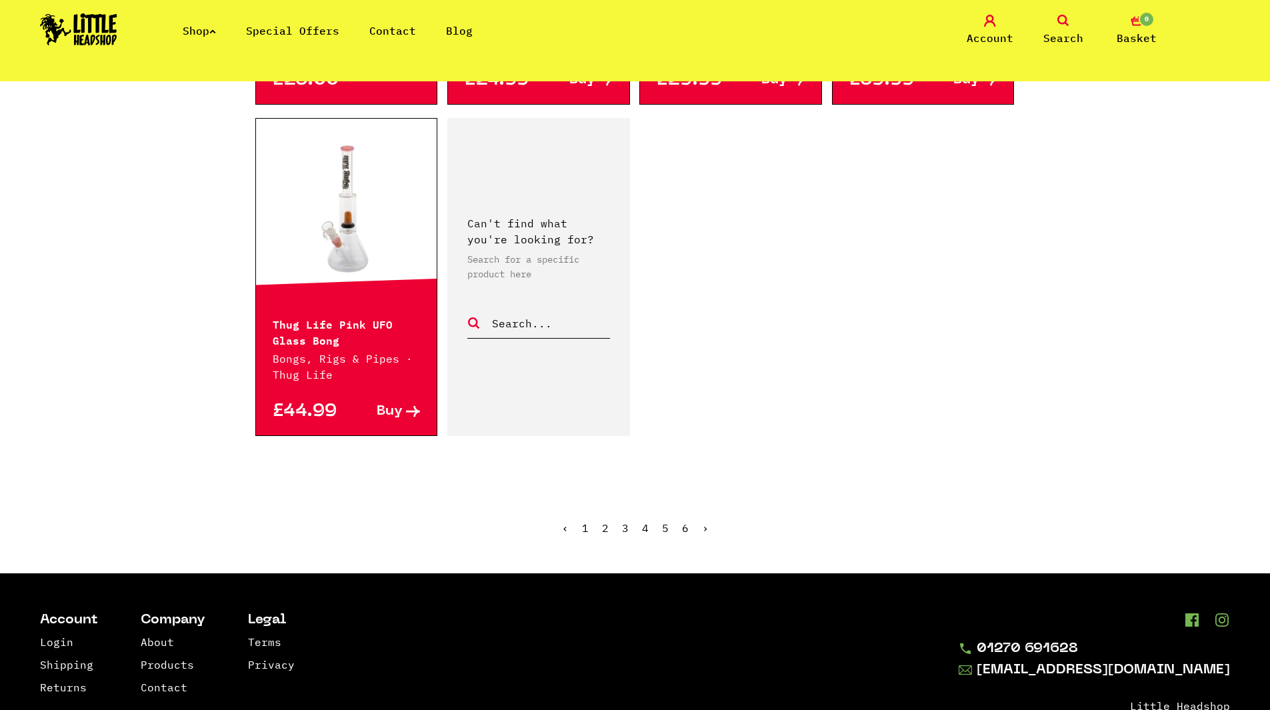
scroll to position [2257, 0]
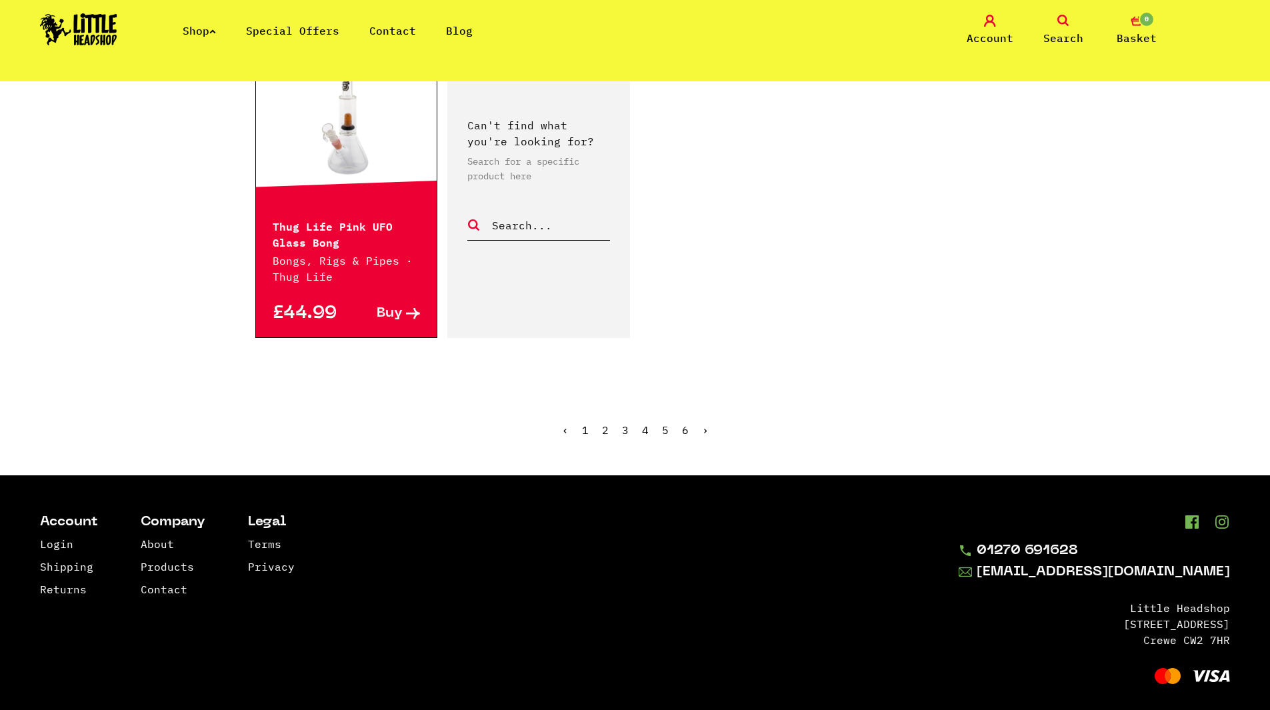
click at [680, 416] on ul "‹ 1 2 3 4 5 6 ›" at bounding box center [635, 439] width 760 height 57
click at [684, 423] on link "6" at bounding box center [685, 429] width 7 height 13
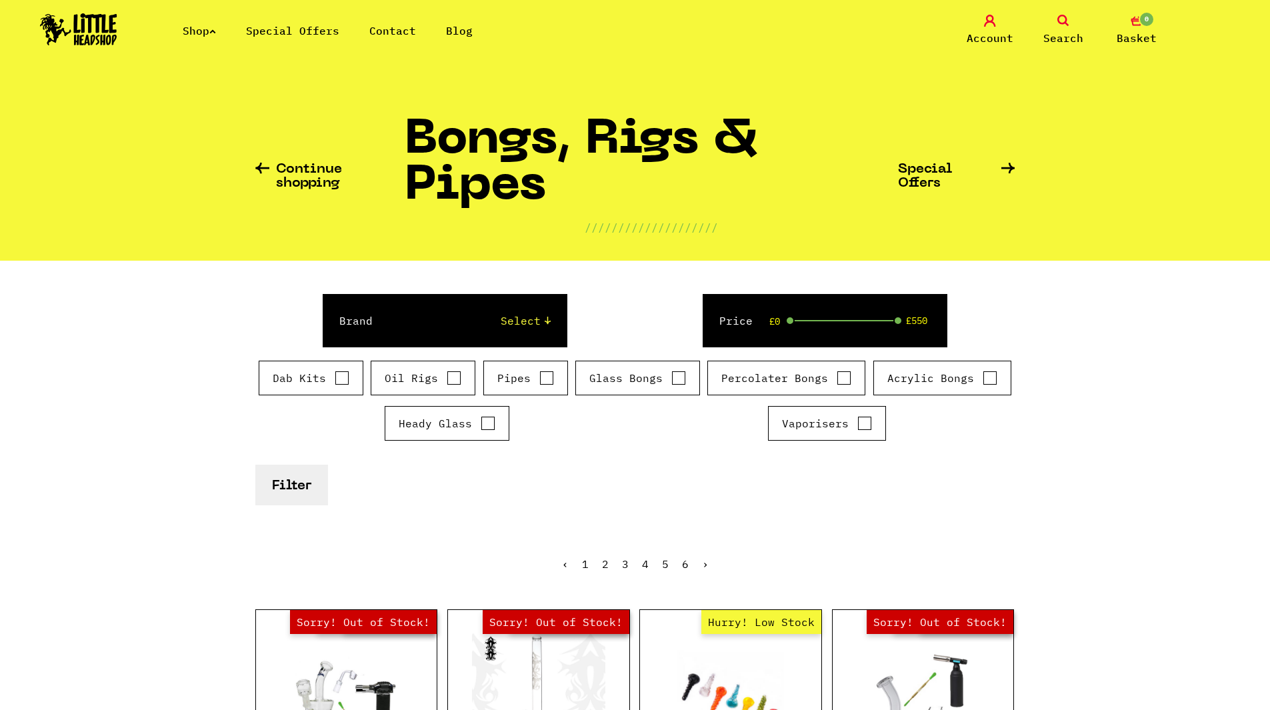
click at [203, 37] on link "Shop" at bounding box center [199, 30] width 33 height 13
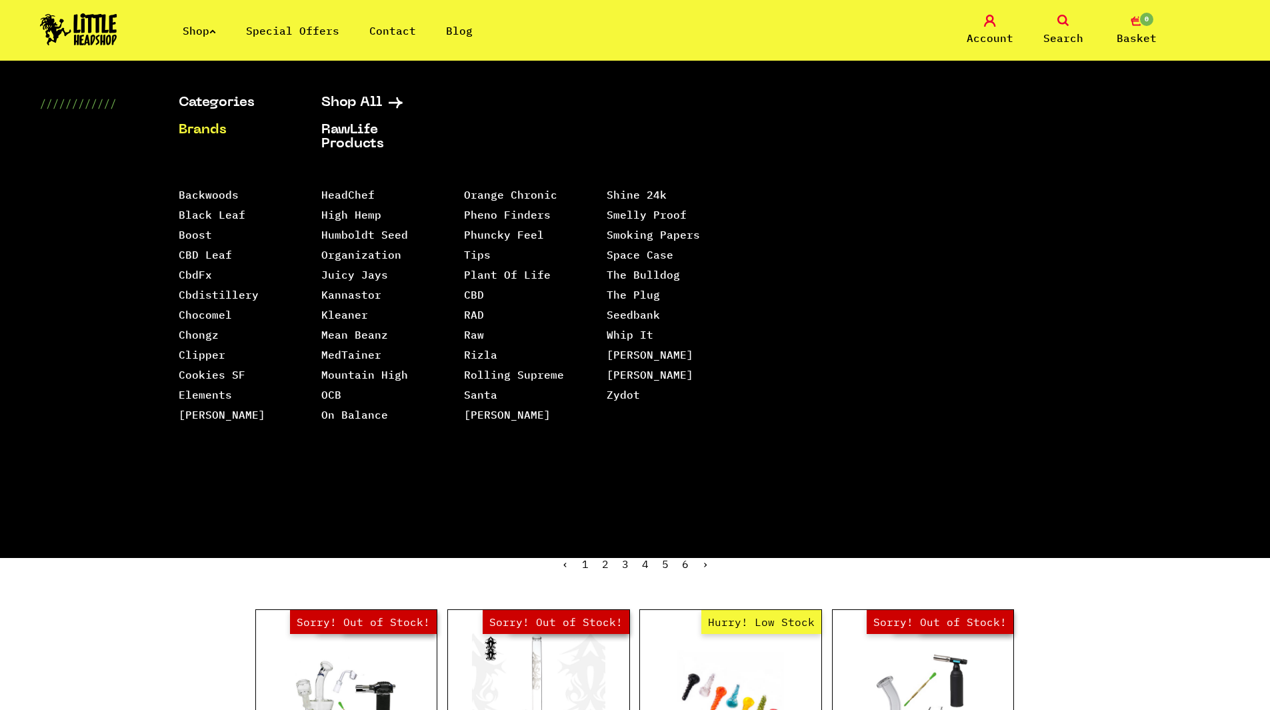
click at [122, 615] on div "Continue shopping Bongs, Rigs & Pipes //////////////////// Special Offers Brand…" at bounding box center [635, 660] width 1270 height 1158
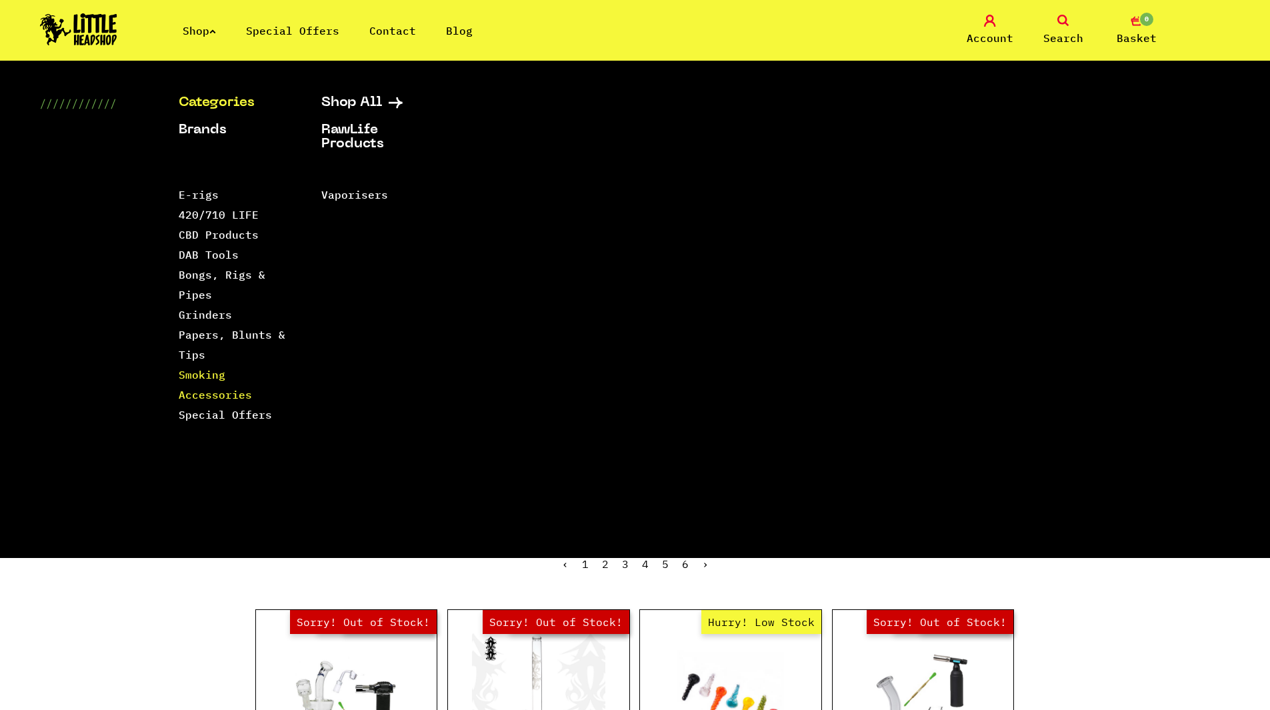
click at [205, 381] on link "Smoking Accessories" at bounding box center [215, 384] width 73 height 33
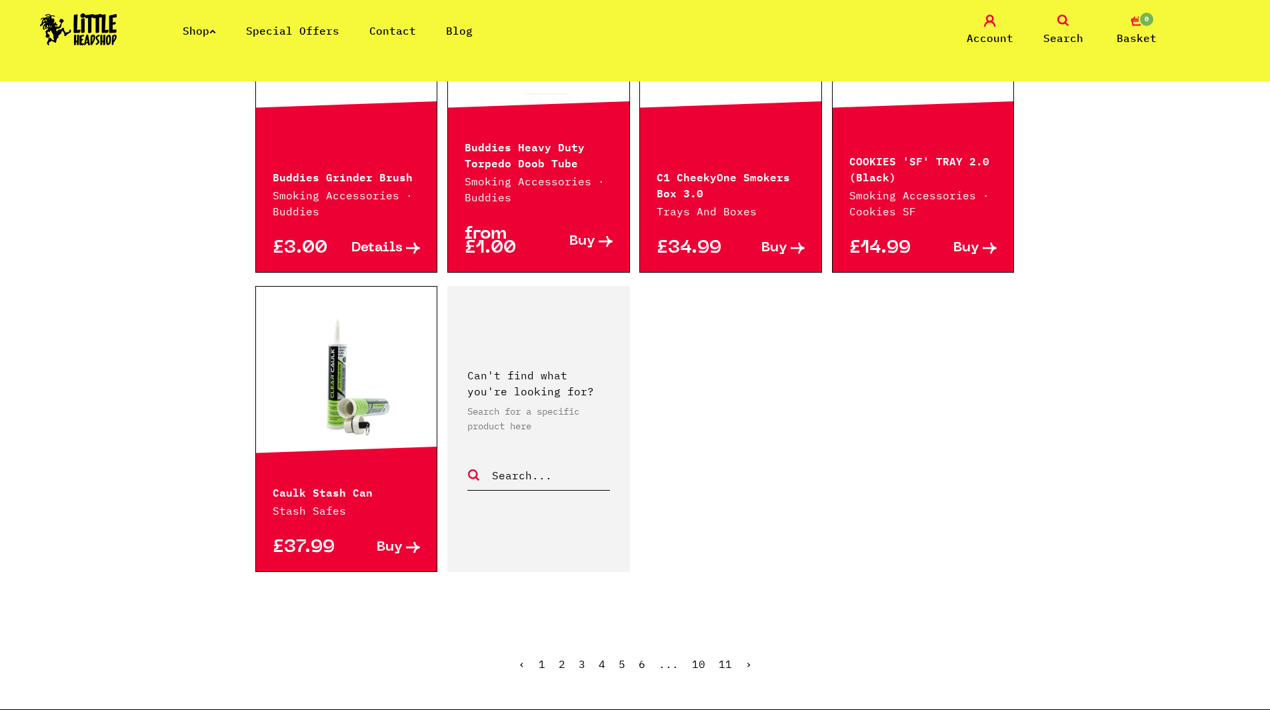
scroll to position [2282, 0]
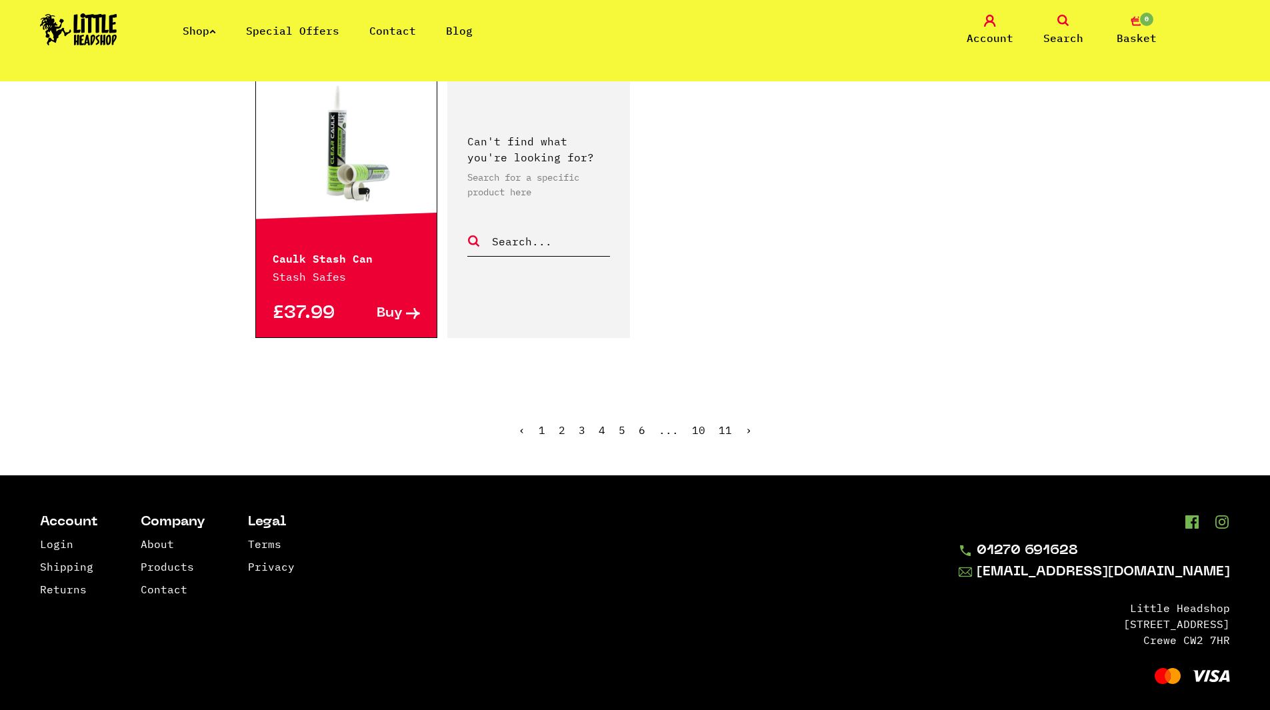
click at [559, 423] on link "2" at bounding box center [561, 429] width 7 height 13
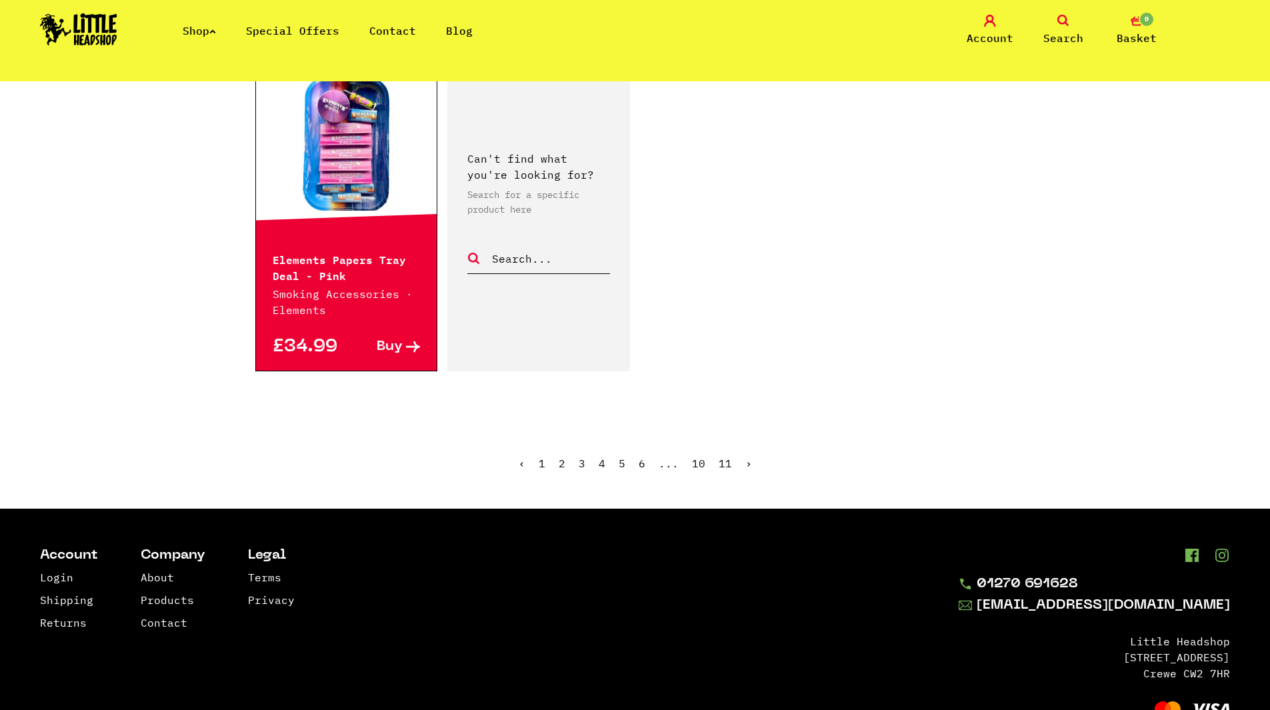
scroll to position [2348, 0]
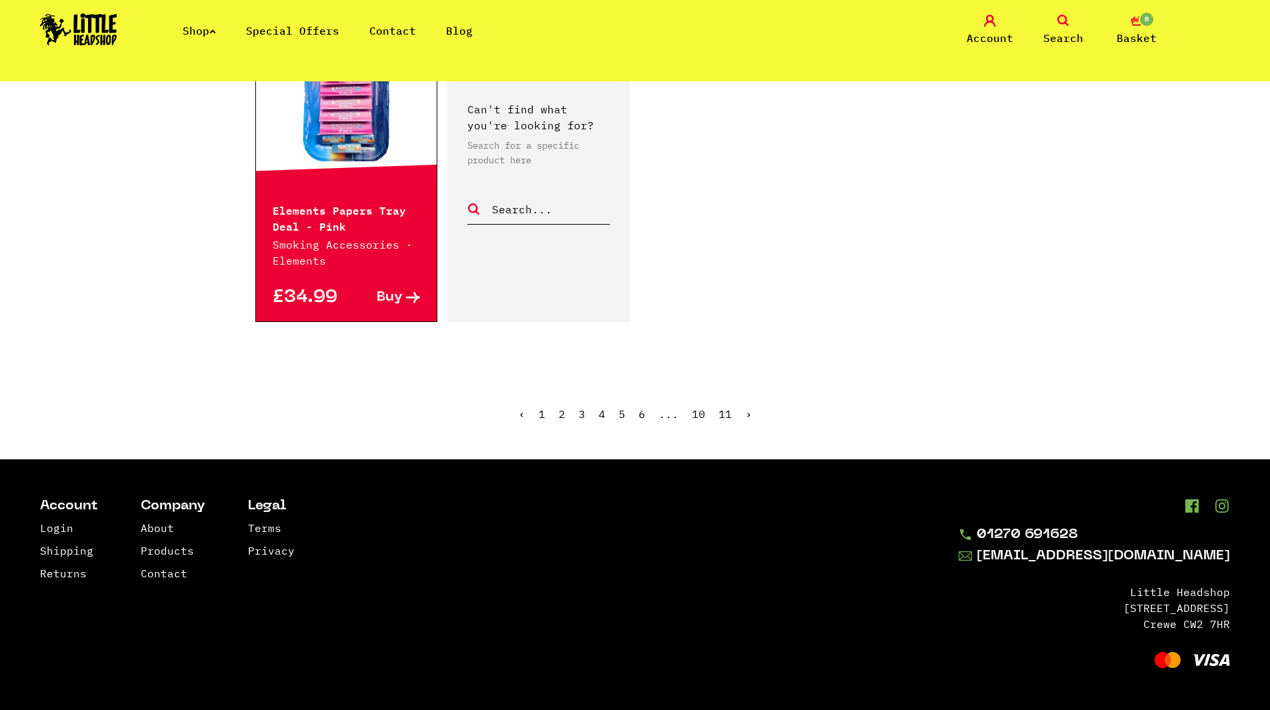
click at [584, 417] on link "3" at bounding box center [581, 413] width 7 height 13
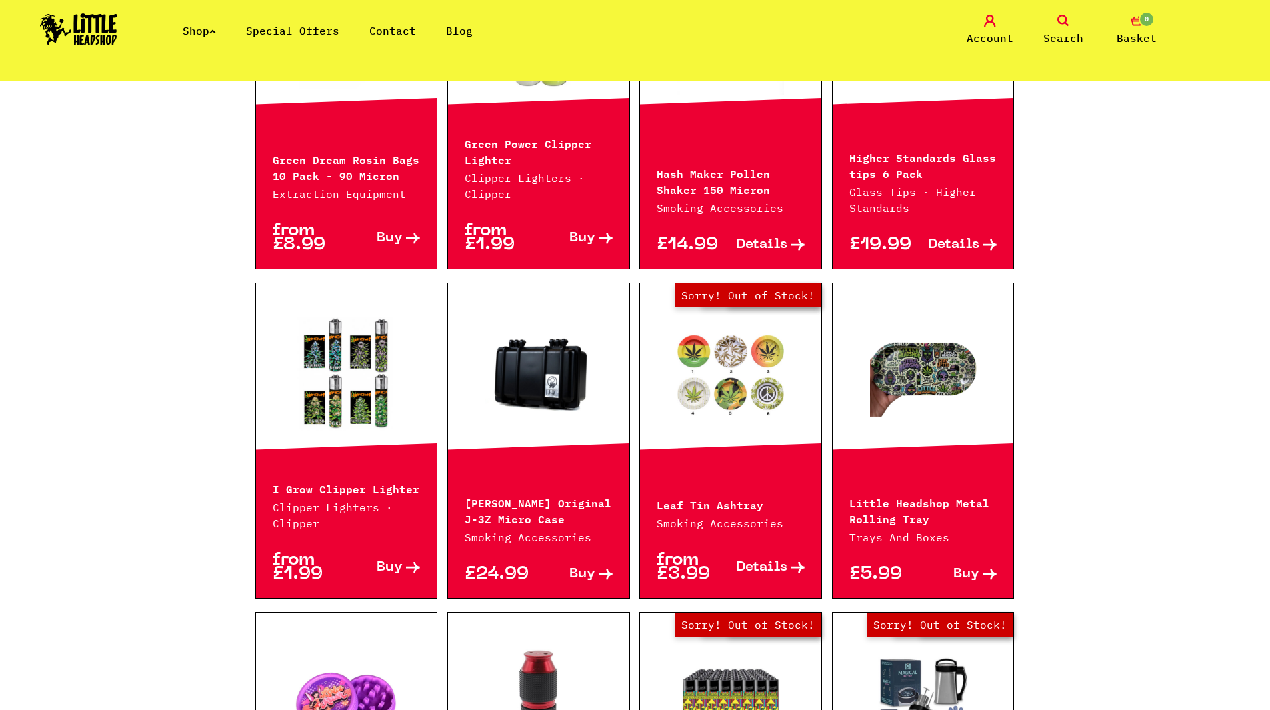
scroll to position [1399, 0]
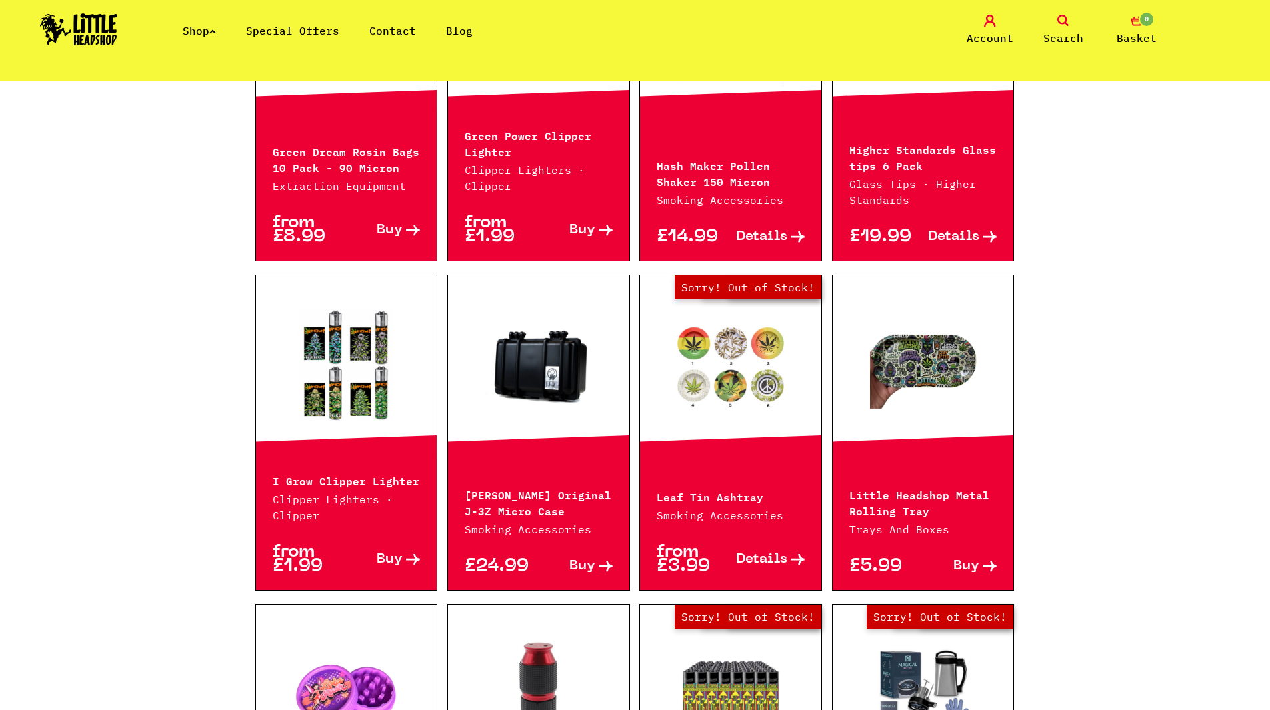
click at [554, 381] on link at bounding box center [538, 365] width 181 height 133
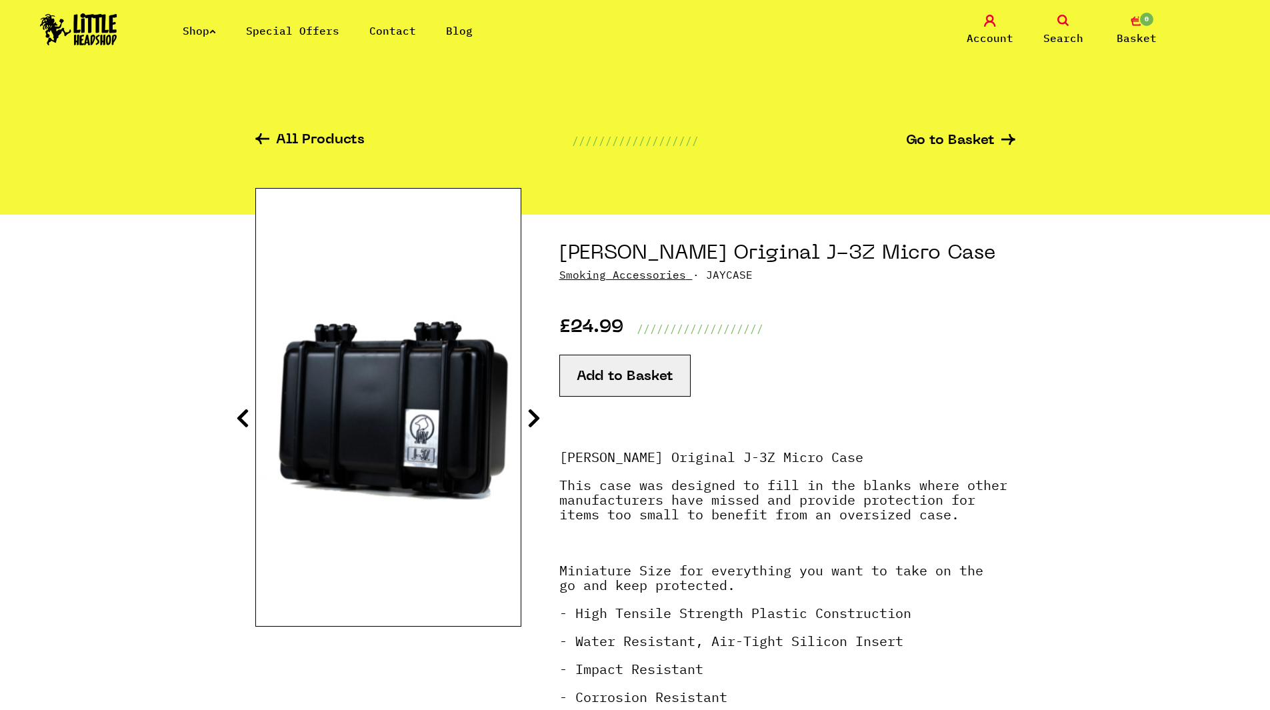
click at [540, 413] on section "[PERSON_NAME] Original J-3Z Micro Case Smoking Accessories · JAYCASE £24.99 ///…" at bounding box center [635, 594] width 760 height 759
click at [531, 413] on icon at bounding box center [533, 417] width 13 height 21
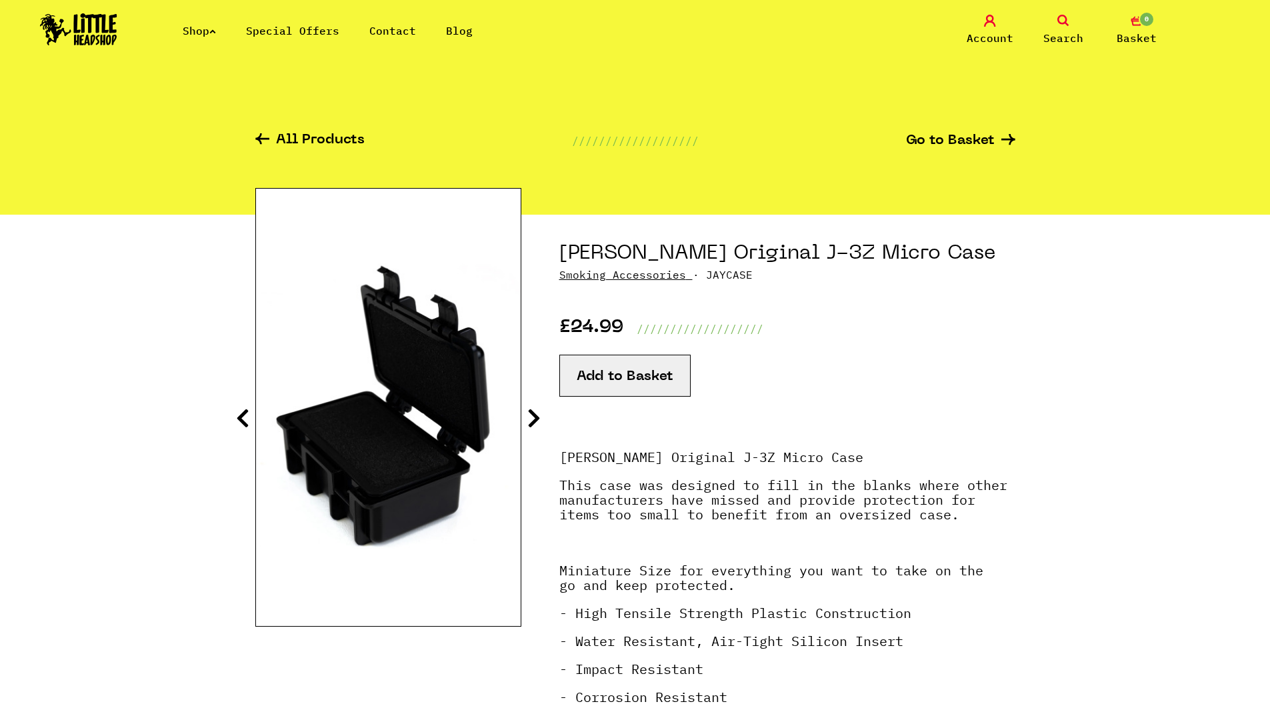
click at [531, 413] on icon at bounding box center [533, 417] width 13 height 21
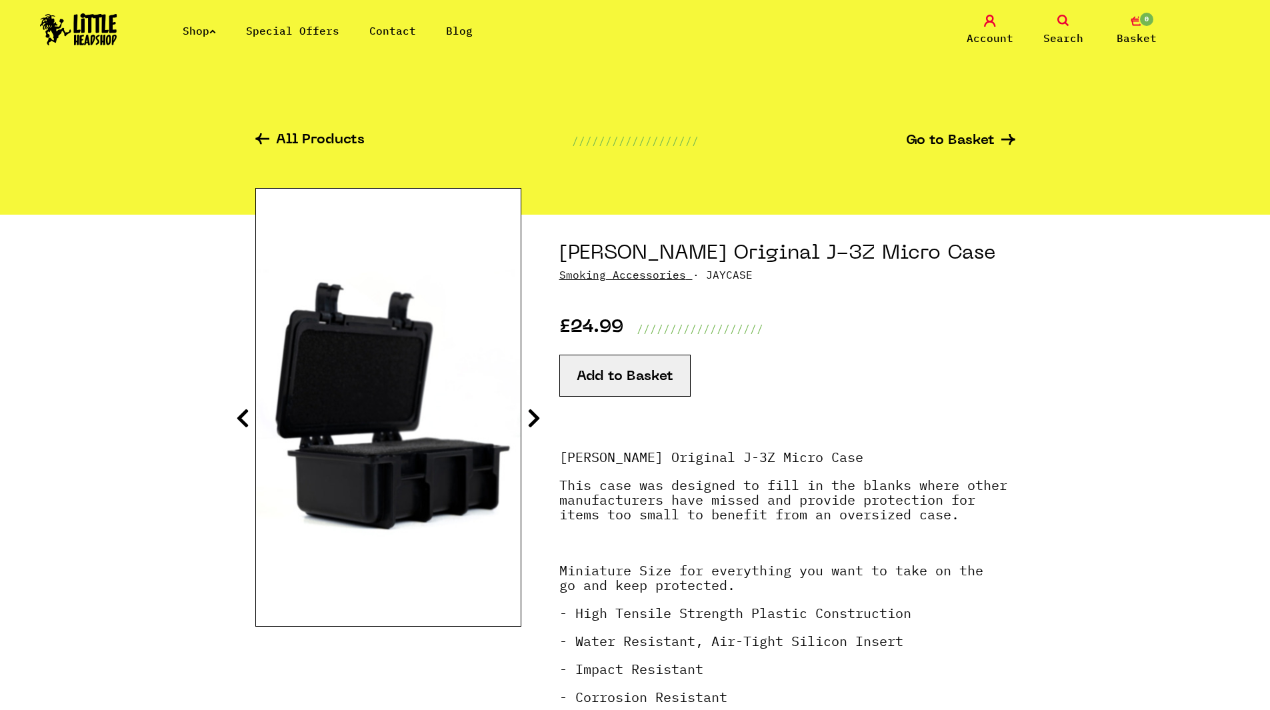
click at [531, 413] on icon at bounding box center [533, 417] width 13 height 21
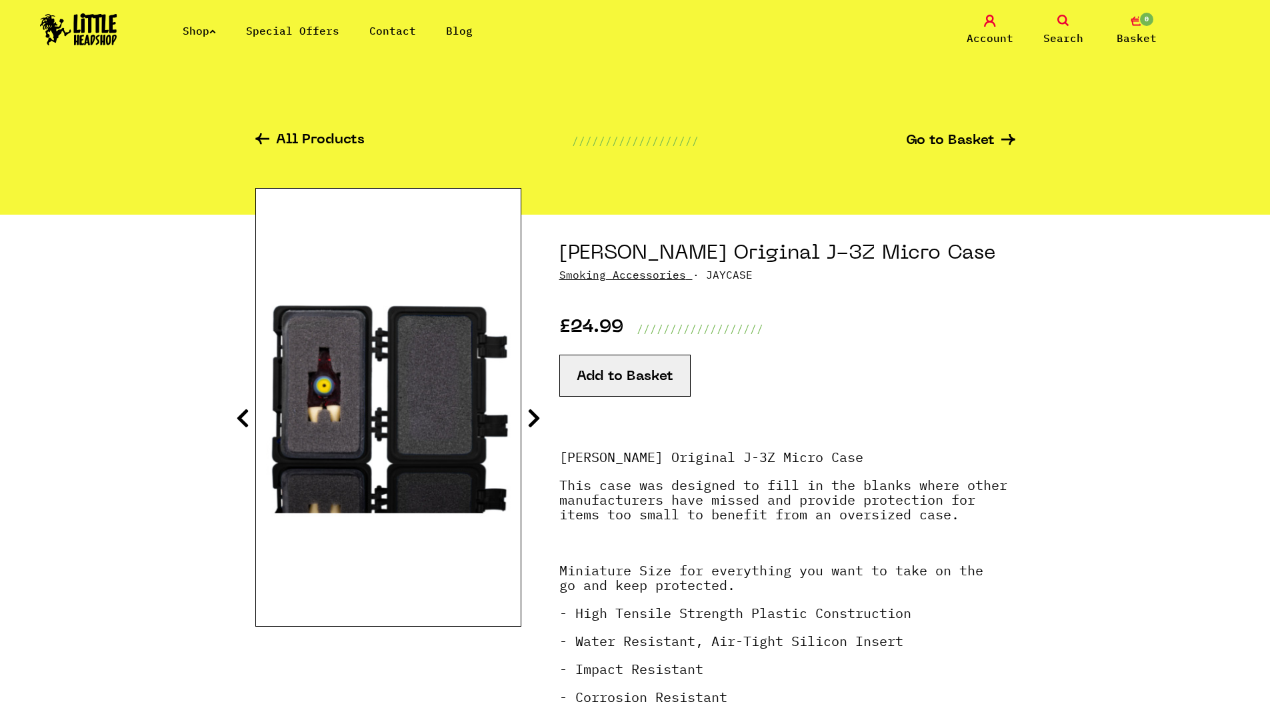
click at [531, 413] on icon at bounding box center [533, 417] width 13 height 21
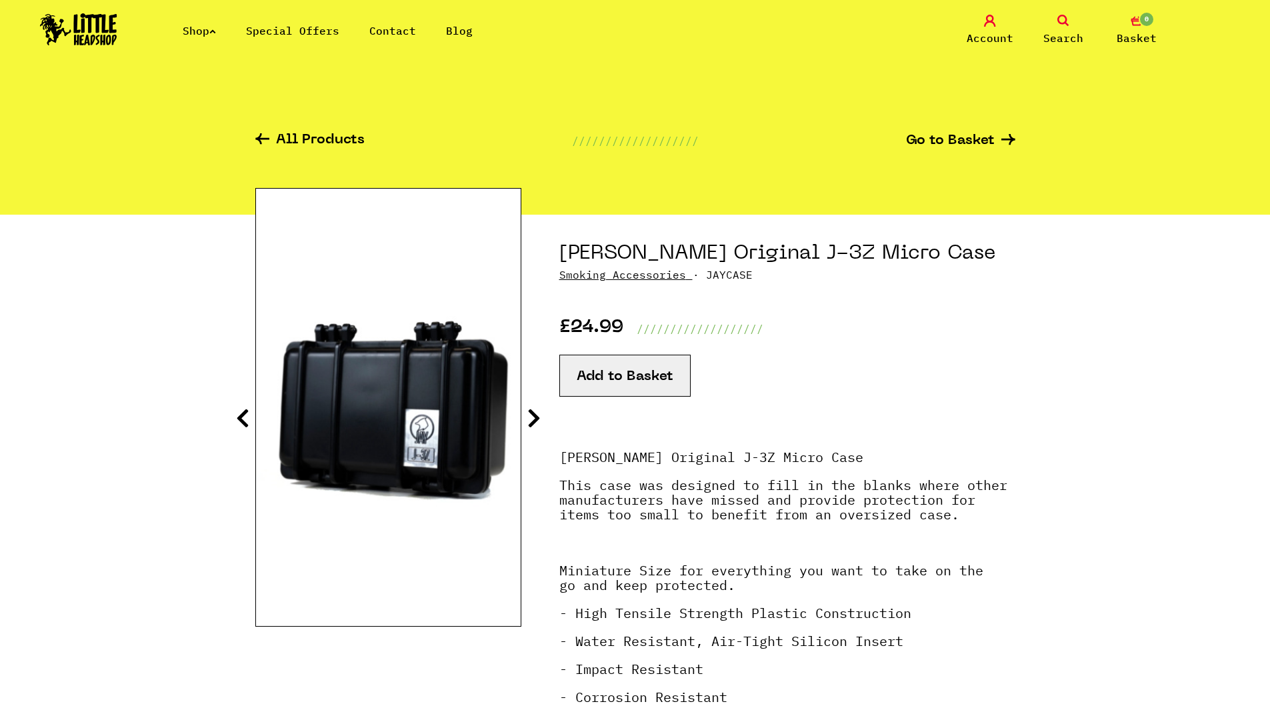
click at [531, 413] on icon at bounding box center [533, 417] width 13 height 21
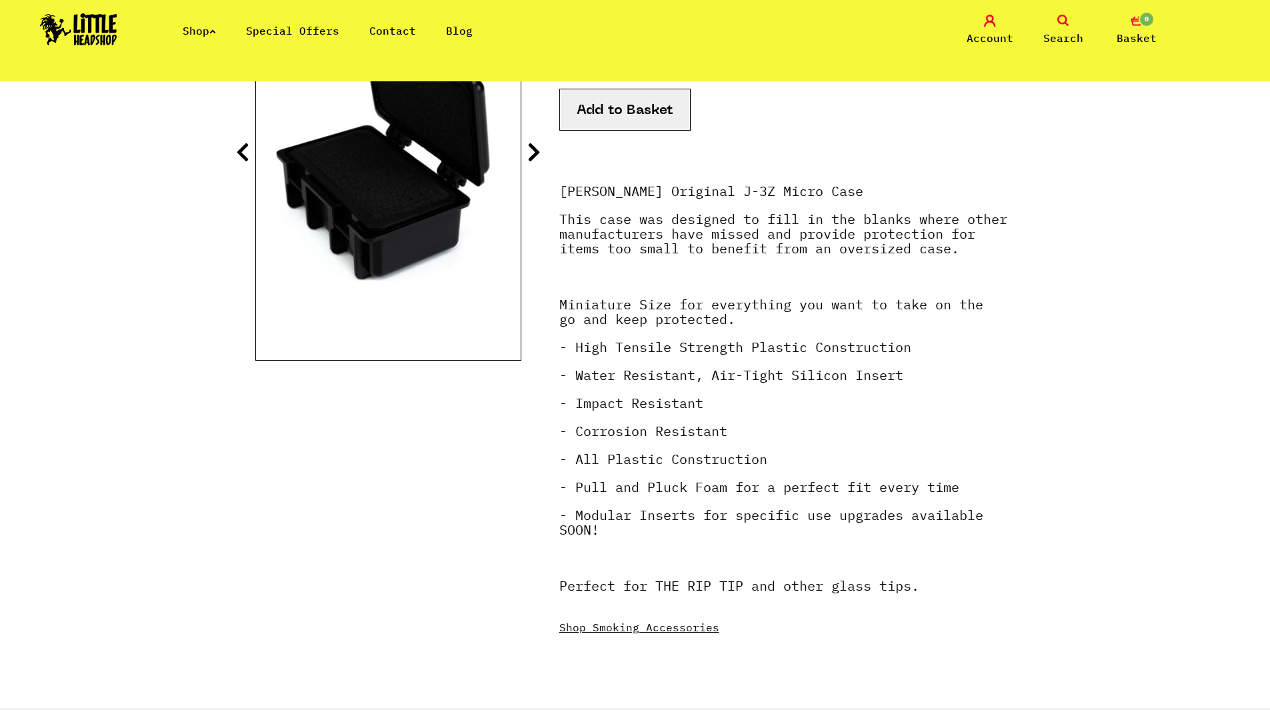
scroll to position [267, 0]
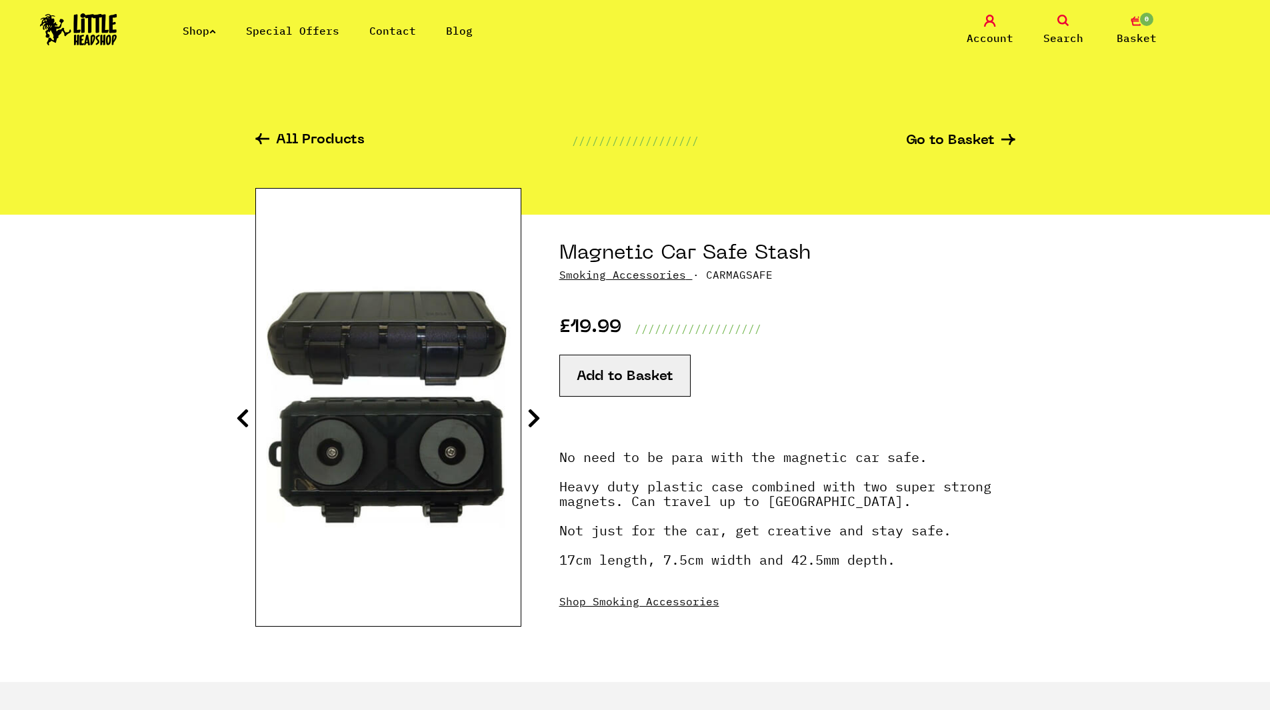
click at [525, 421] on section "Magnetic Car Safe Stash Smoking Accessories · CARMAGSAFE £19.99 ///////////////…" at bounding box center [635, 448] width 760 height 467
click at [532, 419] on icon at bounding box center [533, 417] width 13 height 21
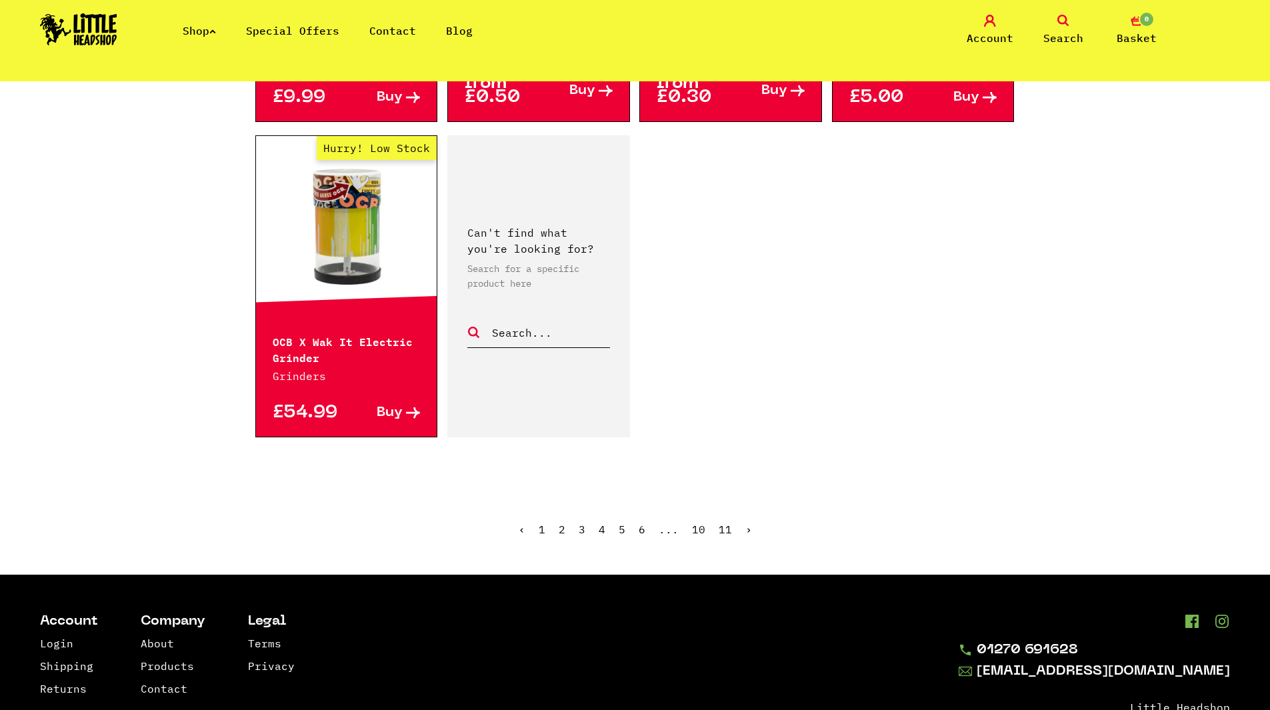
scroll to position [2266, 0]
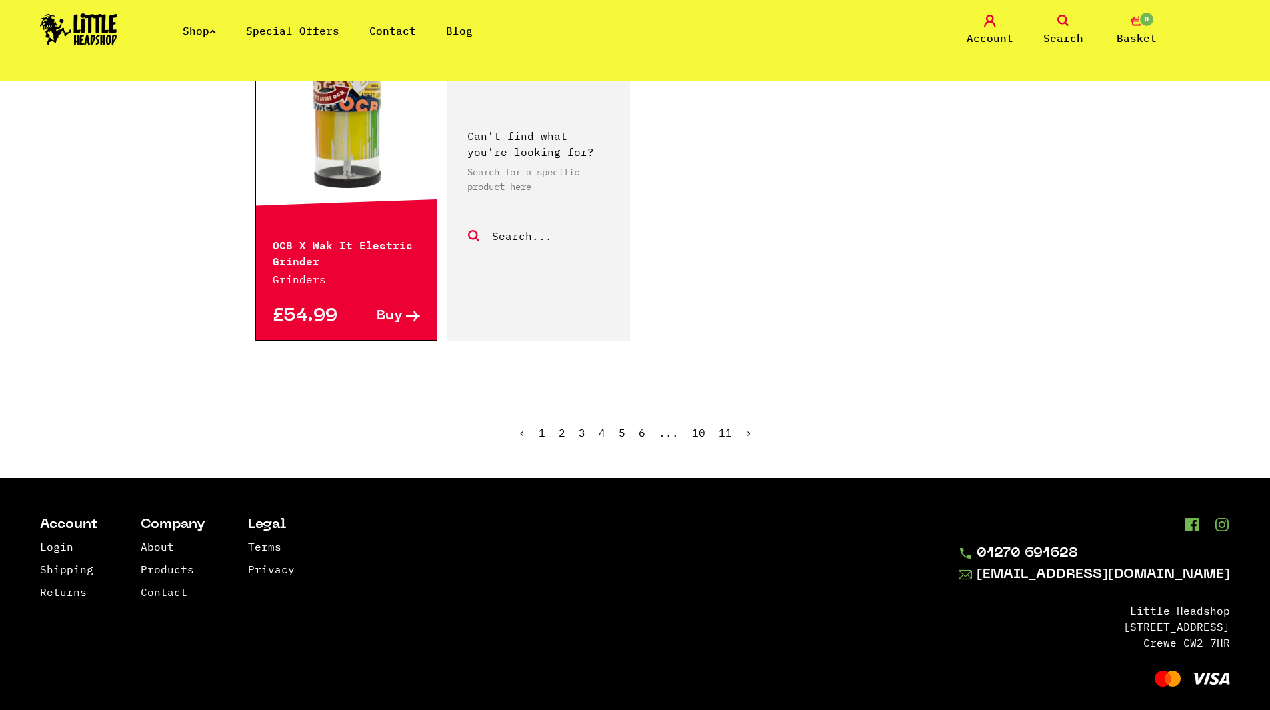
click at [622, 426] on link "5" at bounding box center [621, 432] width 7 height 13
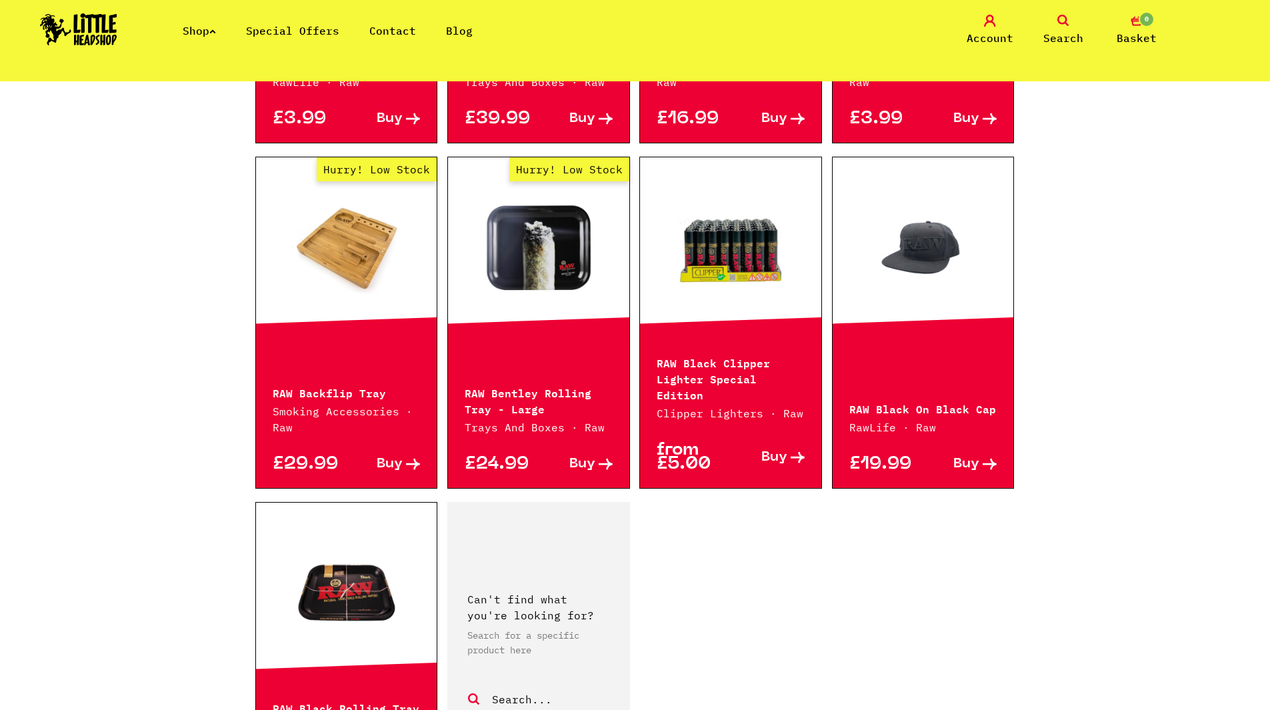
scroll to position [1866, 0]
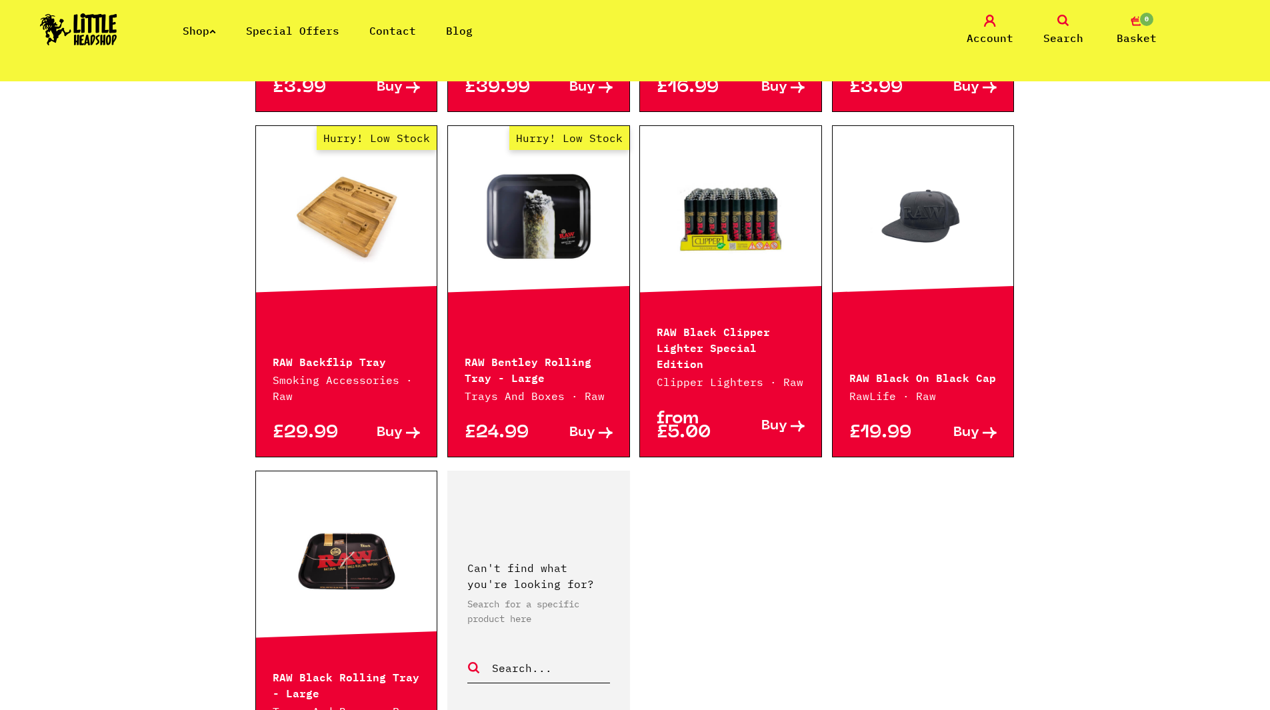
click at [323, 217] on link "Hurry! Low Stock" at bounding box center [346, 215] width 181 height 133
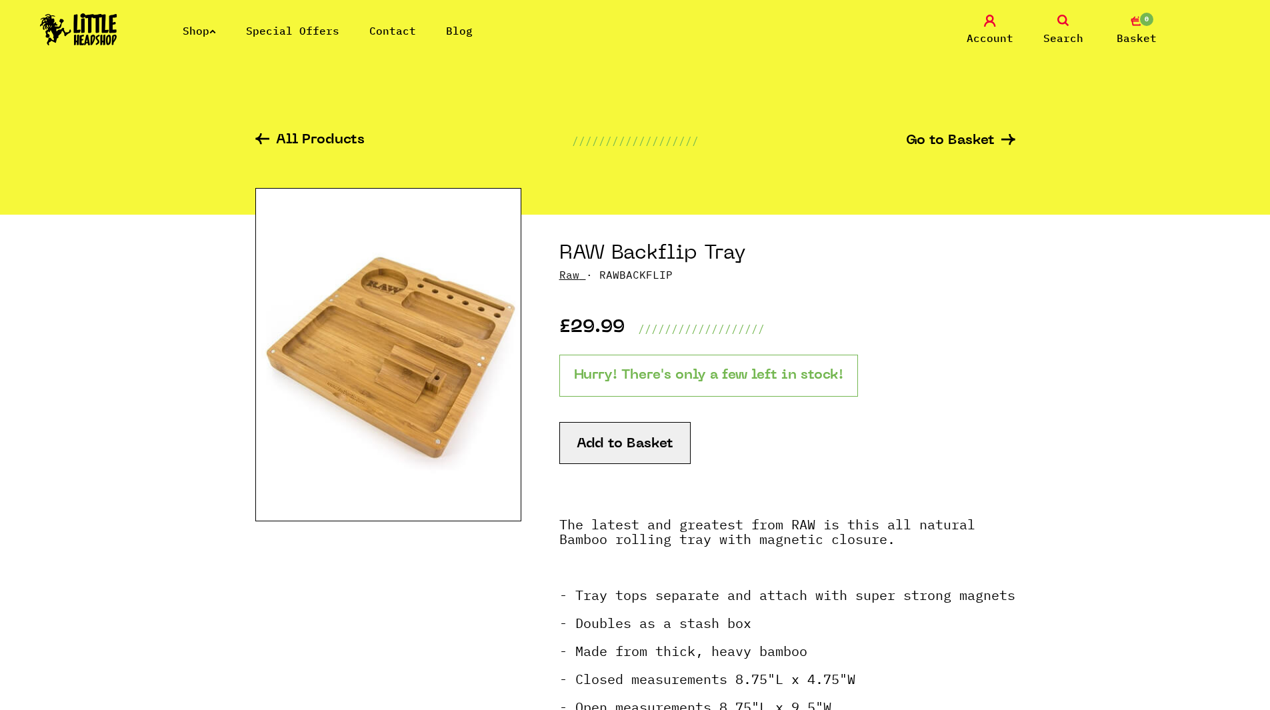
click at [643, 446] on button "Add to Basket" at bounding box center [624, 443] width 131 height 42
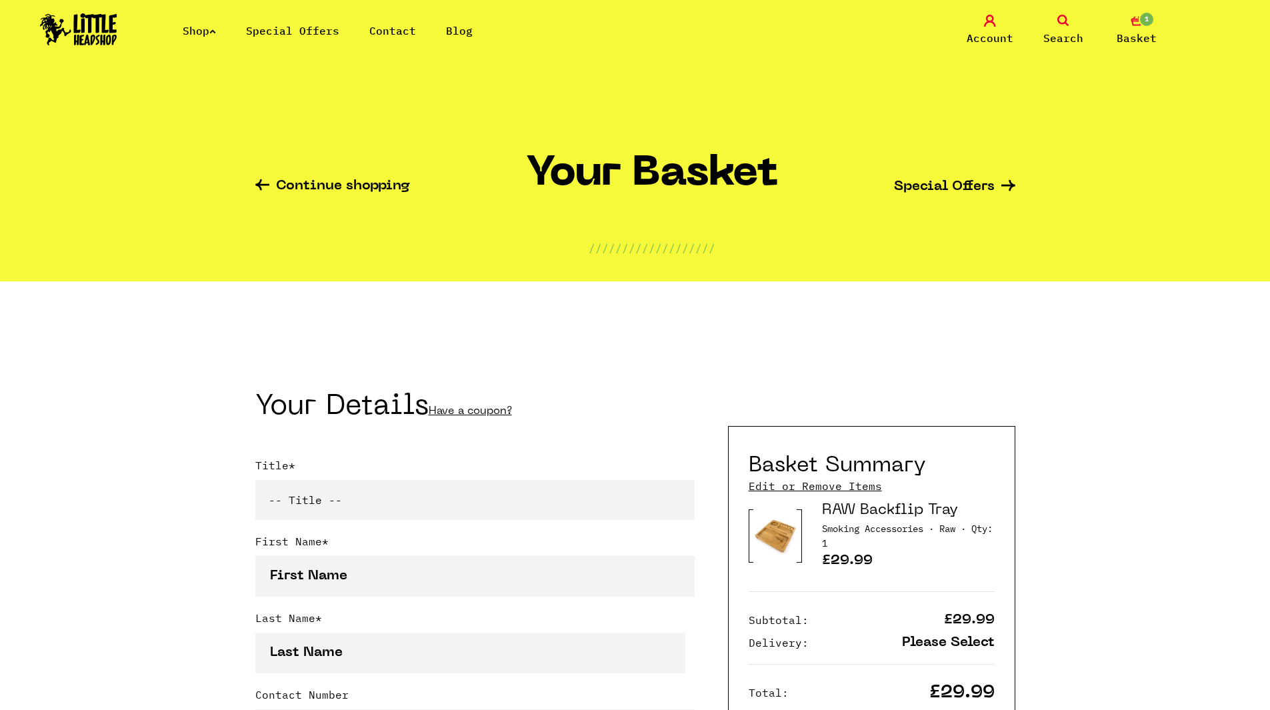
click at [204, 31] on link "Shop" at bounding box center [199, 30] width 33 height 13
